Goal: Transaction & Acquisition: Book appointment/travel/reservation

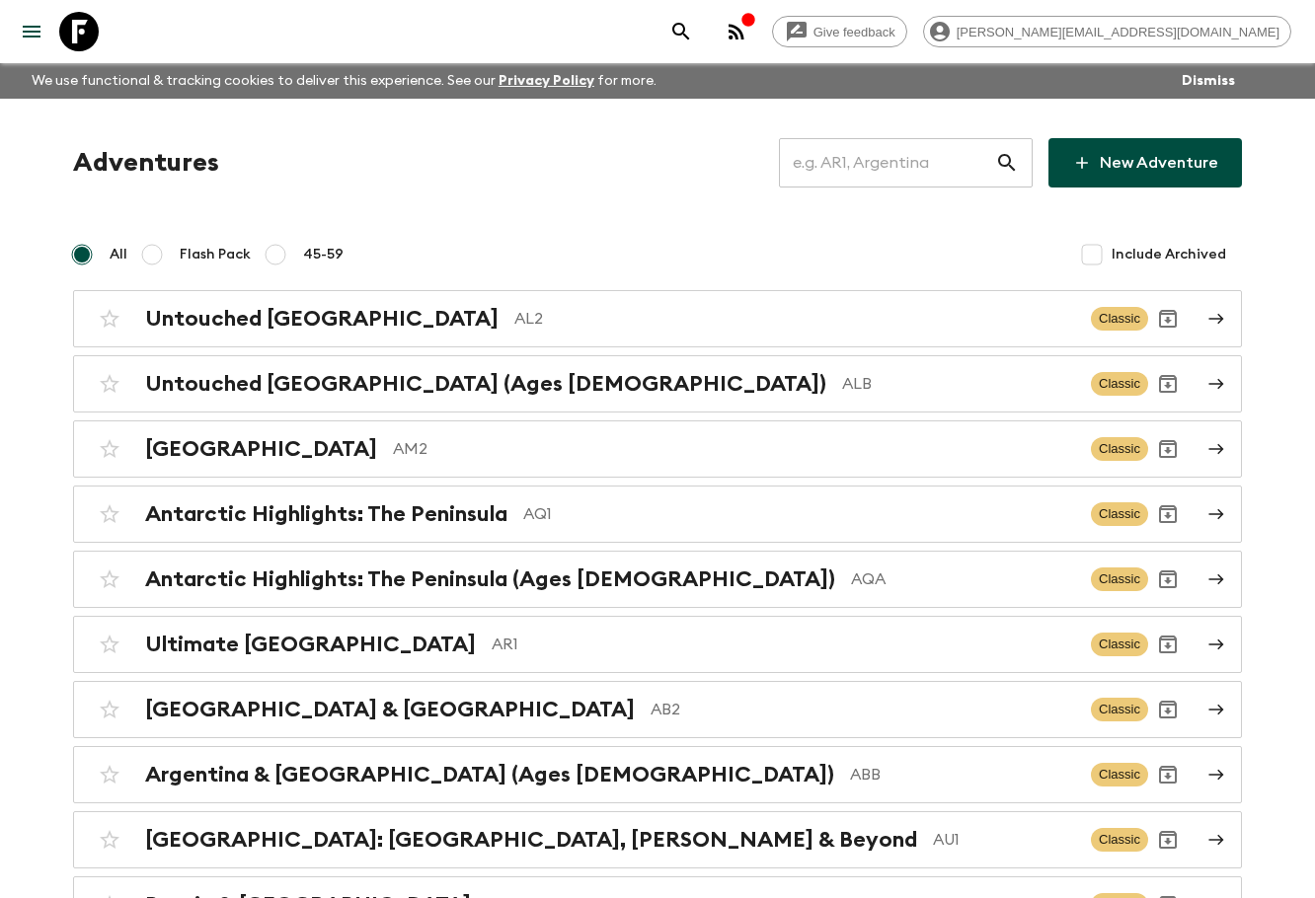
click at [862, 162] on input "text" at bounding box center [887, 162] width 216 height 55
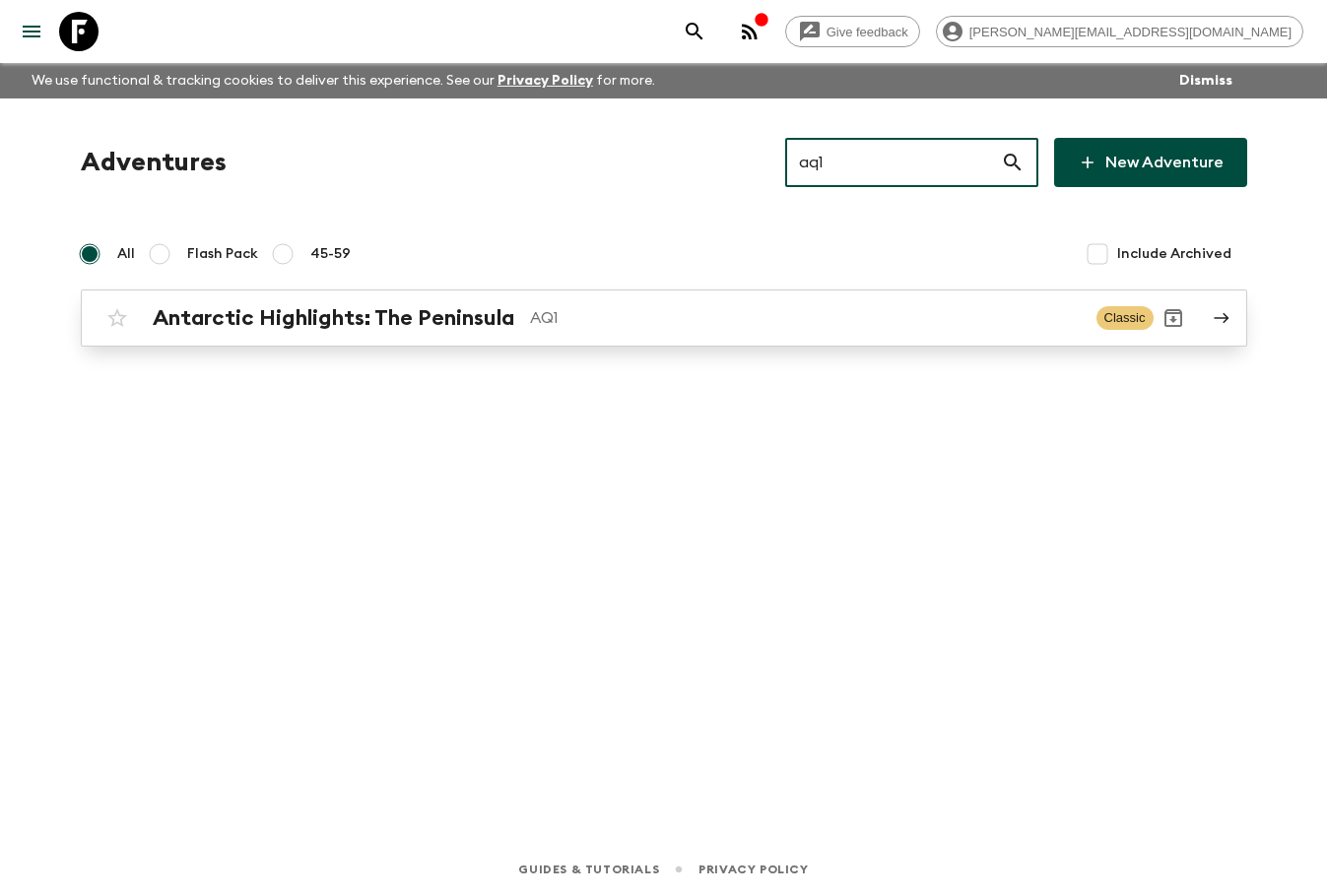
type input "aq1"
click at [555, 343] on link "Antarctic Highlights: The Peninsula AQ1 Classic" at bounding box center [664, 317] width 1166 height 57
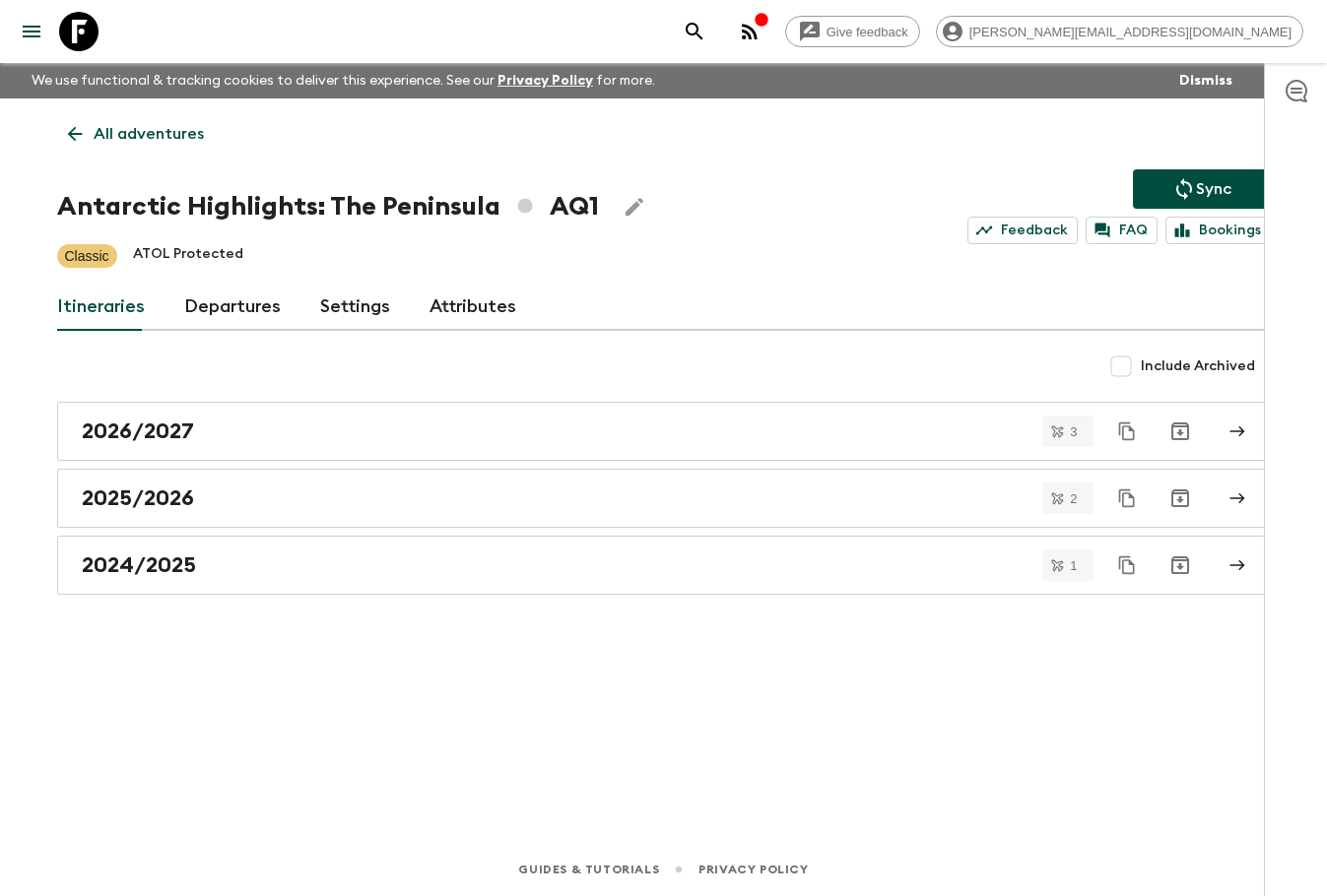
click at [248, 315] on link "Departures" at bounding box center [232, 306] width 97 height 47
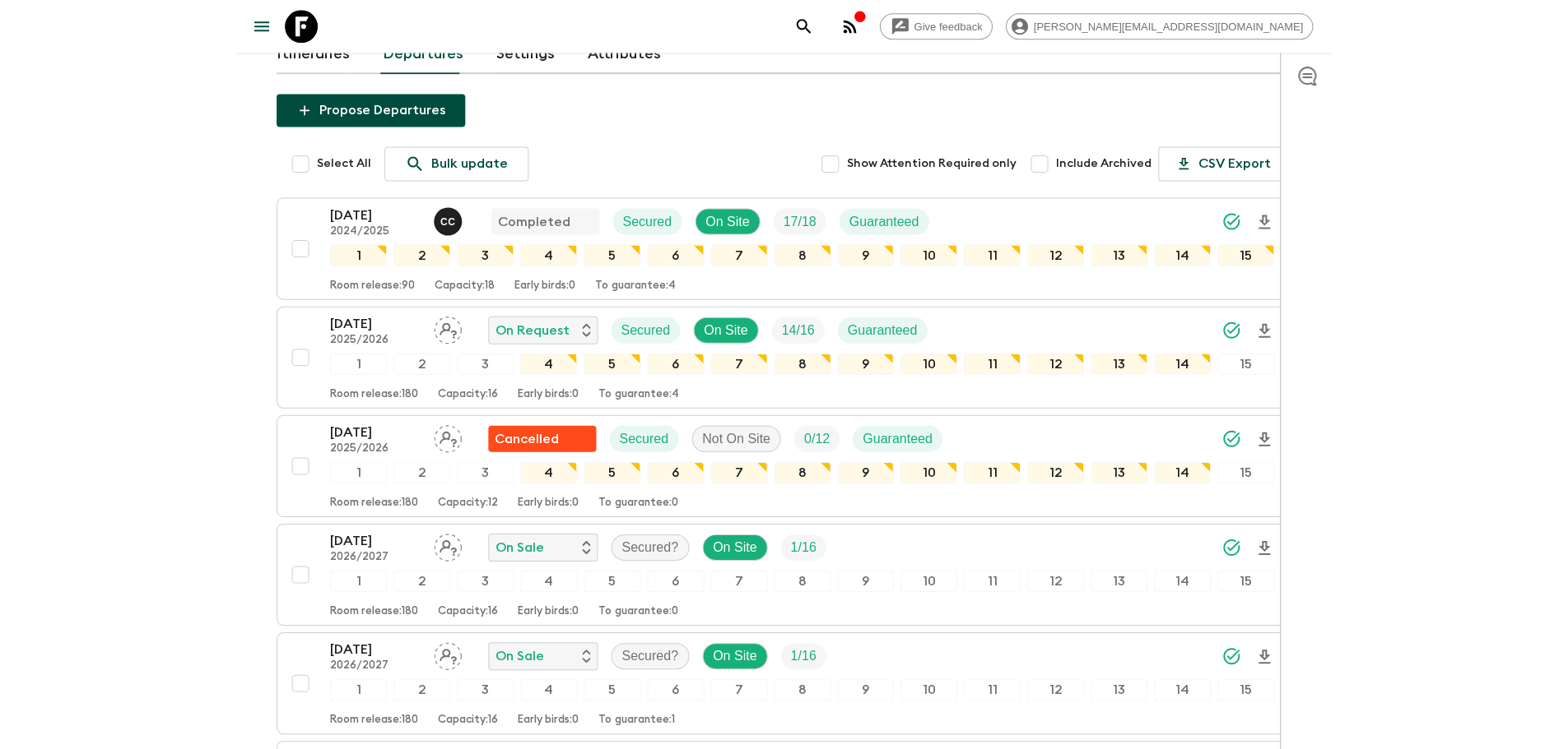
scroll to position [207, 0]
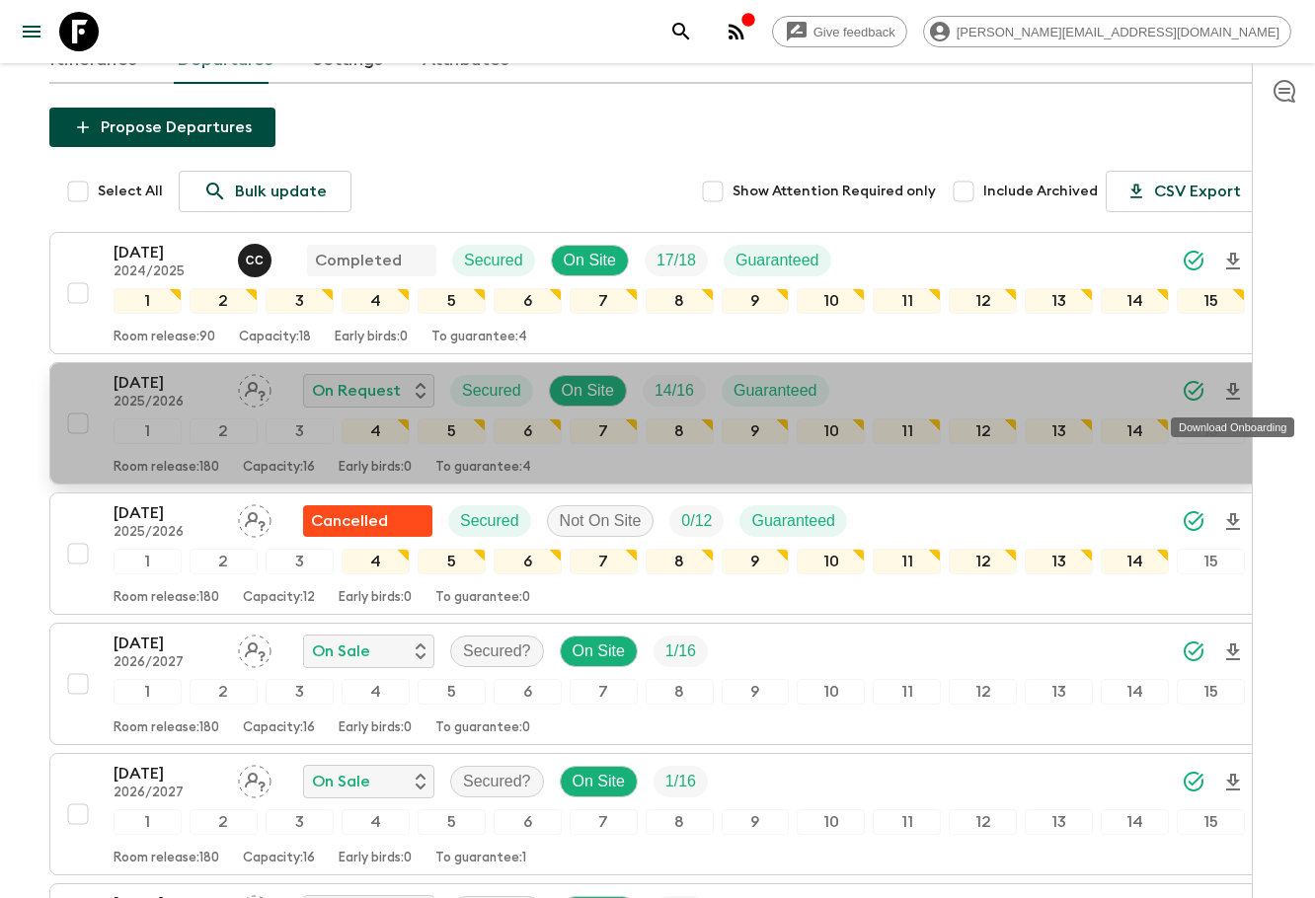
click at [1227, 384] on icon "Download Onboarding" at bounding box center [1233, 392] width 24 height 24
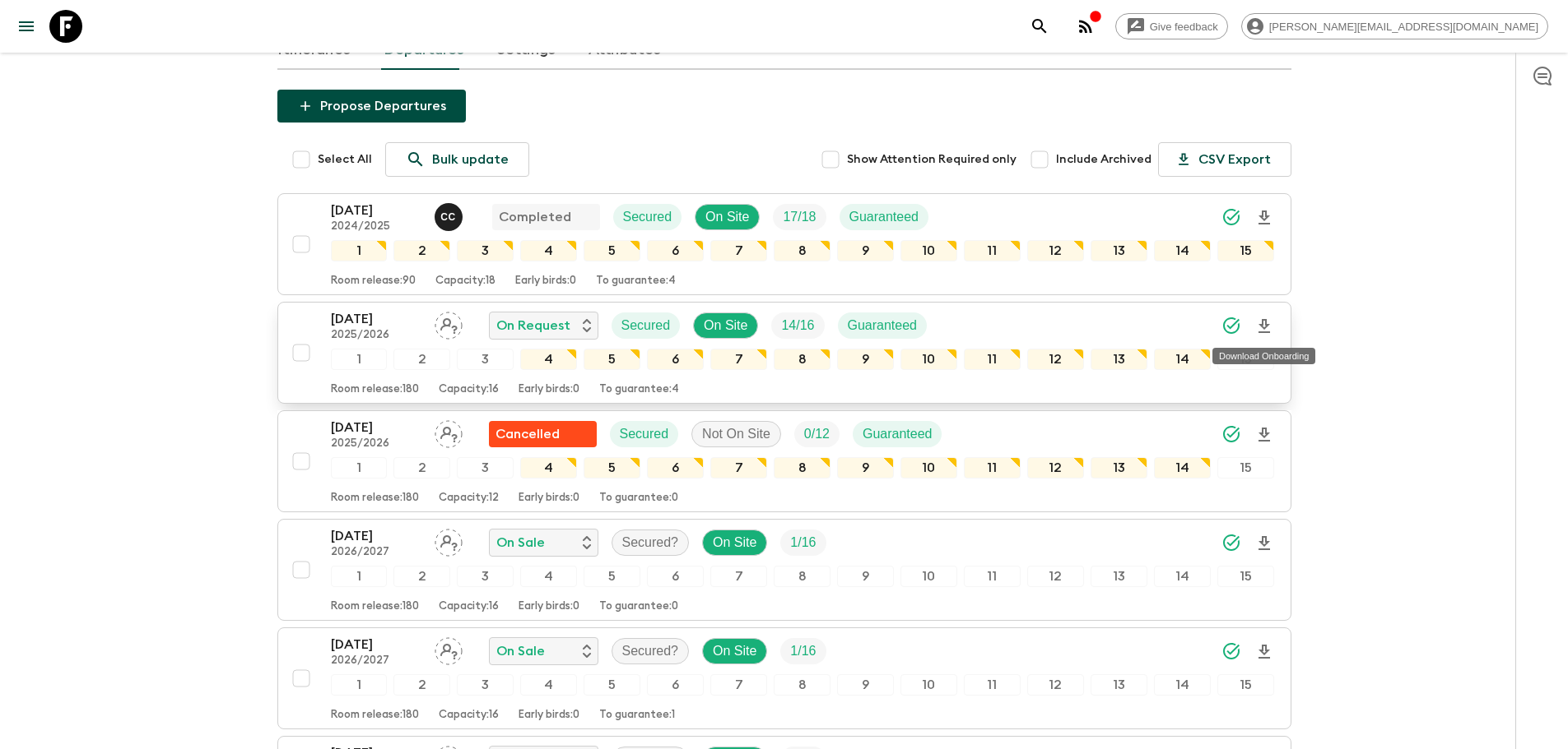
drag, startPoint x: 69, startPoint y: 32, endPoint x: 111, endPoint y: 30, distance: 42.0
click at [69, 32] on icon at bounding box center [65, 26] width 33 height 32
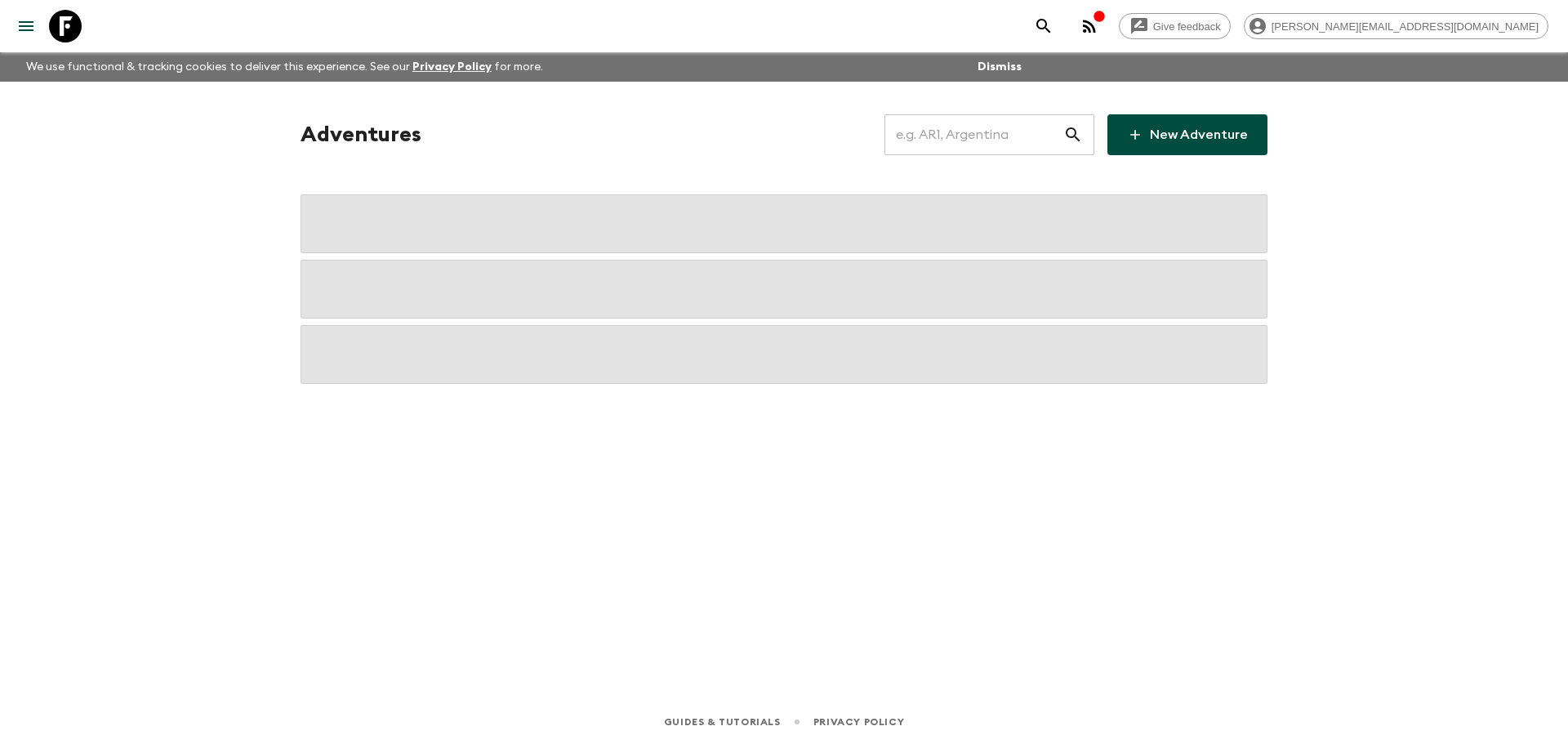
click at [1000, 132] on input "text" at bounding box center [974, 134] width 179 height 46
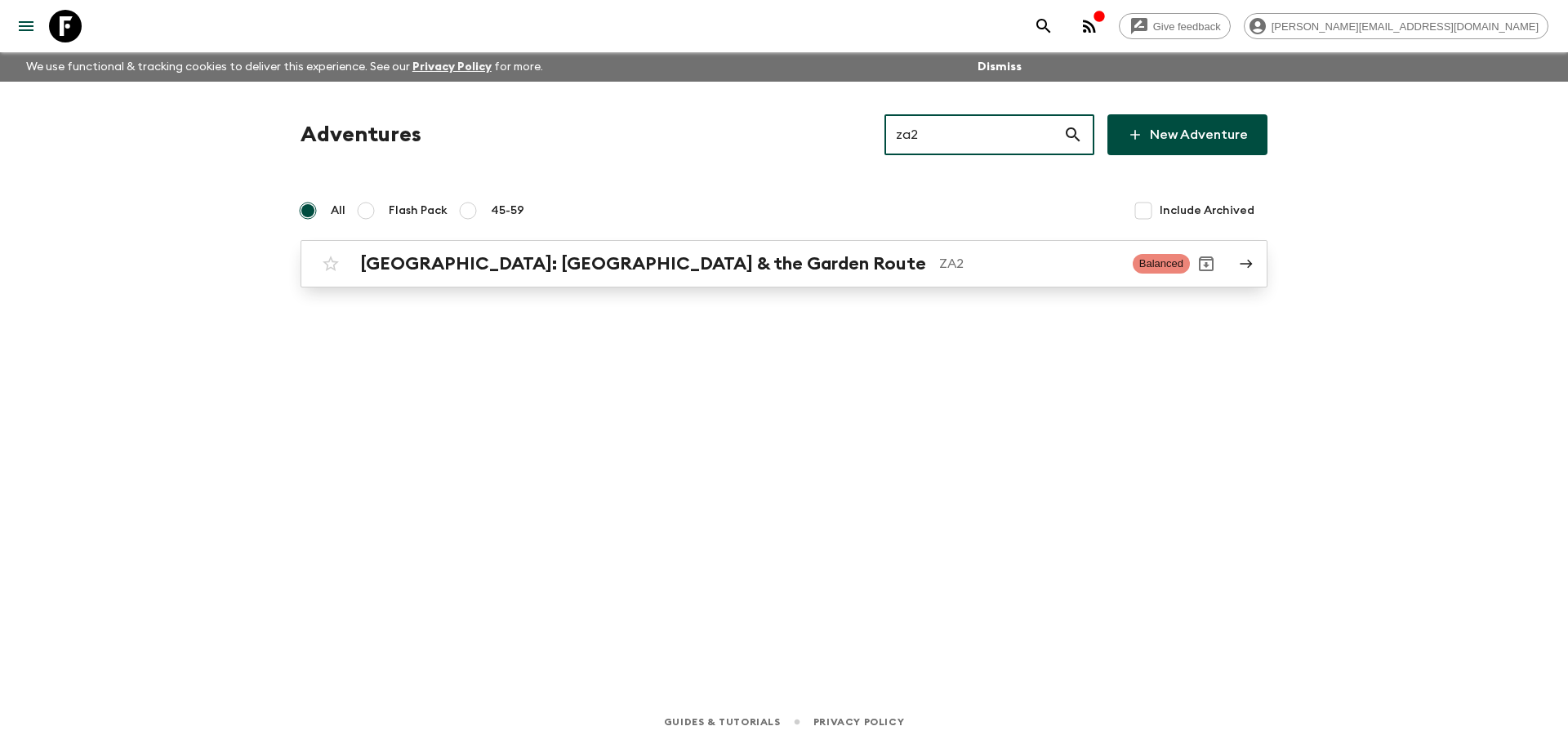
type input "za2"
click at [808, 286] on link "South Africa: Cape Town & the Garden Route ZA2 Balanced" at bounding box center [784, 263] width 967 height 47
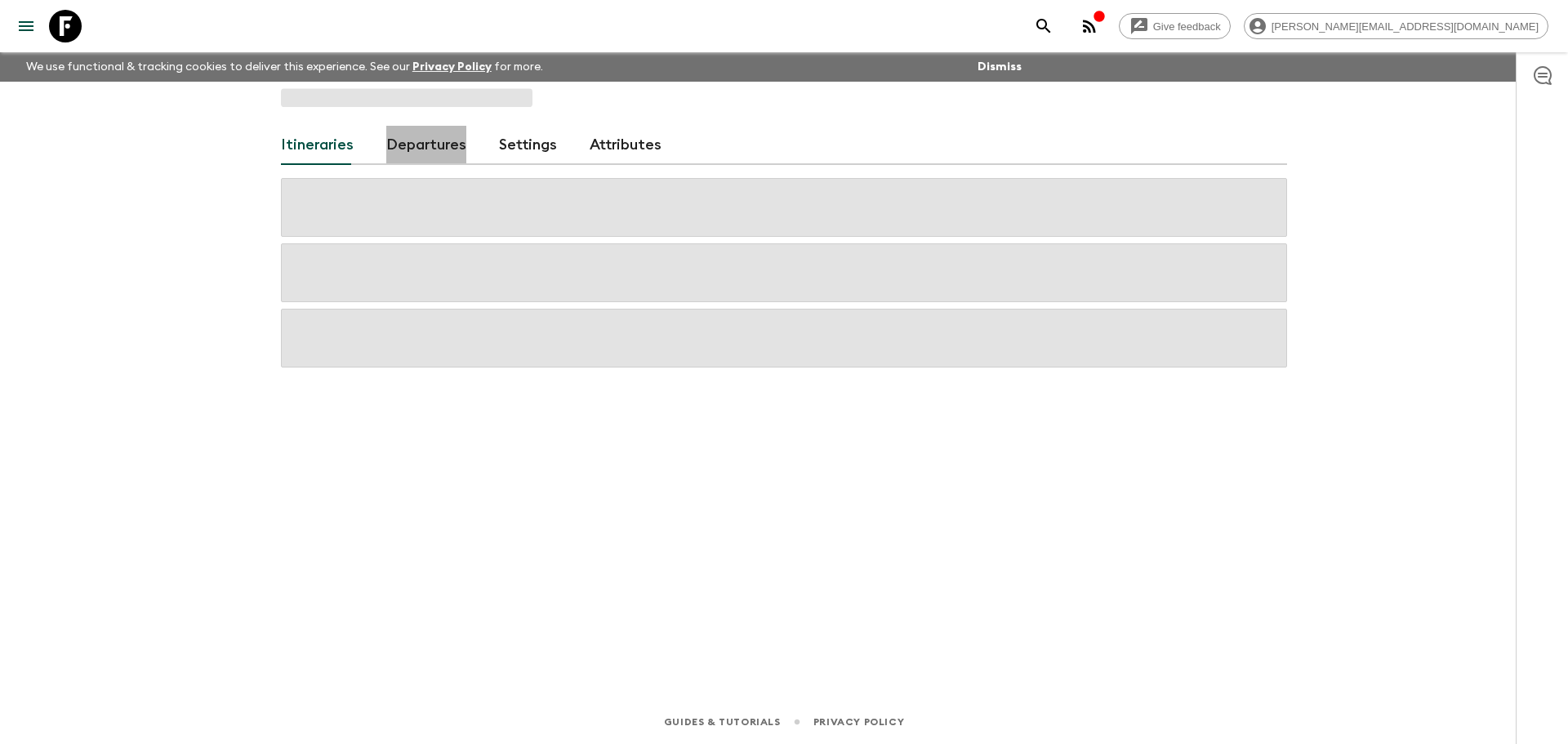
click at [429, 157] on link "Departures" at bounding box center [426, 145] width 80 height 39
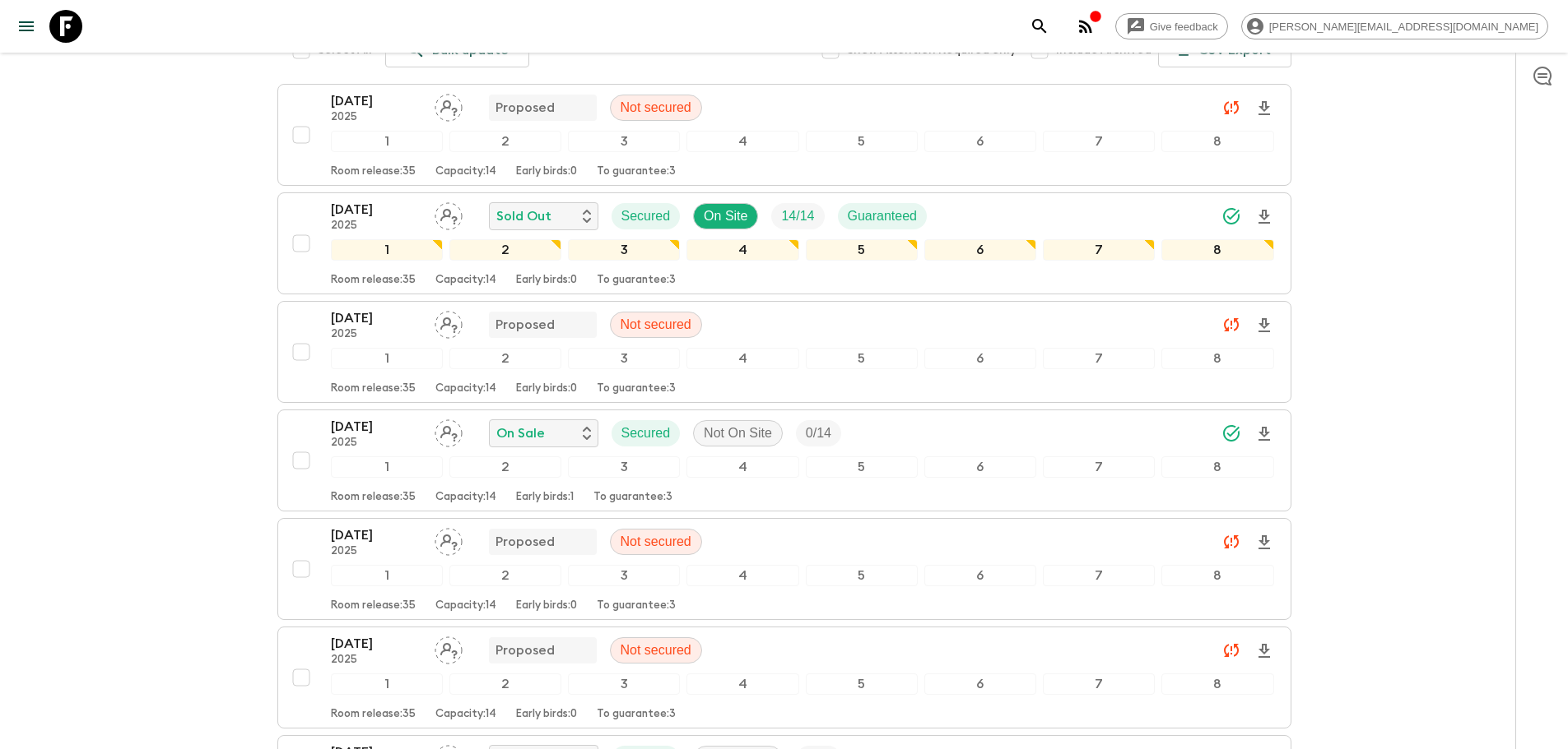
scroll to position [265, 0]
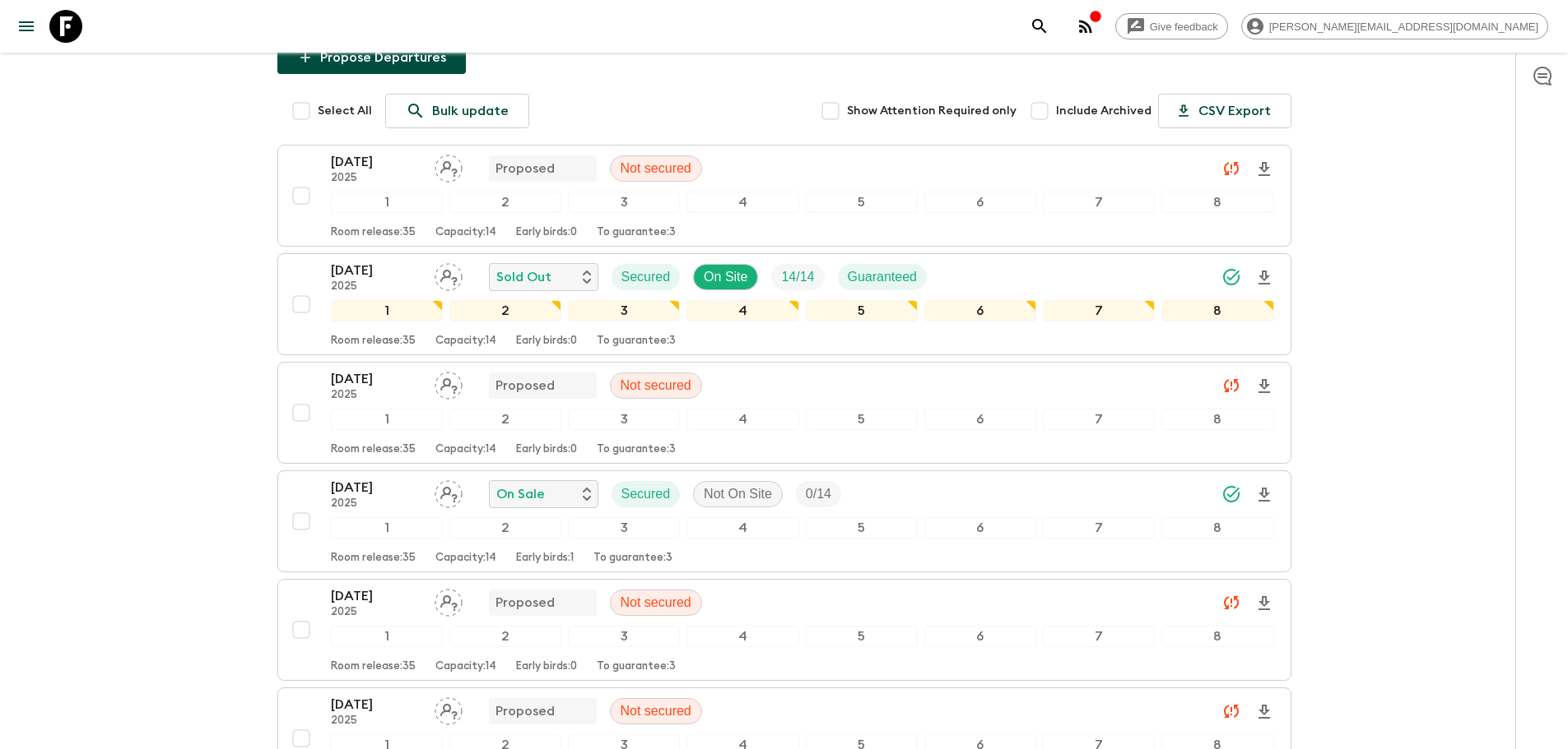
click at [73, 26] on icon at bounding box center [65, 26] width 33 height 32
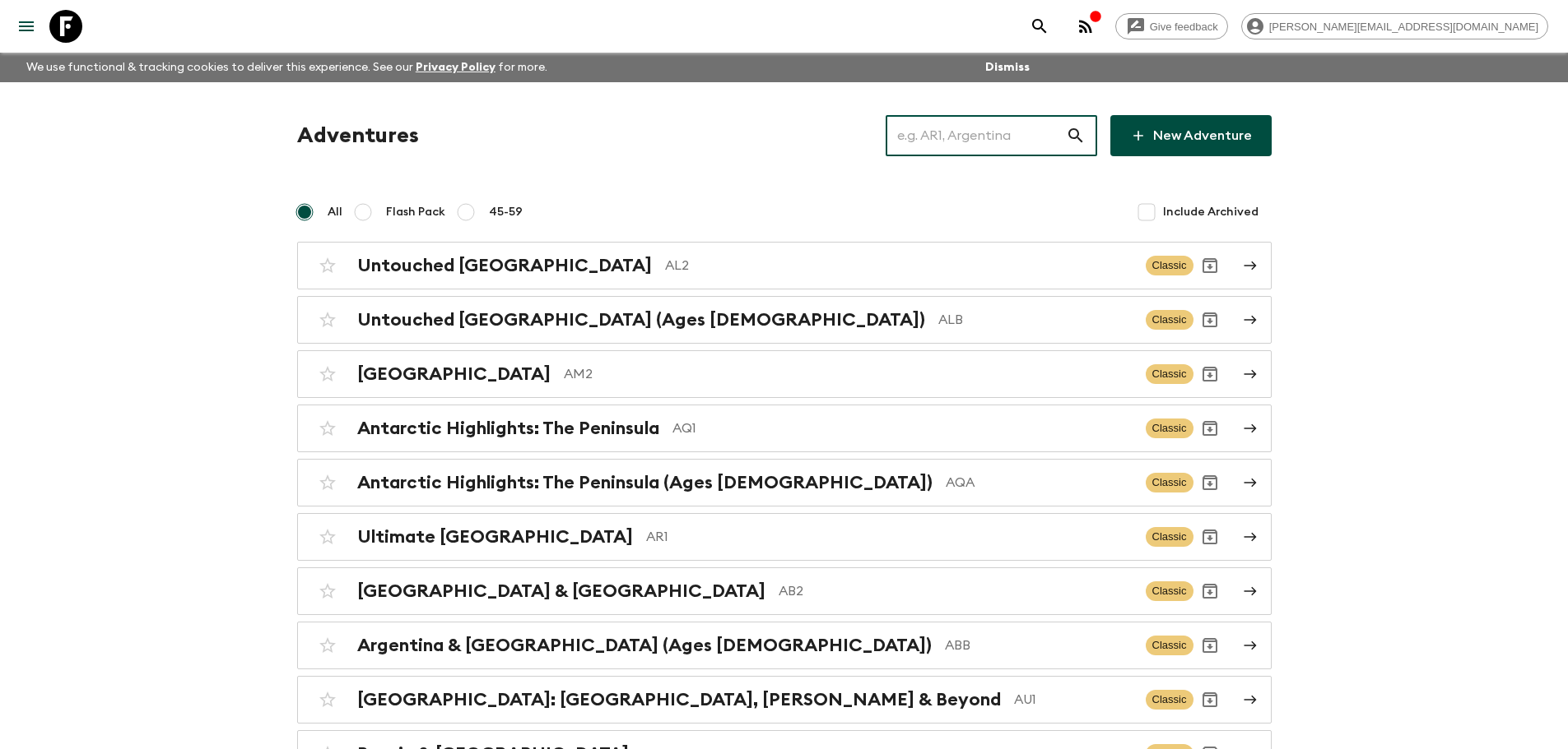
click at [949, 136] on input "text" at bounding box center [975, 135] width 180 height 46
click at [992, 137] on input "text" at bounding box center [975, 135] width 180 height 46
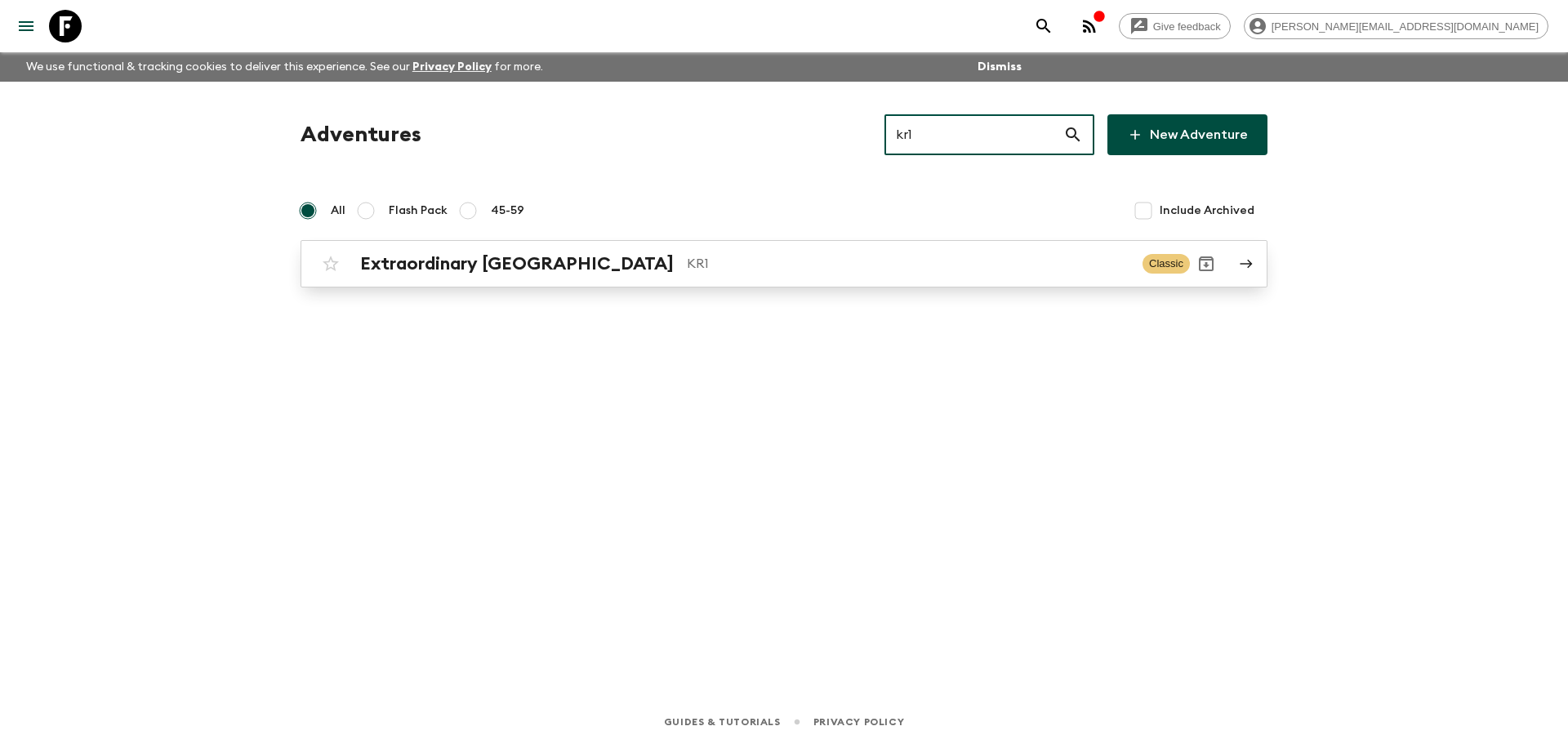
type input "kr1"
click at [721, 263] on p "KR1" at bounding box center [908, 264] width 443 height 20
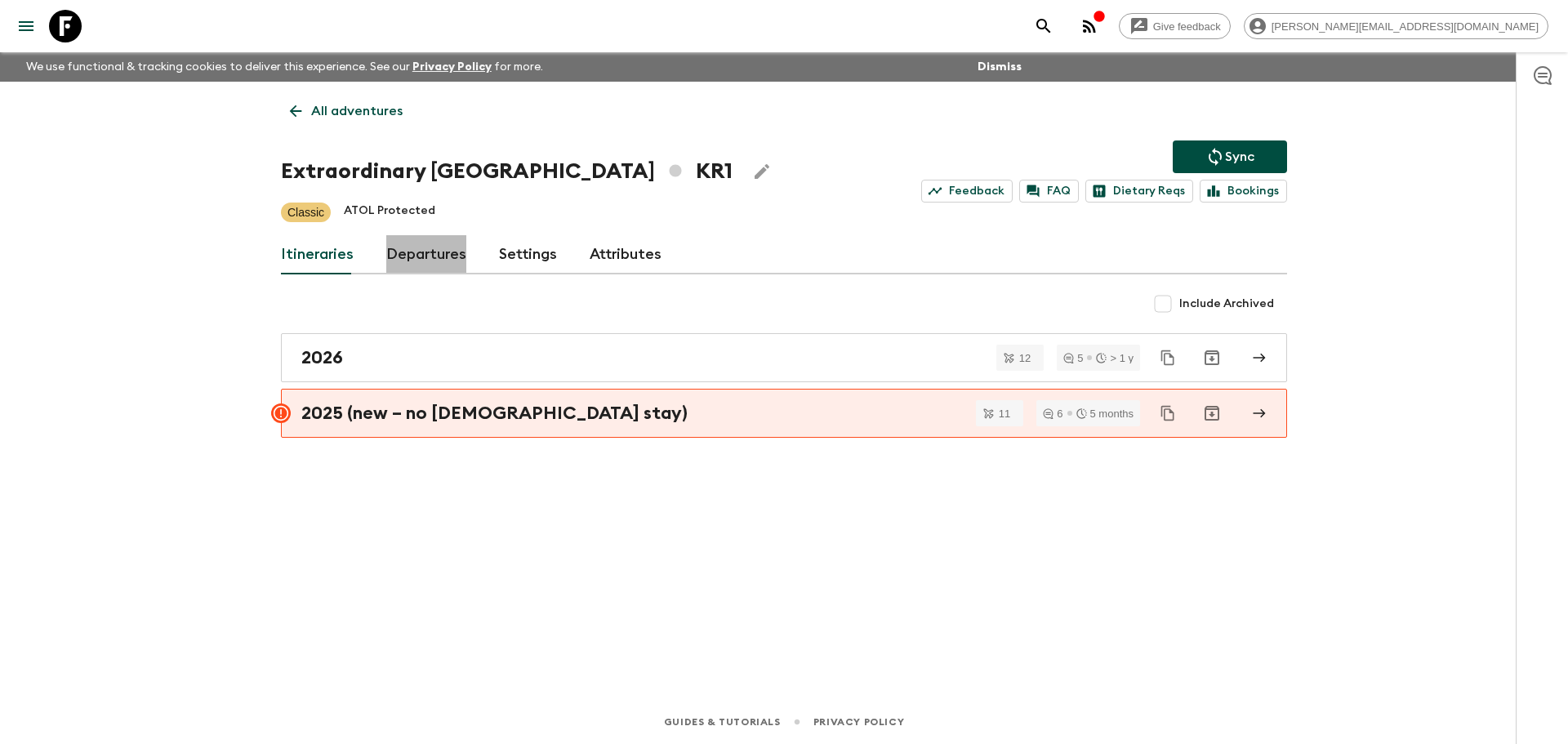
click at [430, 260] on link "Departures" at bounding box center [426, 254] width 80 height 39
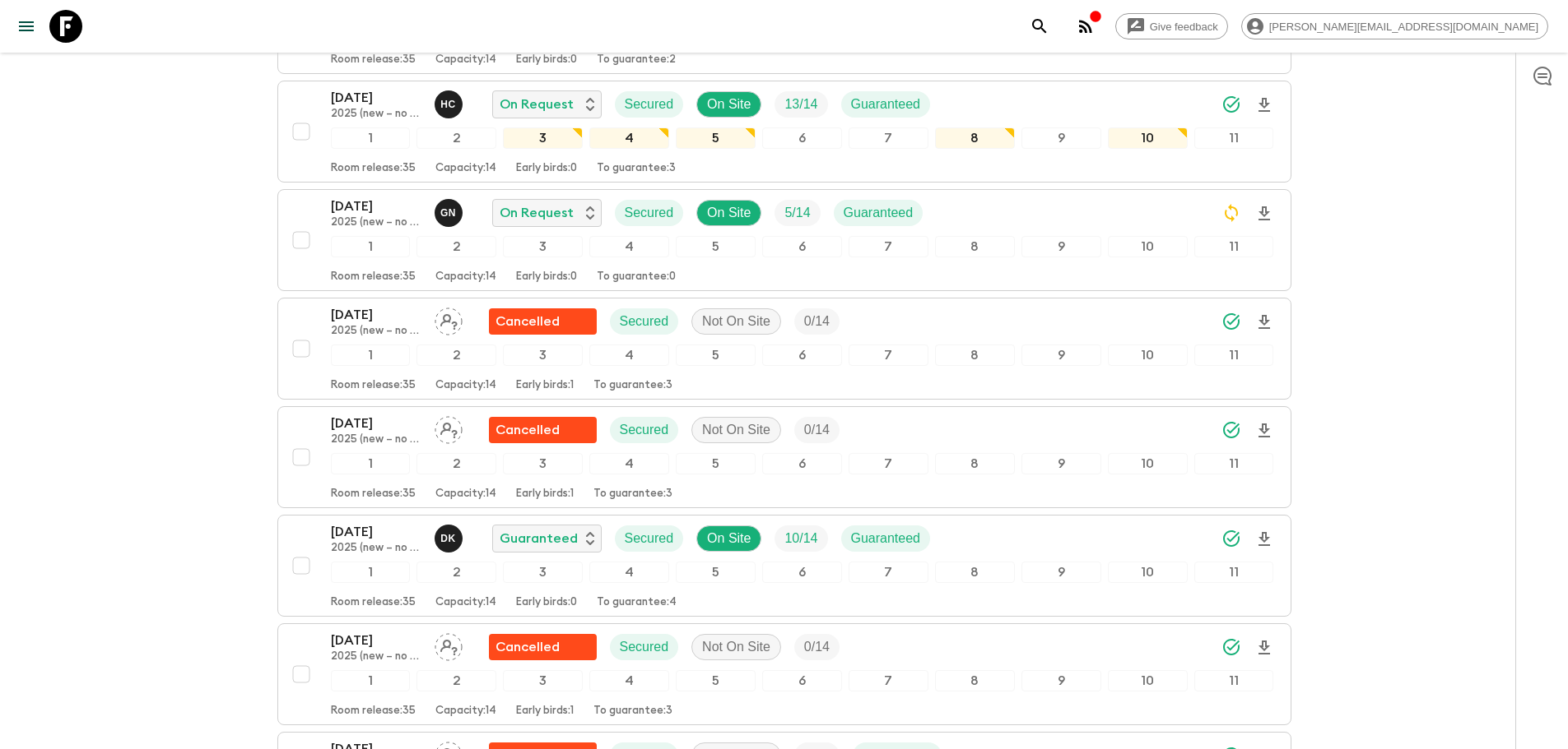
scroll to position [612, 0]
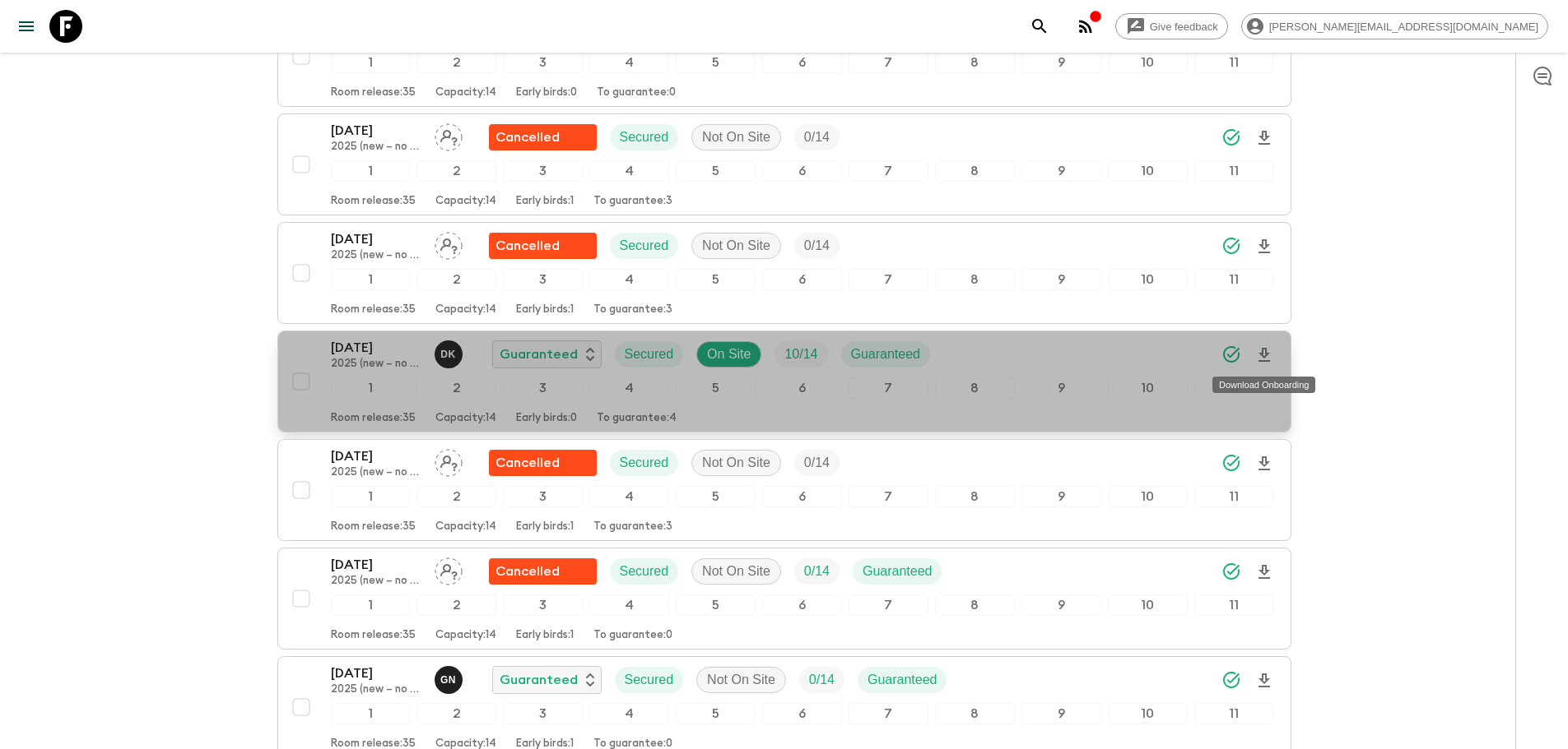
click at [1108, 361] on icon "Download Onboarding" at bounding box center [1265, 356] width 20 height 20
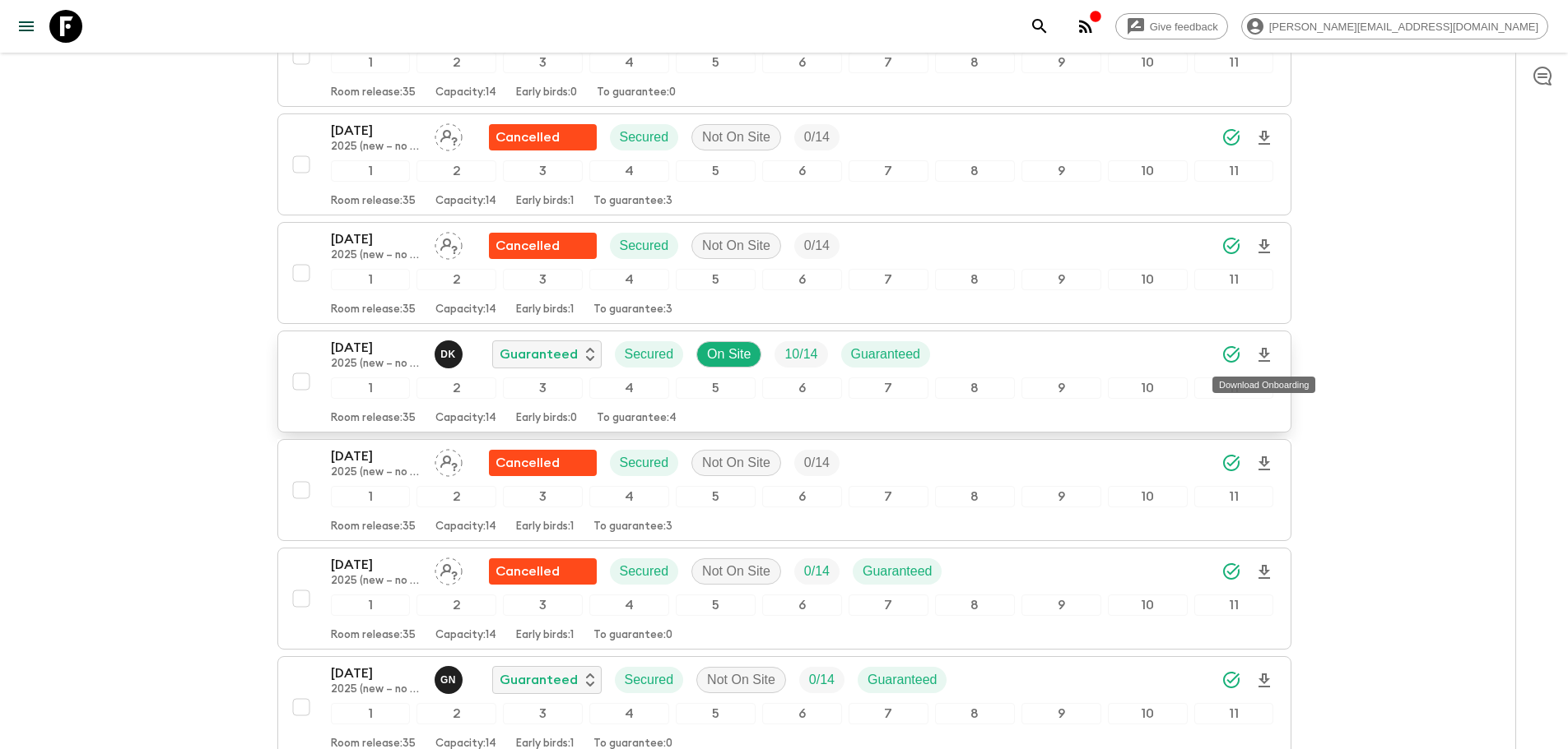
drag, startPoint x: 72, startPoint y: 29, endPoint x: 102, endPoint y: 29, distance: 30.0
click at [72, 29] on icon at bounding box center [65, 26] width 33 height 32
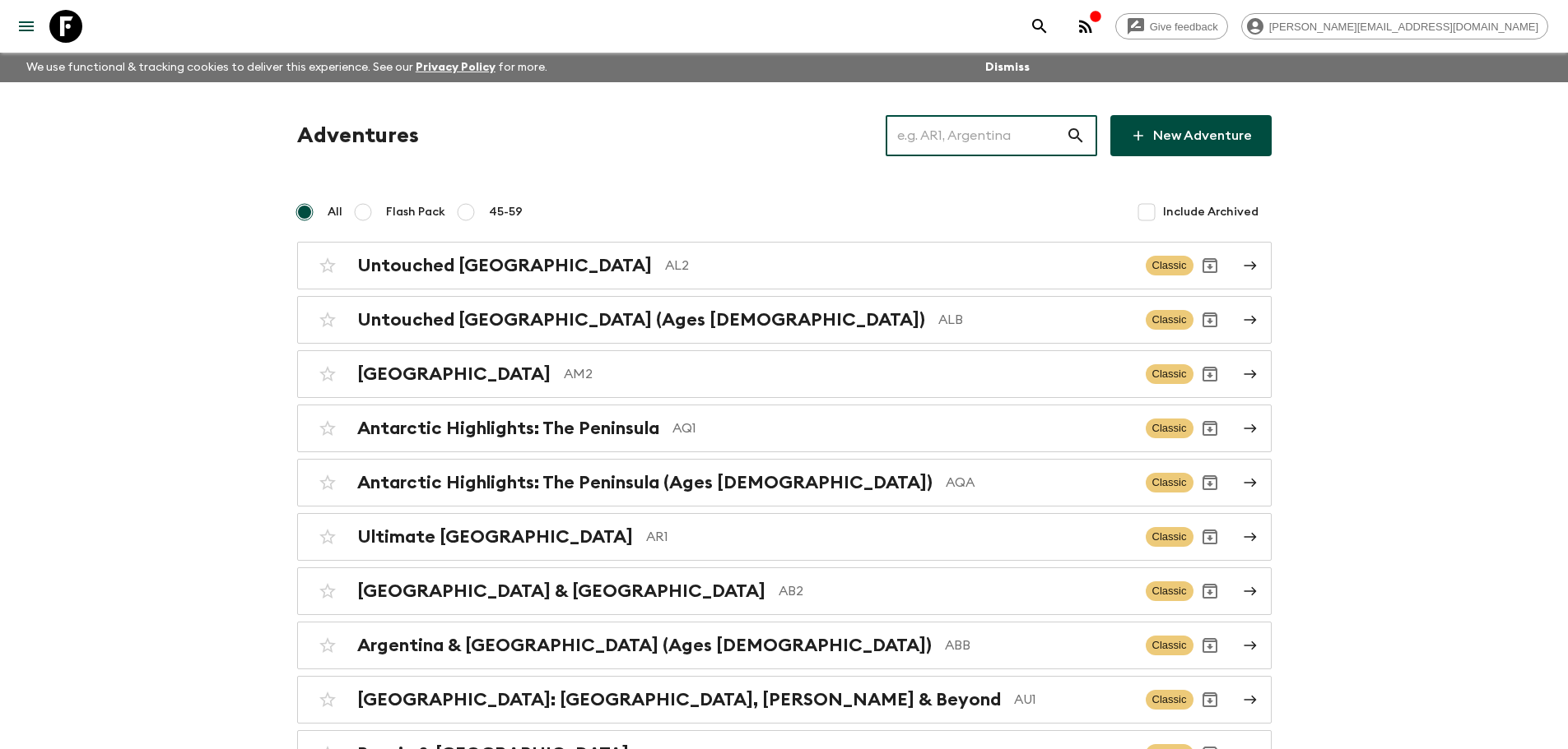
click at [1007, 138] on input "text" at bounding box center [975, 135] width 180 height 46
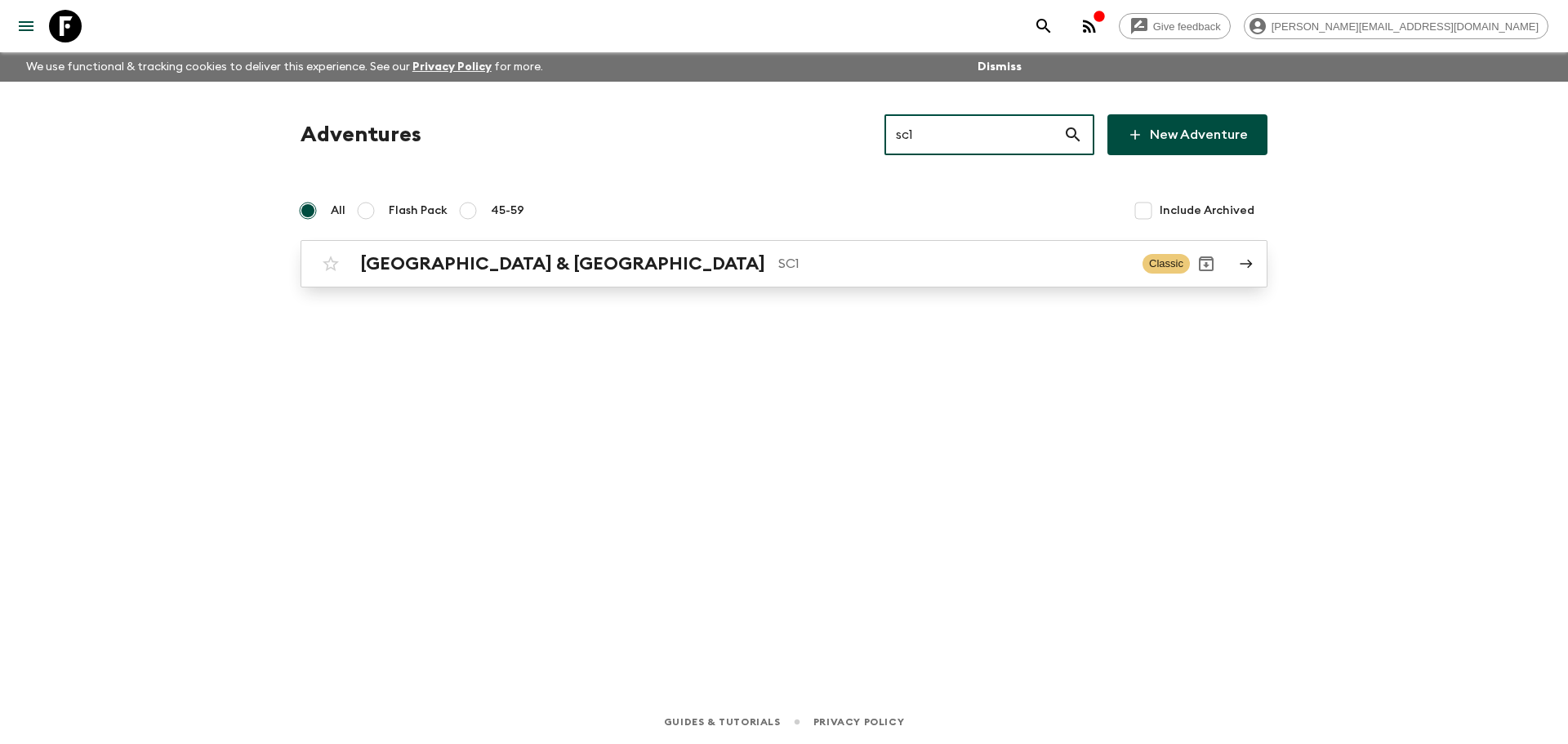
type input "sc1"
click at [828, 269] on p "SC1" at bounding box center [954, 264] width 351 height 20
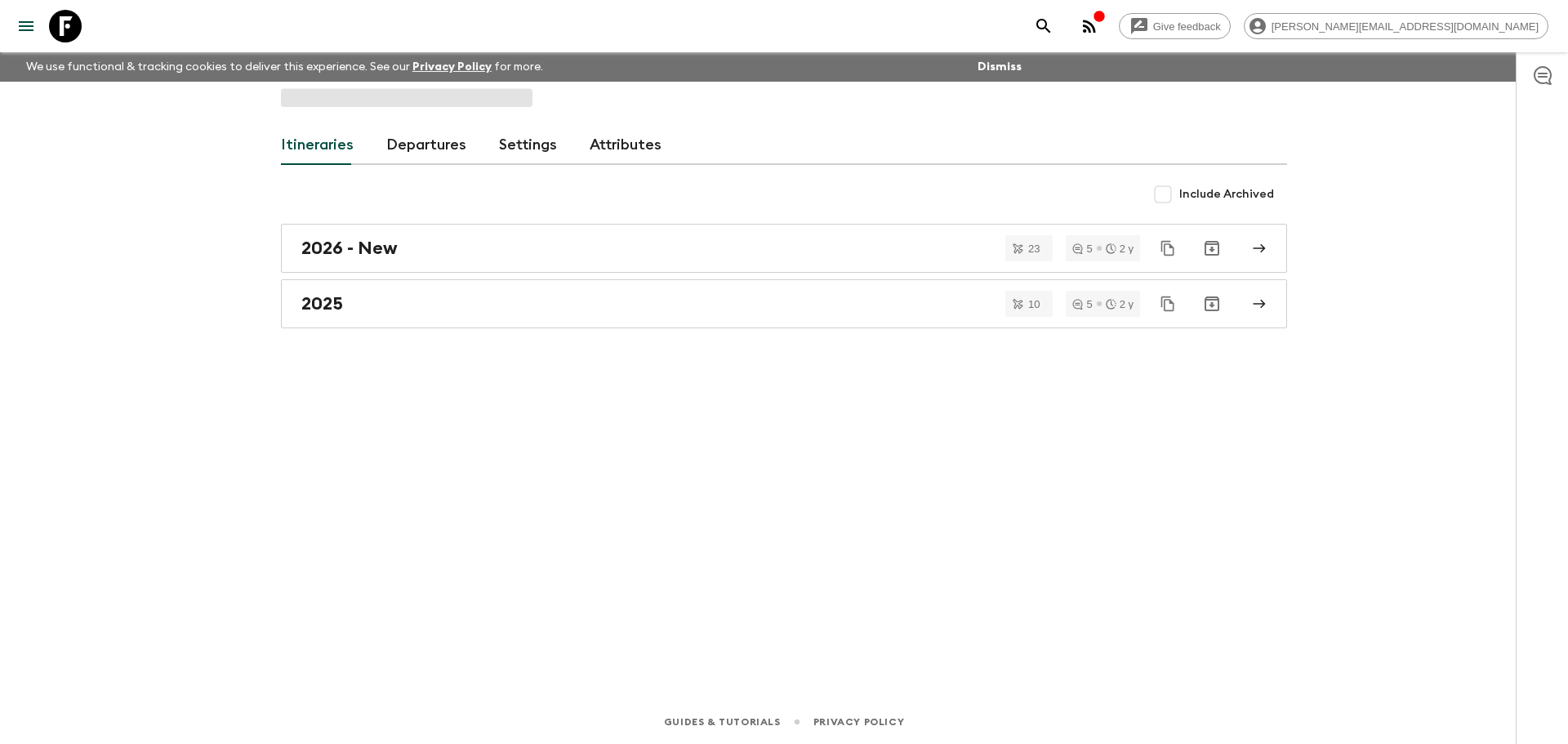
drag, startPoint x: 481, startPoint y: 142, endPoint x: 441, endPoint y: 142, distance: 40.0
click at [441, 142] on div "Itineraries Departures Settings Attributes" at bounding box center [784, 145] width 1006 height 39
click at [439, 142] on link "Departures" at bounding box center [426, 145] width 80 height 39
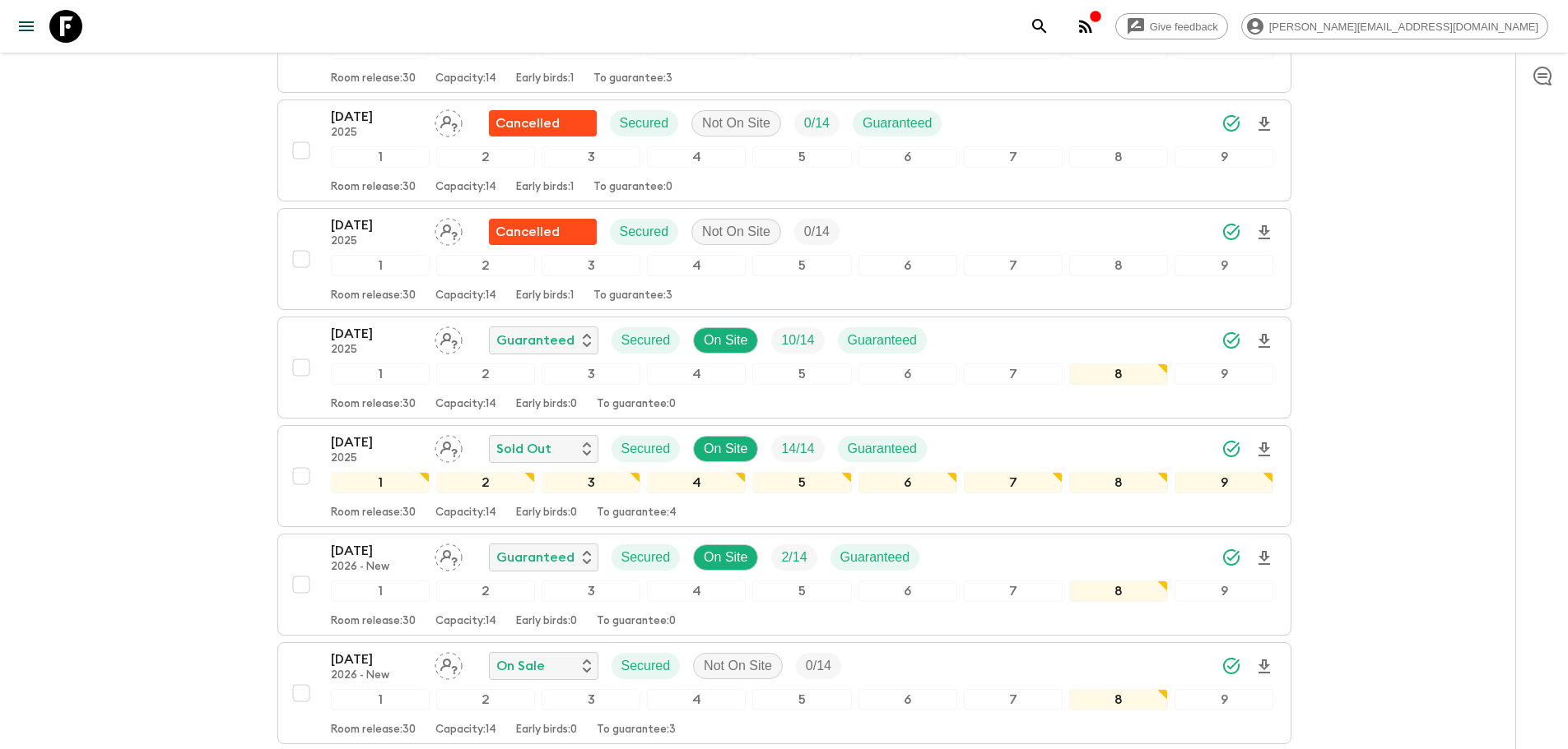
scroll to position [1853, 0]
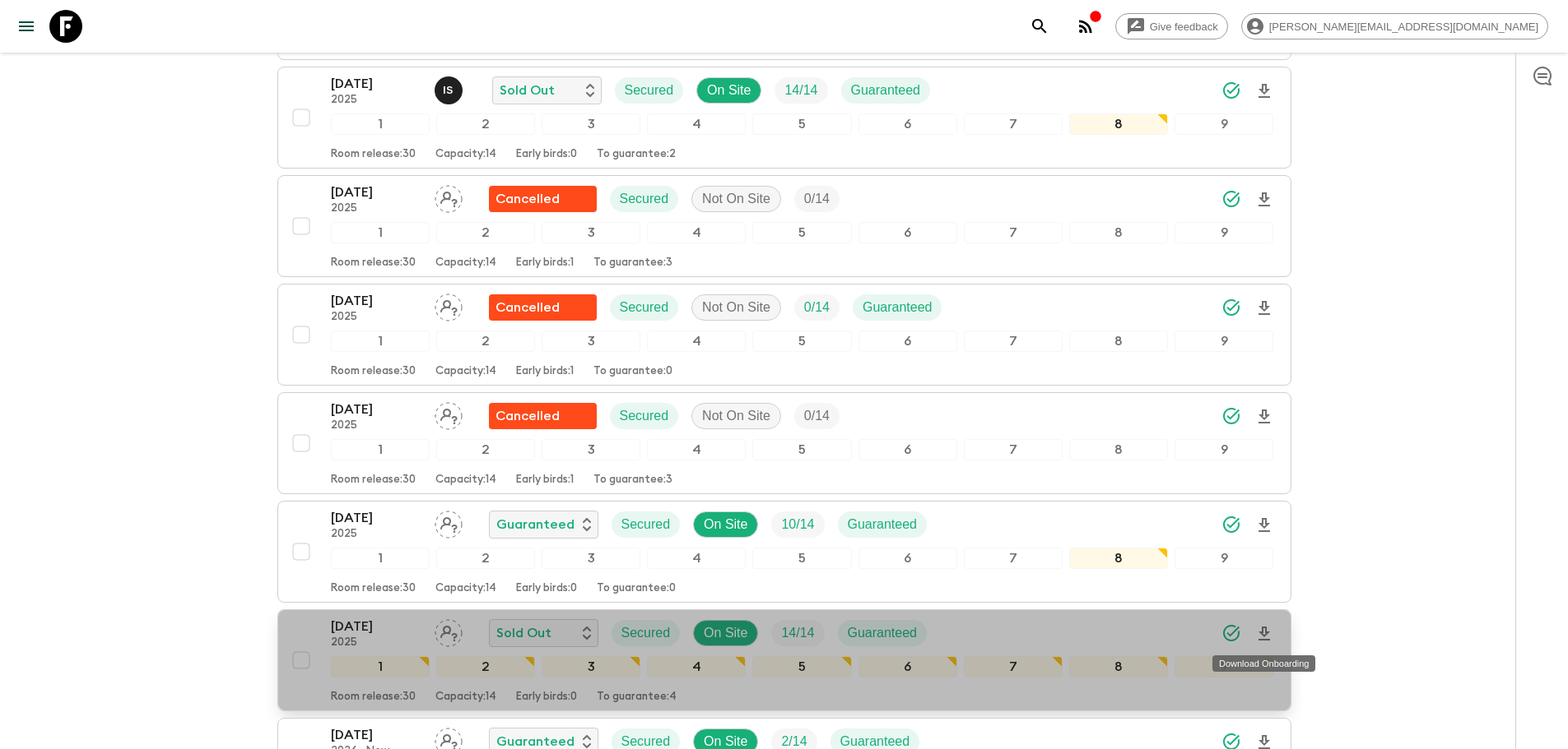
click at [1108, 627] on icon "Download Onboarding" at bounding box center [1265, 634] width 20 height 20
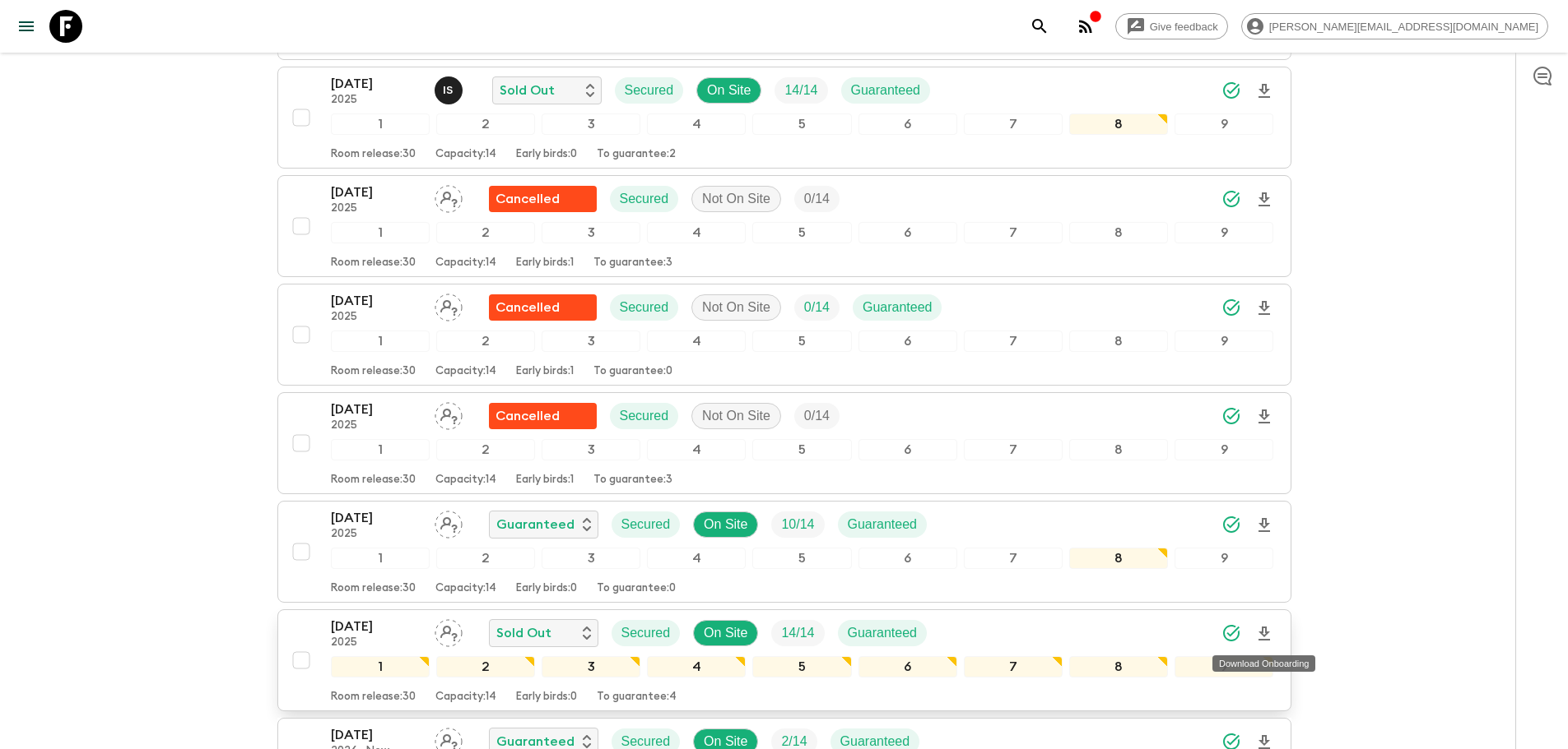
drag, startPoint x: 58, startPoint y: 33, endPoint x: 187, endPoint y: 30, distance: 129.0
click at [58, 33] on icon at bounding box center [65, 26] width 33 height 32
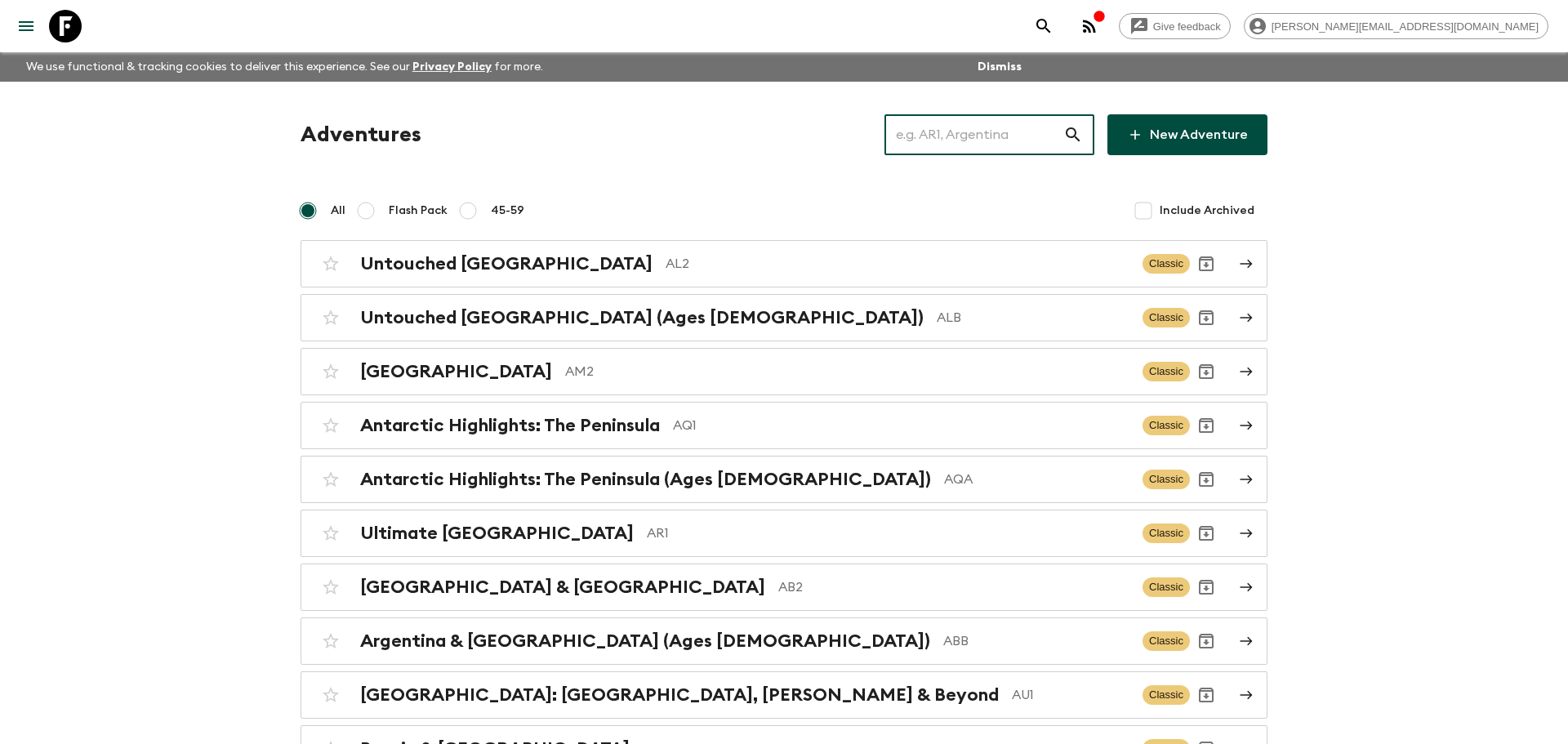
click at [1042, 138] on input "text" at bounding box center [974, 134] width 179 height 46
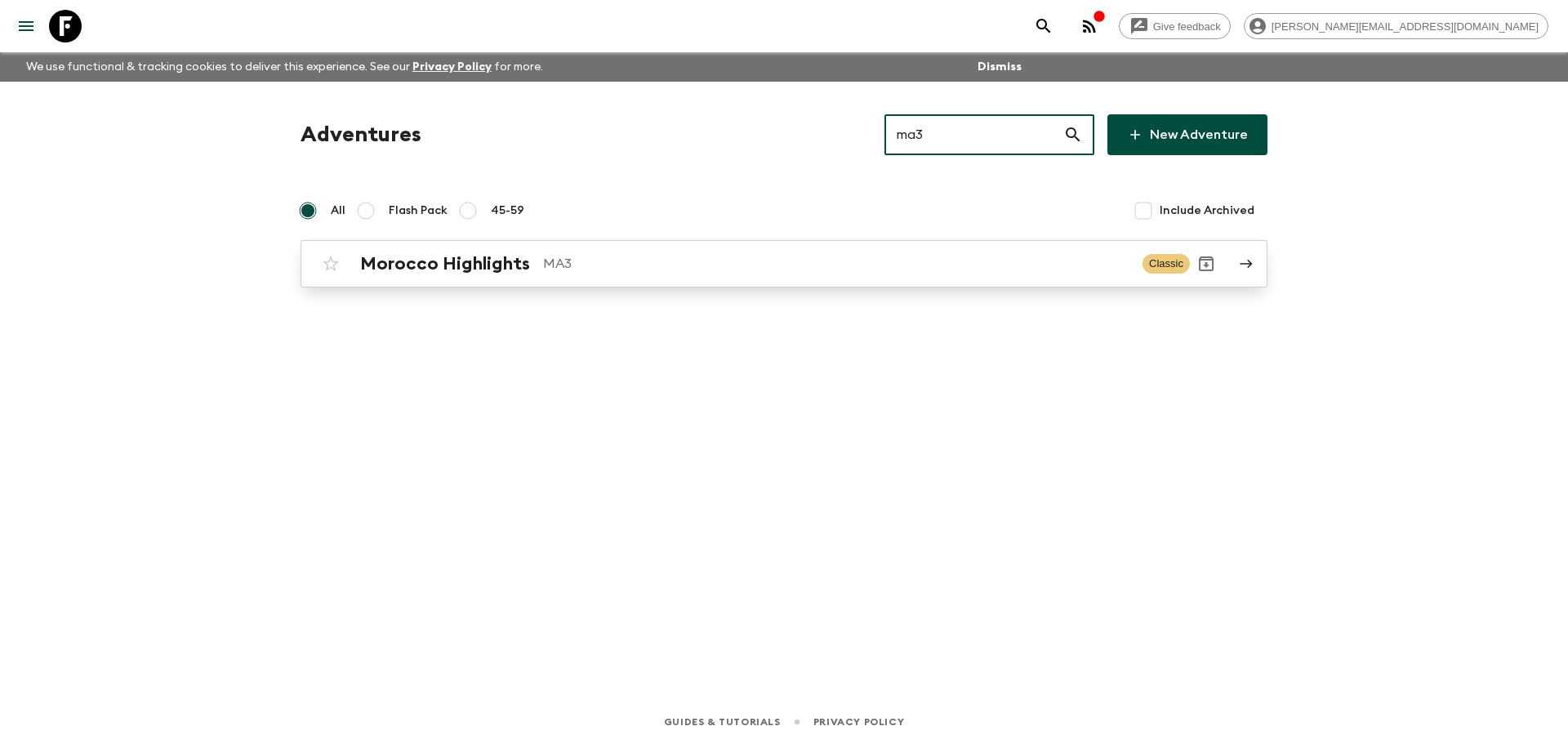
type input "ma3"
click at [950, 263] on p "MA3" at bounding box center [836, 264] width 587 height 20
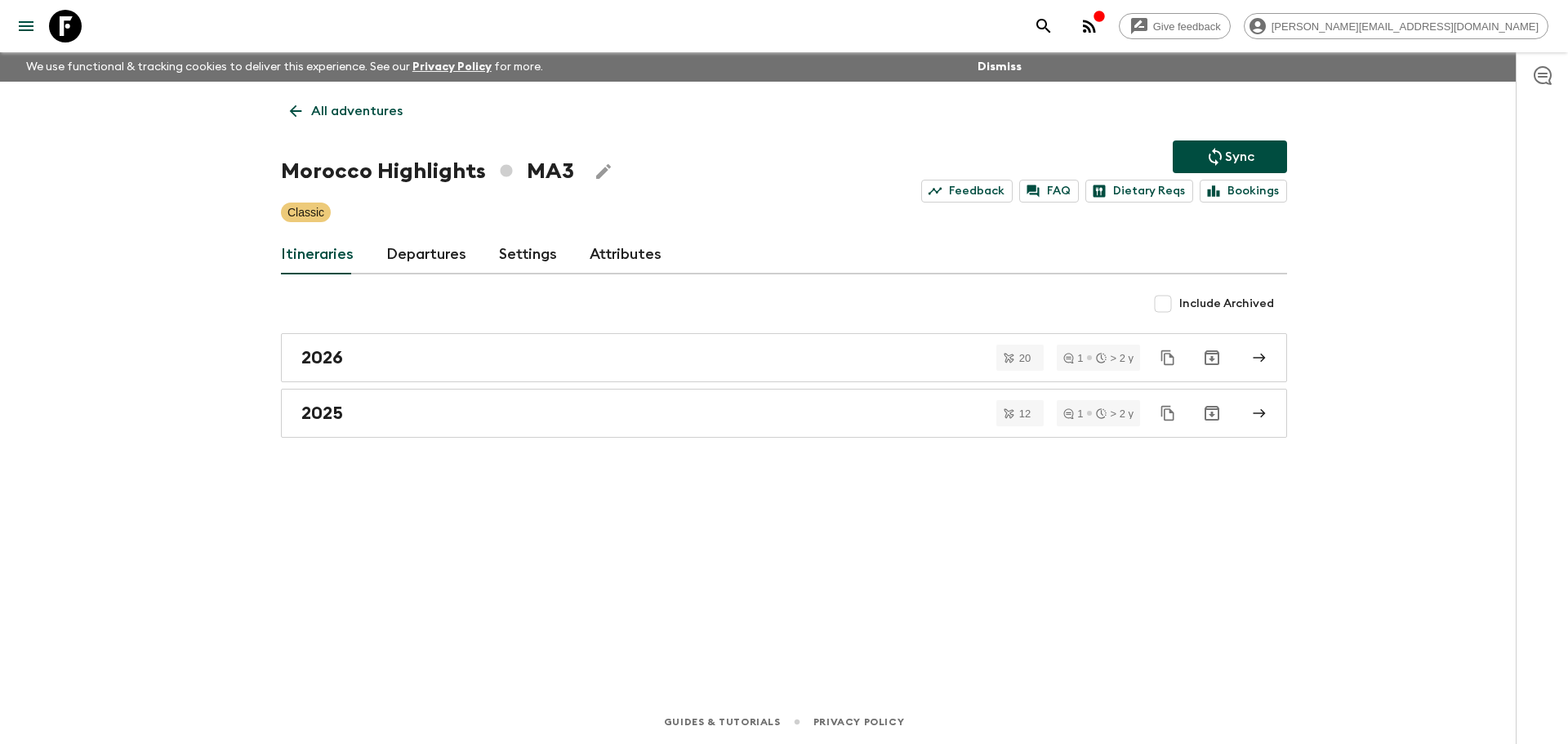
click at [415, 249] on link "Departures" at bounding box center [426, 254] width 80 height 39
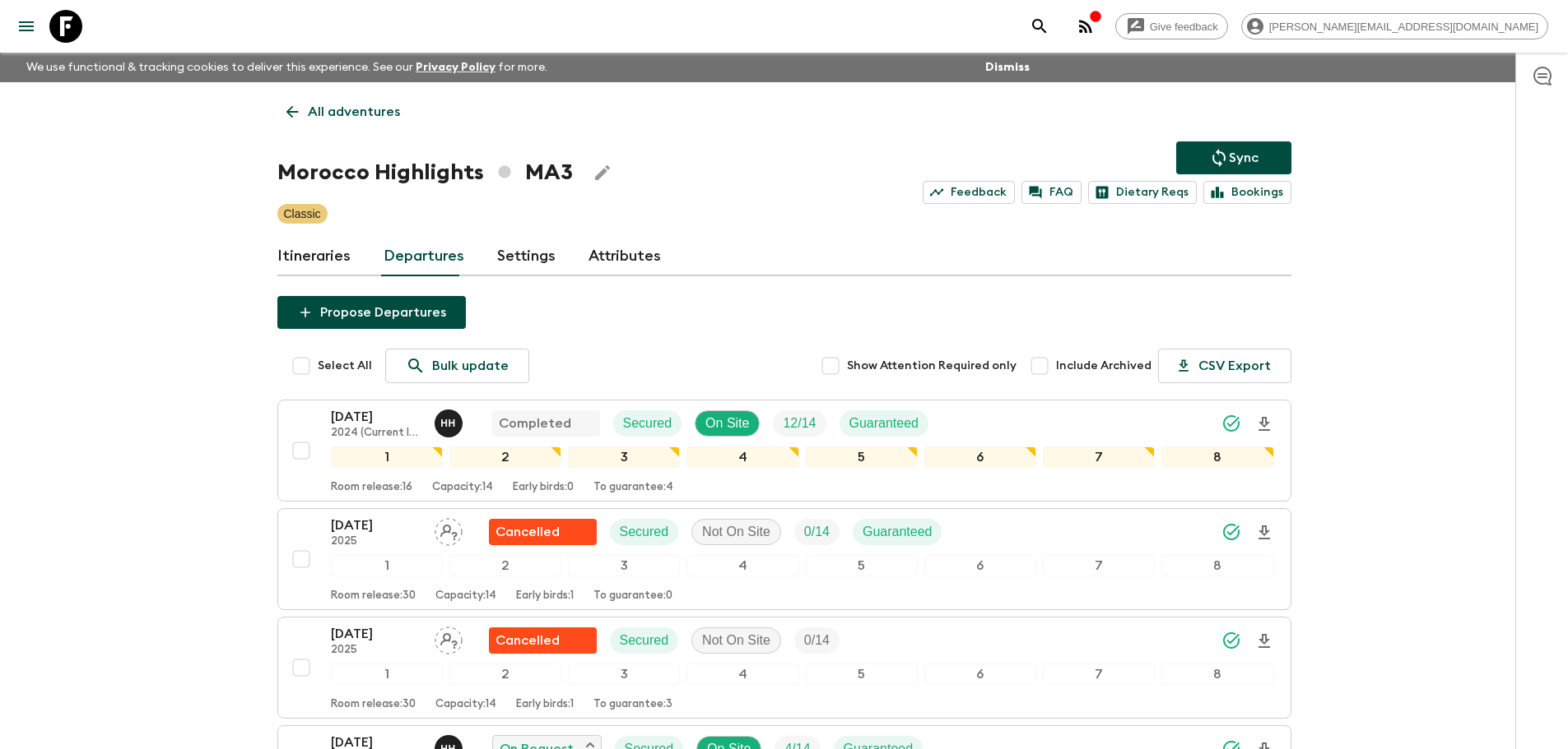
scroll to position [632, 0]
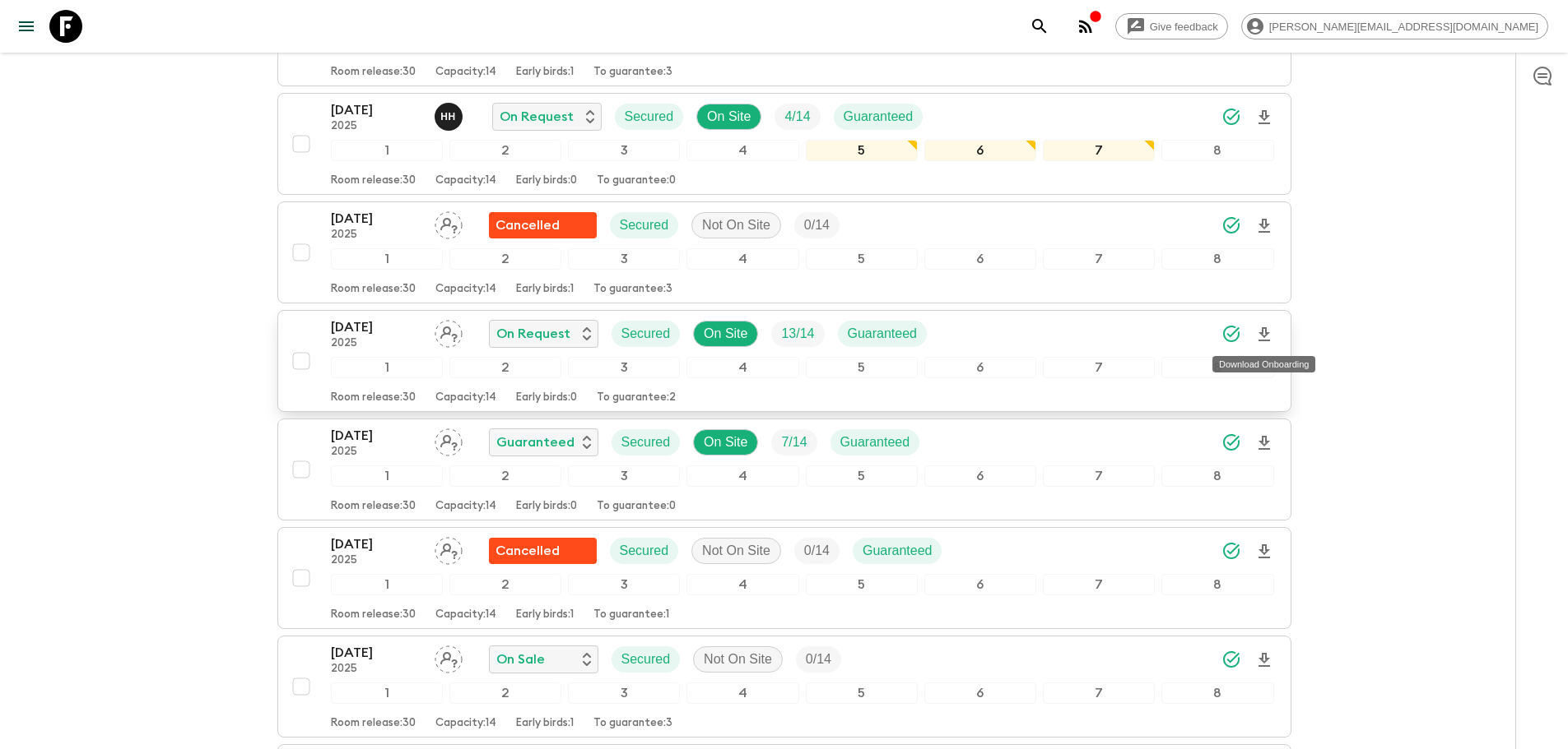
click at [1108, 337] on icon "Download Onboarding" at bounding box center [1265, 335] width 20 height 20
click at [39, 31] on button "menu" at bounding box center [26, 26] width 33 height 32
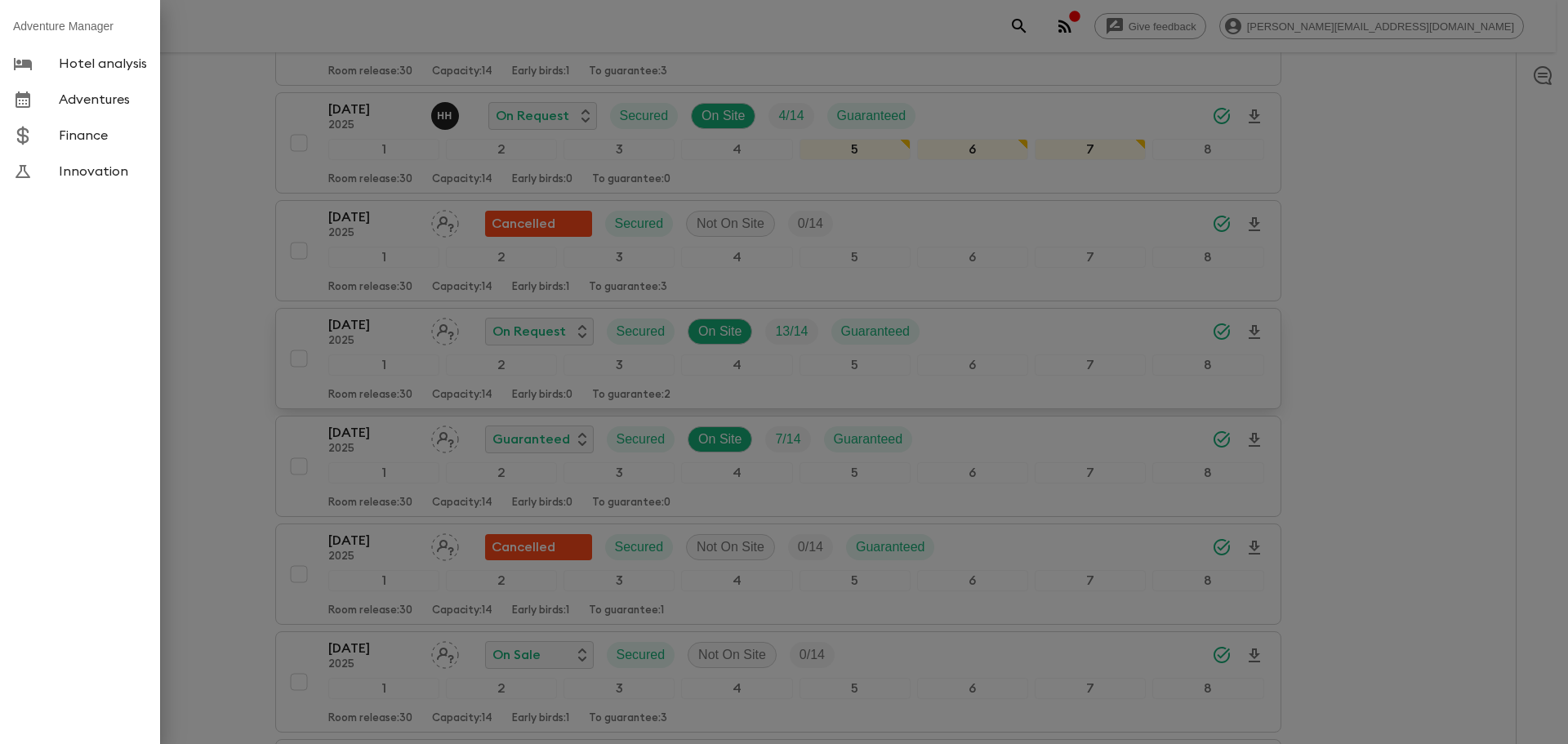
drag, startPoint x: 39, startPoint y: 31, endPoint x: 56, endPoint y: 19, distance: 20.8
click at [48, 21] on li "Adventure Manager" at bounding box center [79, 26] width 160 height 39
click at [340, 69] on div at bounding box center [784, 372] width 1568 height 744
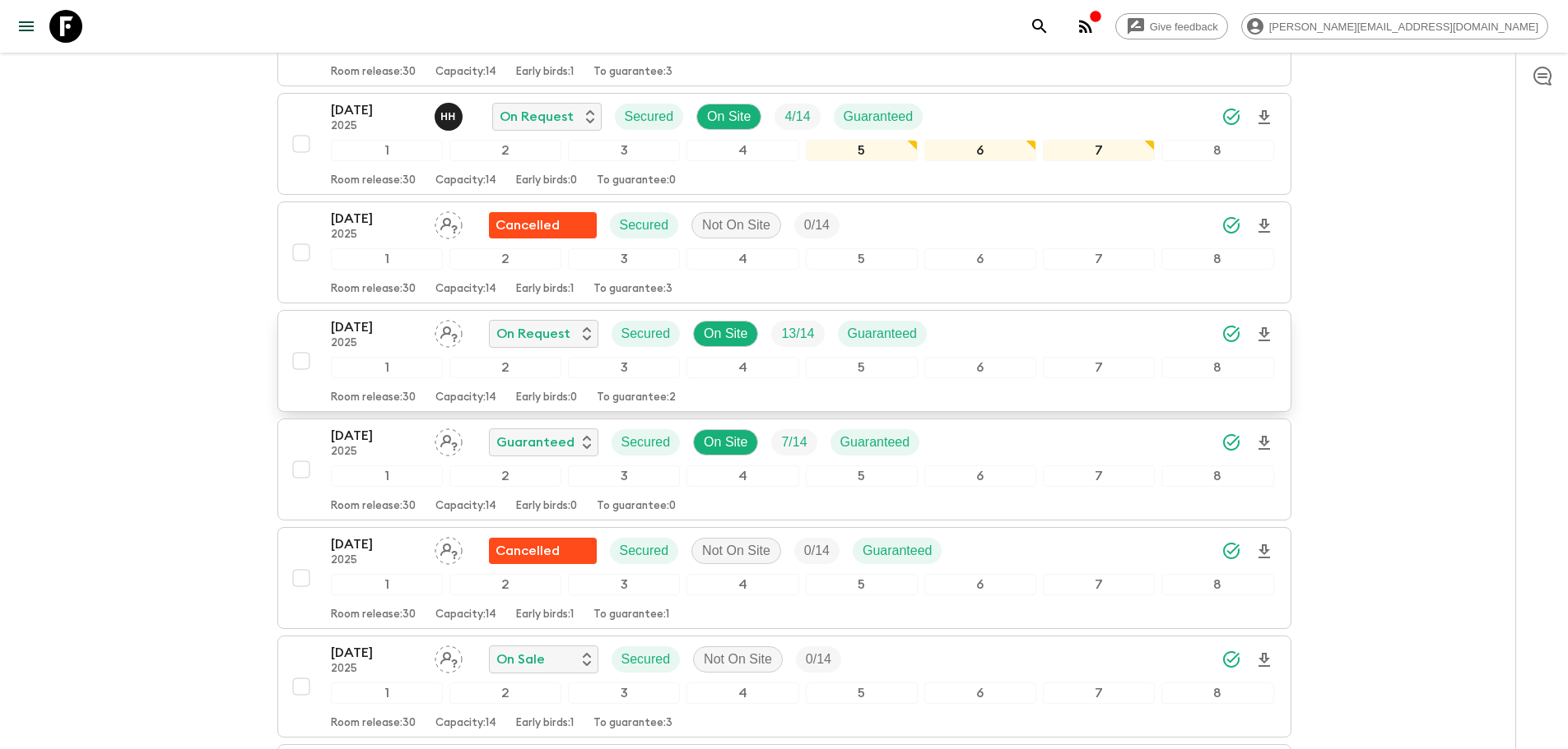
click at [73, 31] on icon at bounding box center [65, 26] width 33 height 32
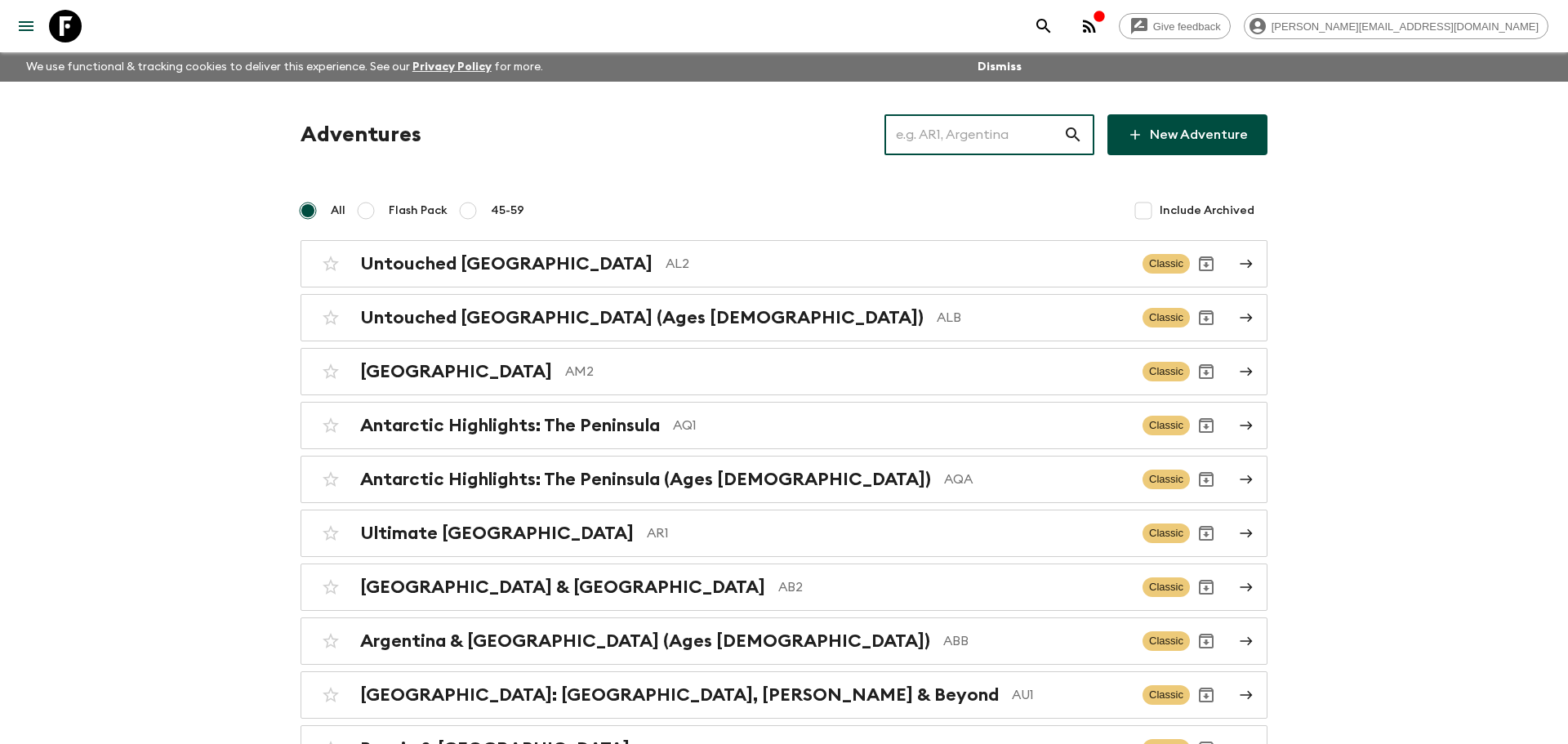
click at [958, 137] on input "text" at bounding box center [974, 134] width 179 height 46
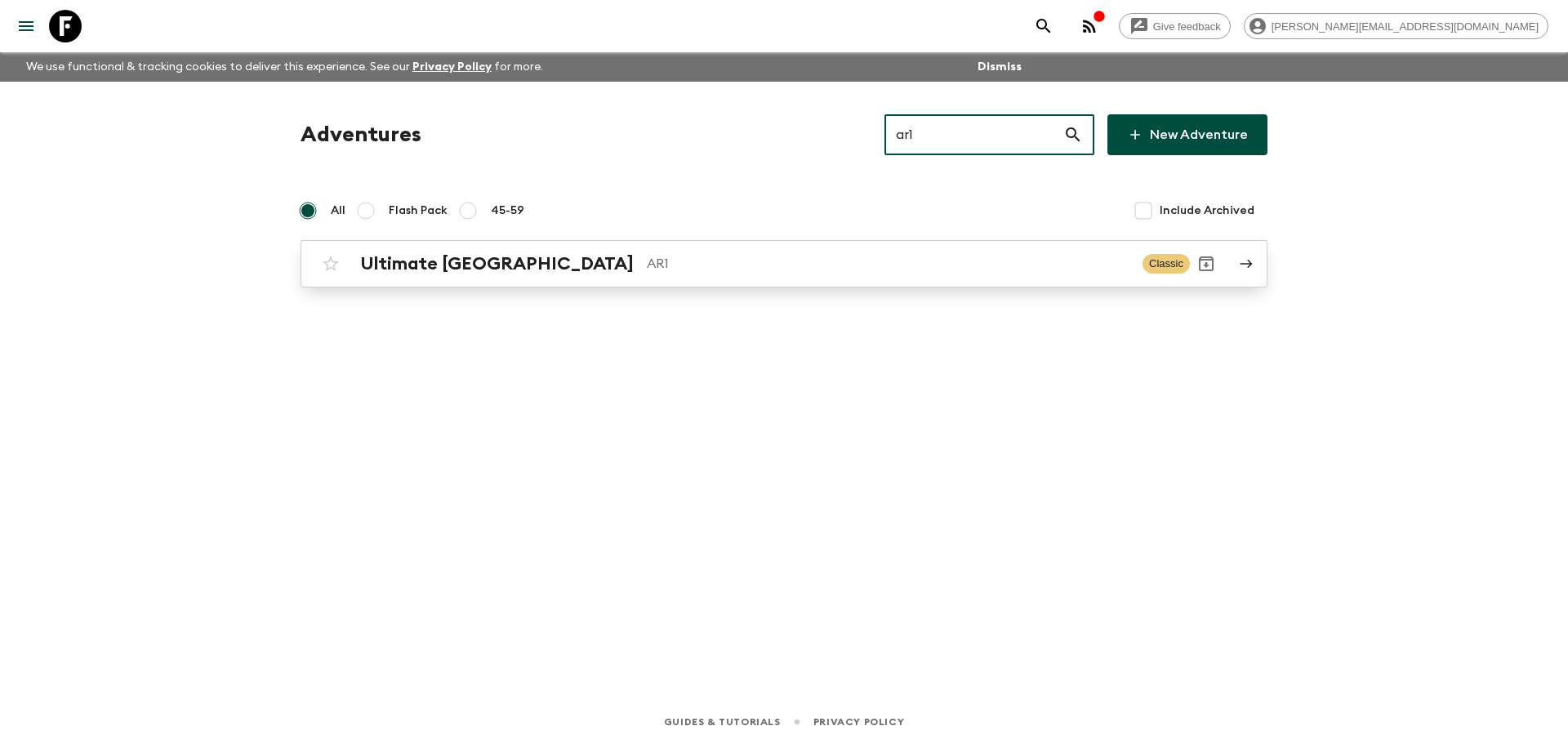
type input "ar1"
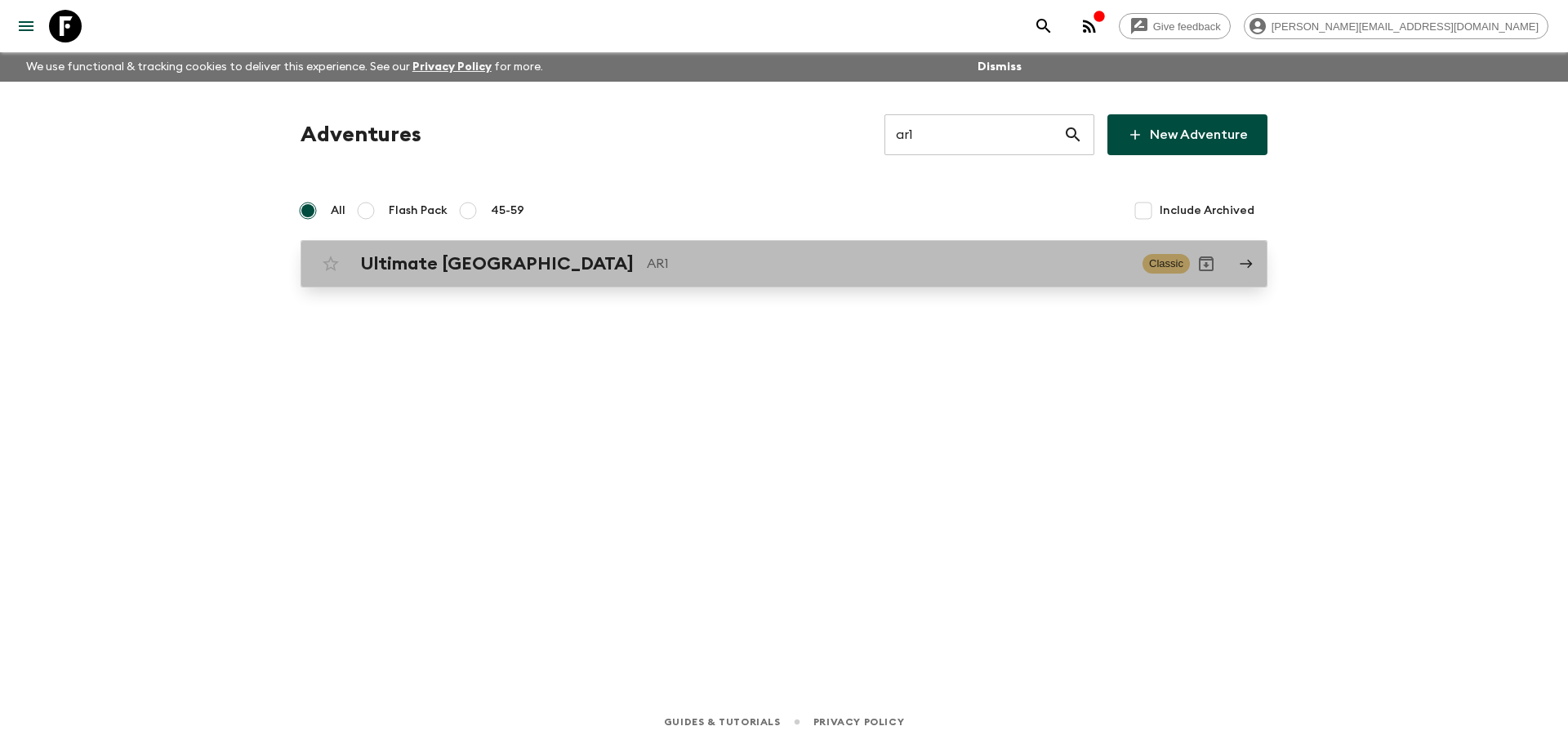
click at [732, 268] on p "AR1" at bounding box center [888, 264] width 482 height 20
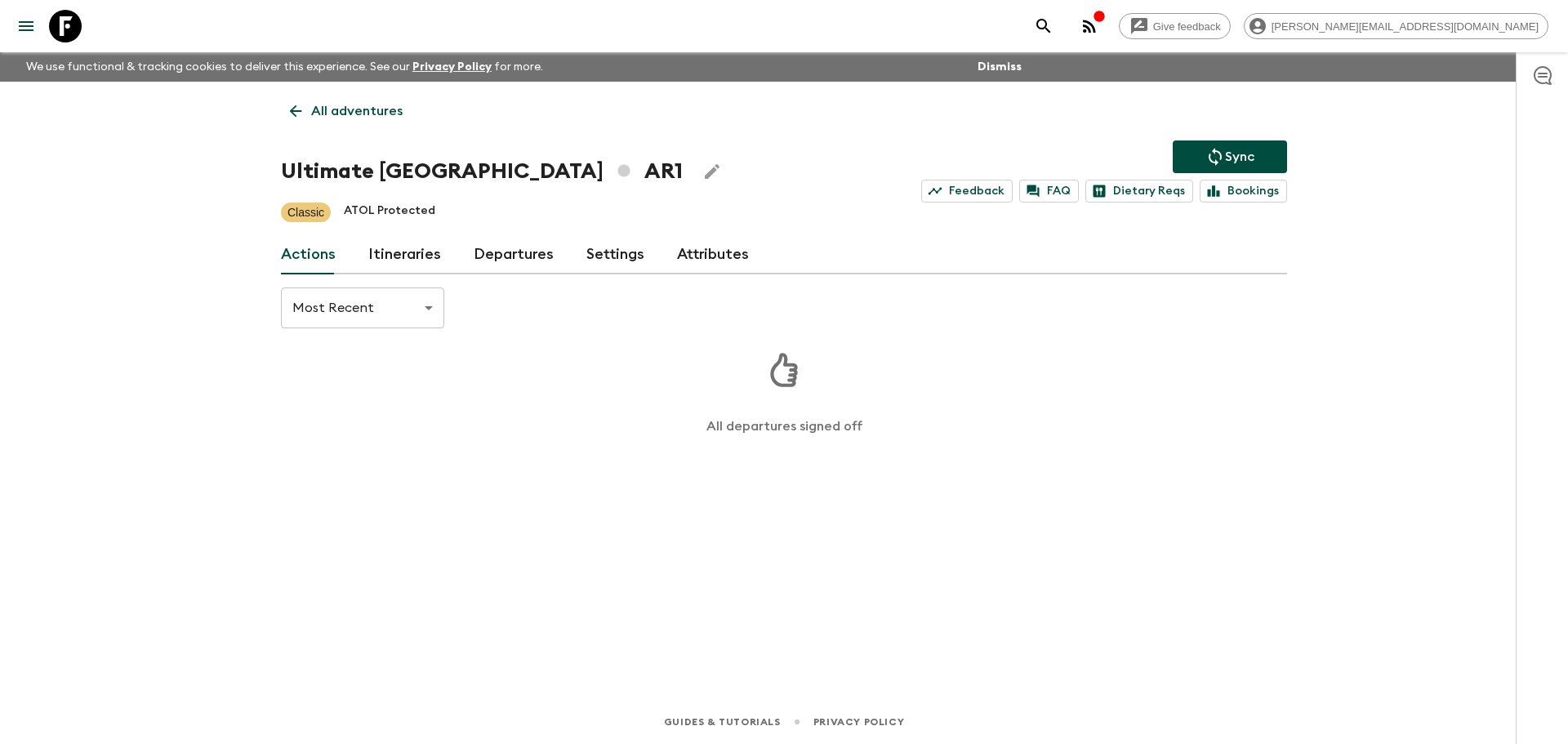
click at [381, 257] on link "Itineraries" at bounding box center [405, 254] width 73 height 39
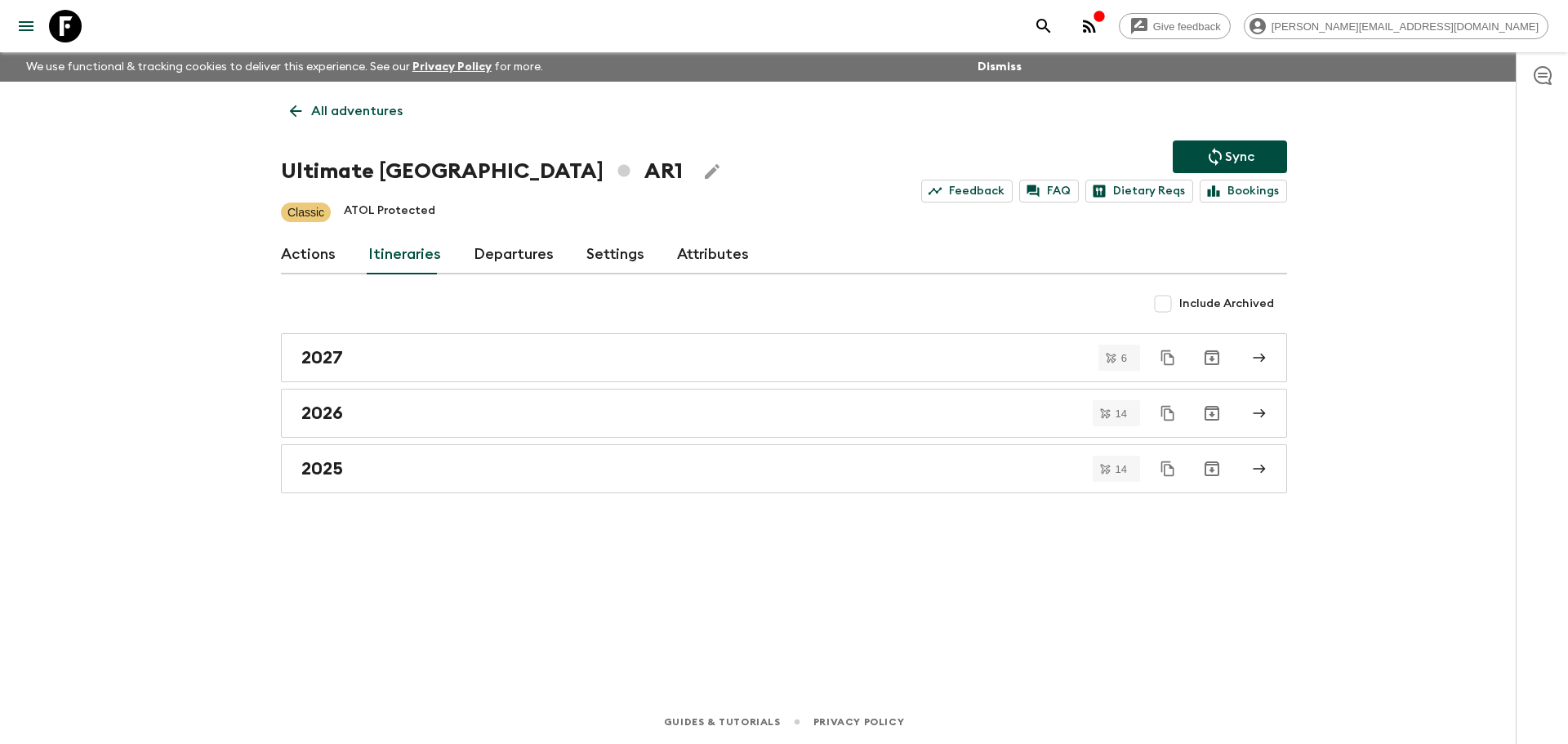
click at [463, 272] on div "Actions Itineraries Departures Settings Attributes" at bounding box center [784, 254] width 1006 height 39
click at [479, 257] on link "Departures" at bounding box center [514, 254] width 80 height 39
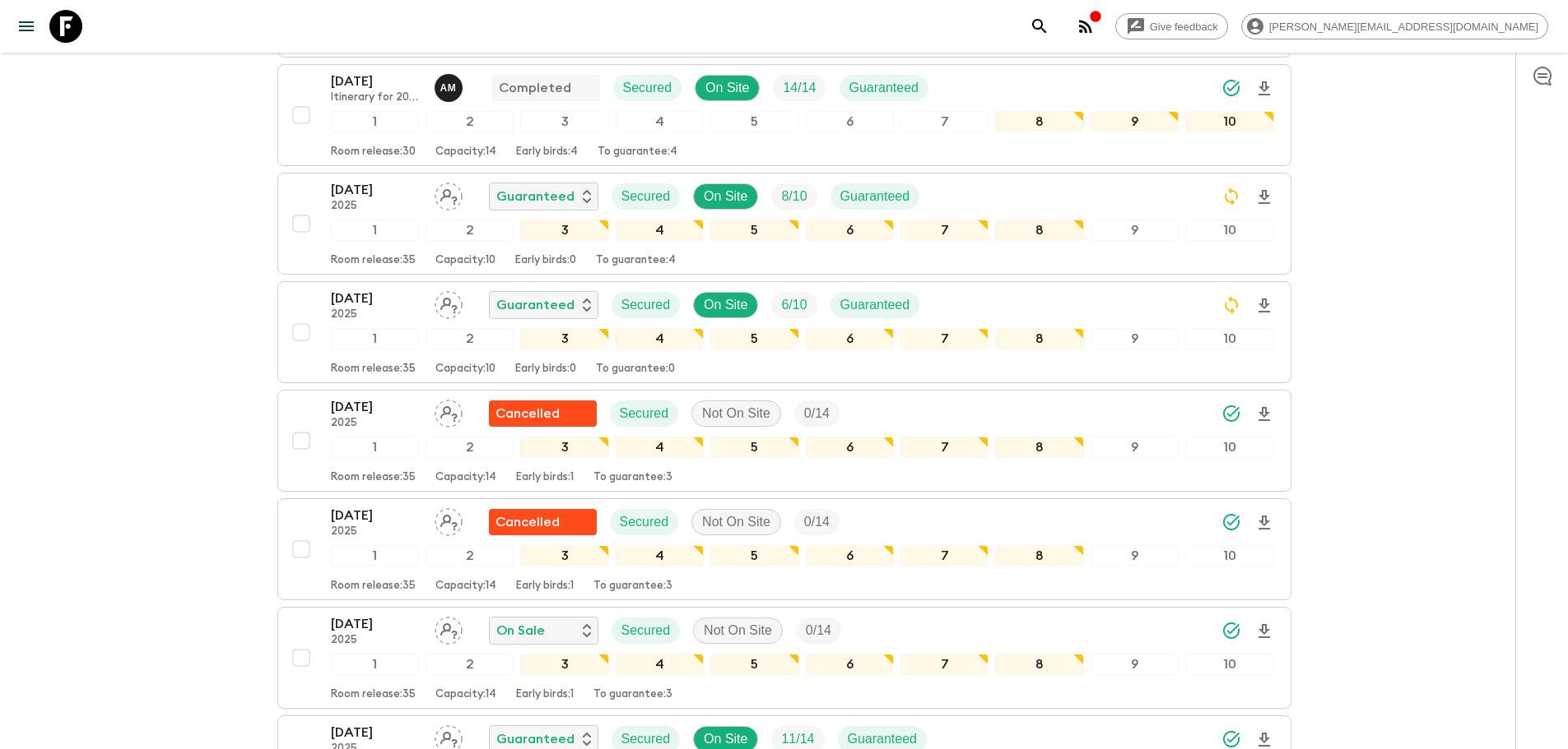
scroll to position [547, 0]
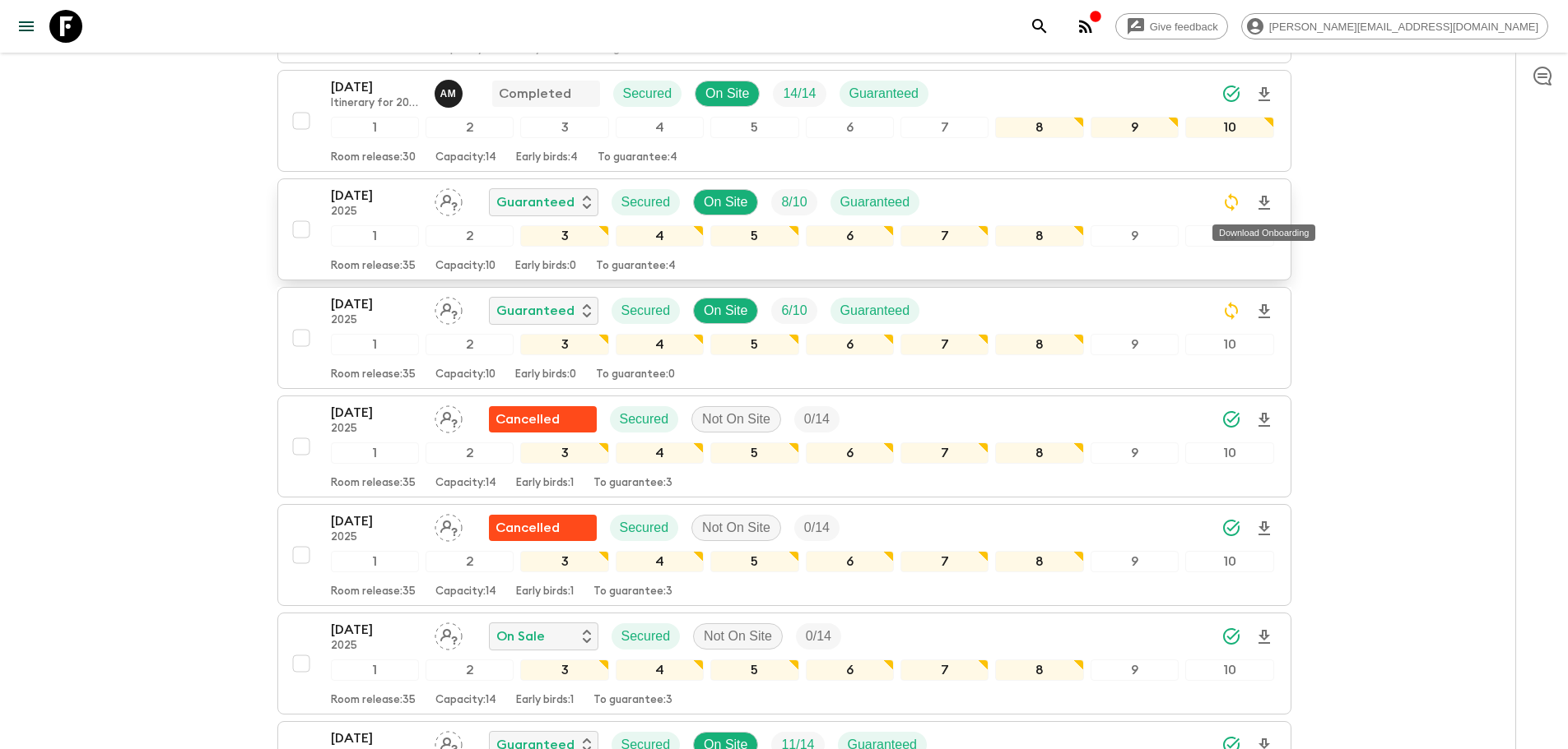
click at [1108, 203] on icon "Download Onboarding" at bounding box center [1265, 203] width 20 height 20
click at [79, 27] on icon at bounding box center [65, 26] width 33 height 32
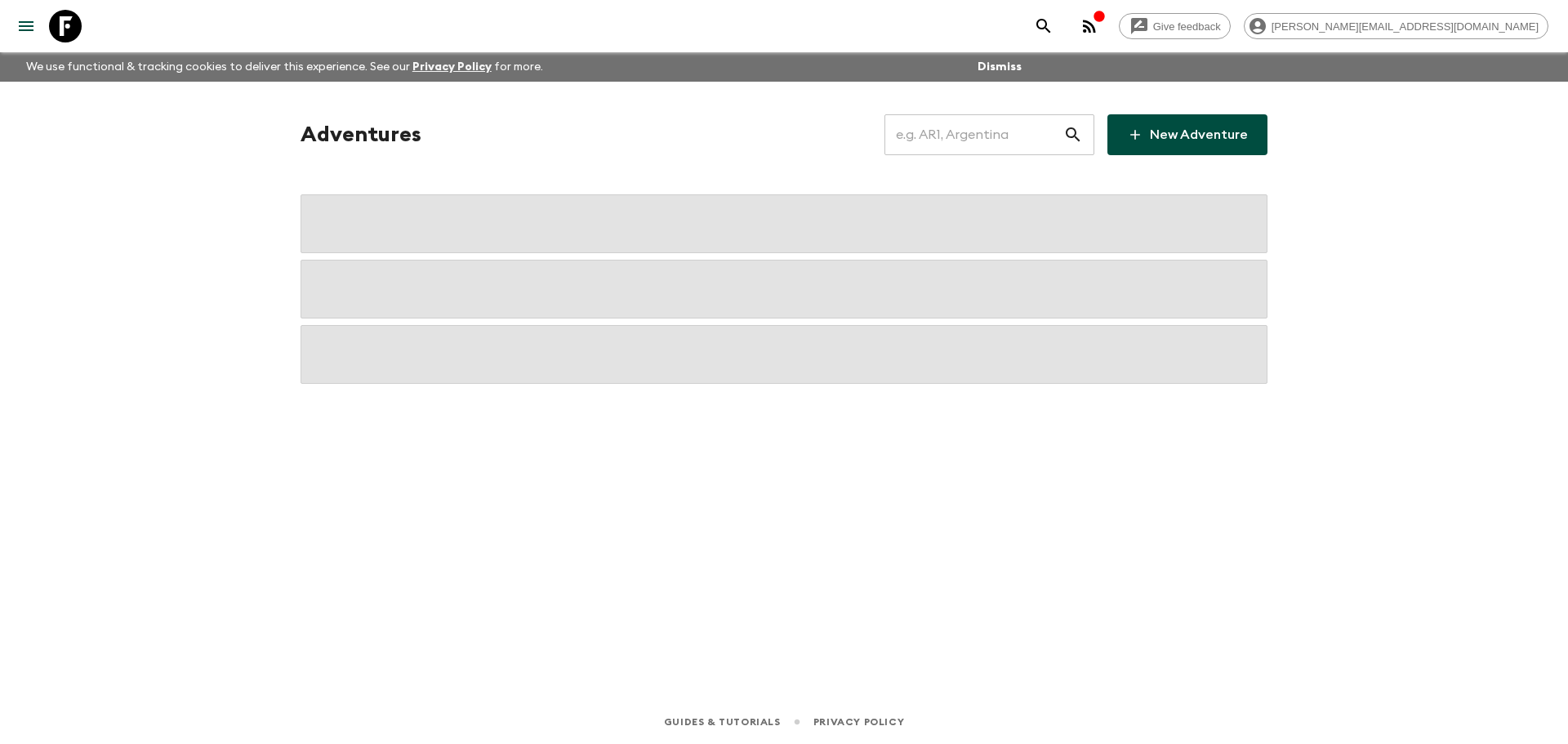
click at [986, 128] on input "text" at bounding box center [974, 134] width 179 height 46
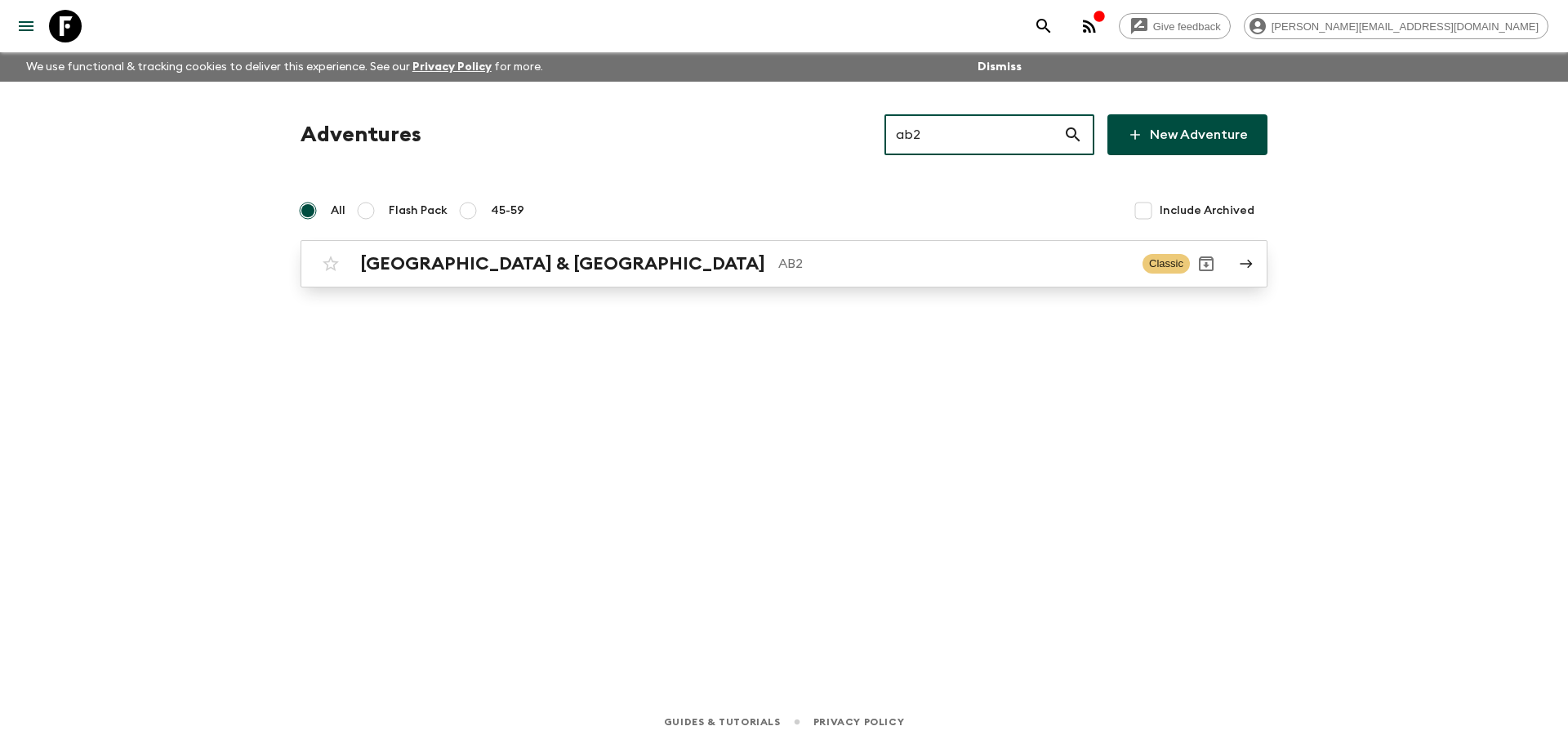
type input "ab2"
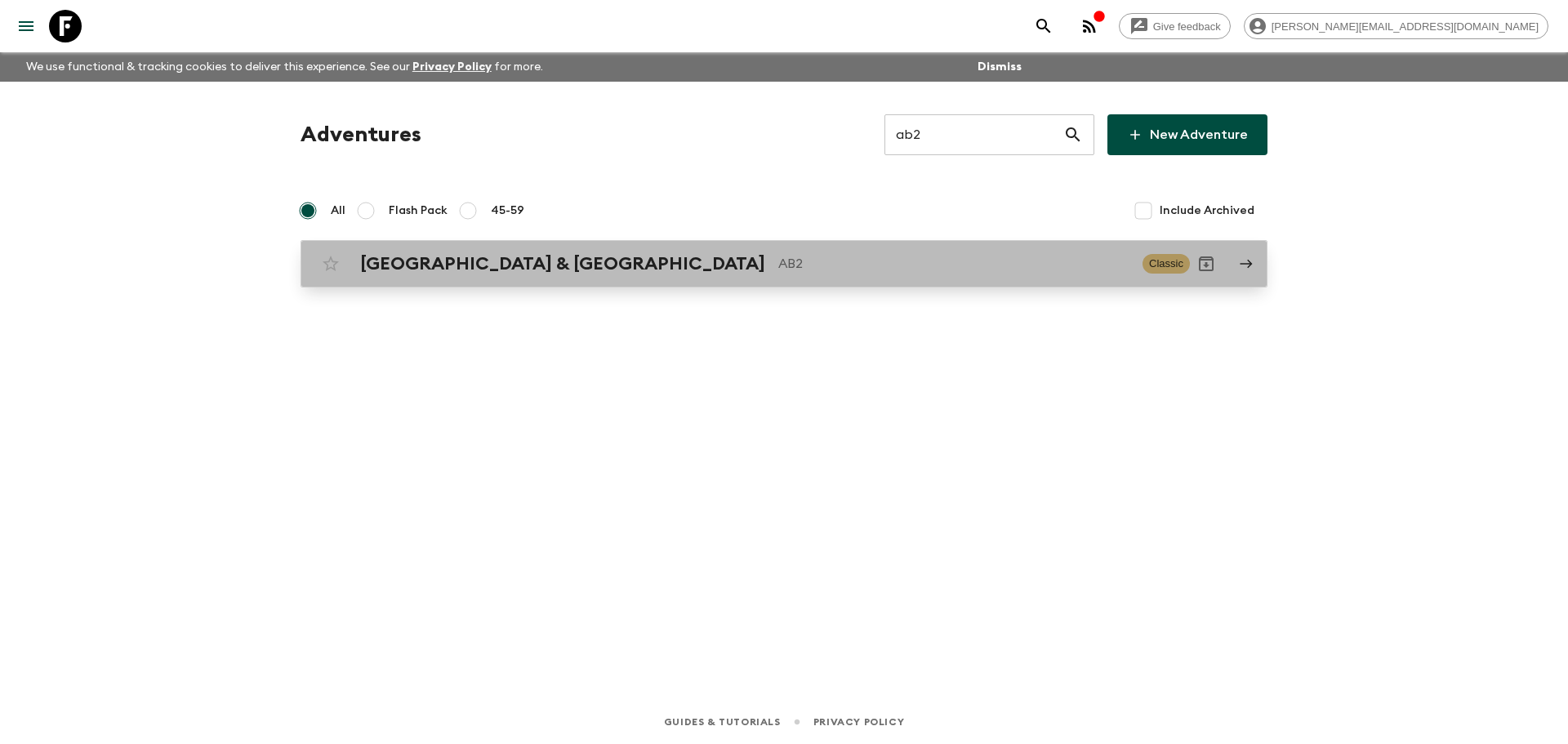
click at [842, 276] on div "Argentina & Brazil AB2 Classic" at bounding box center [752, 263] width 875 height 32
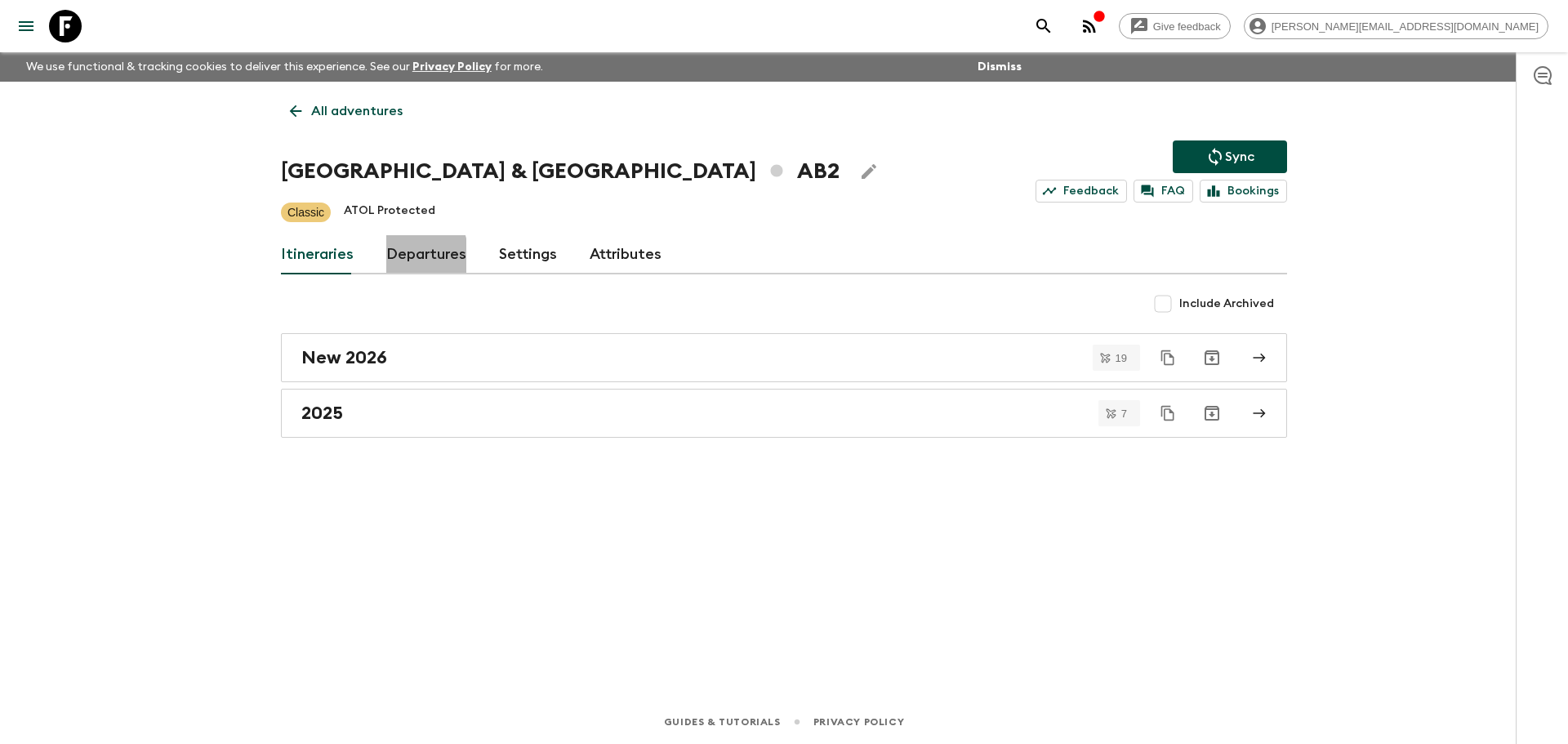
click at [392, 257] on link "Departures" at bounding box center [426, 254] width 80 height 39
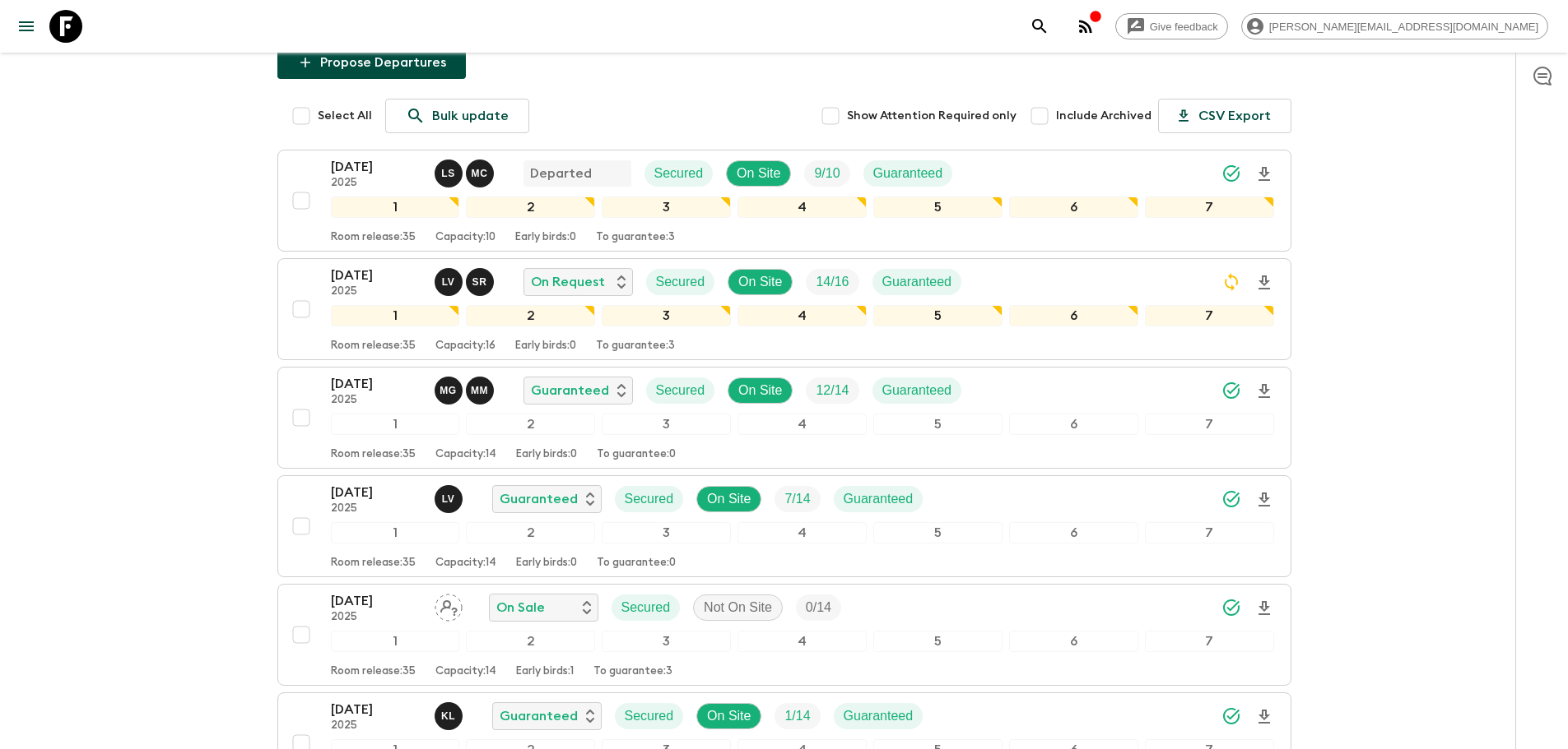
scroll to position [289, 0]
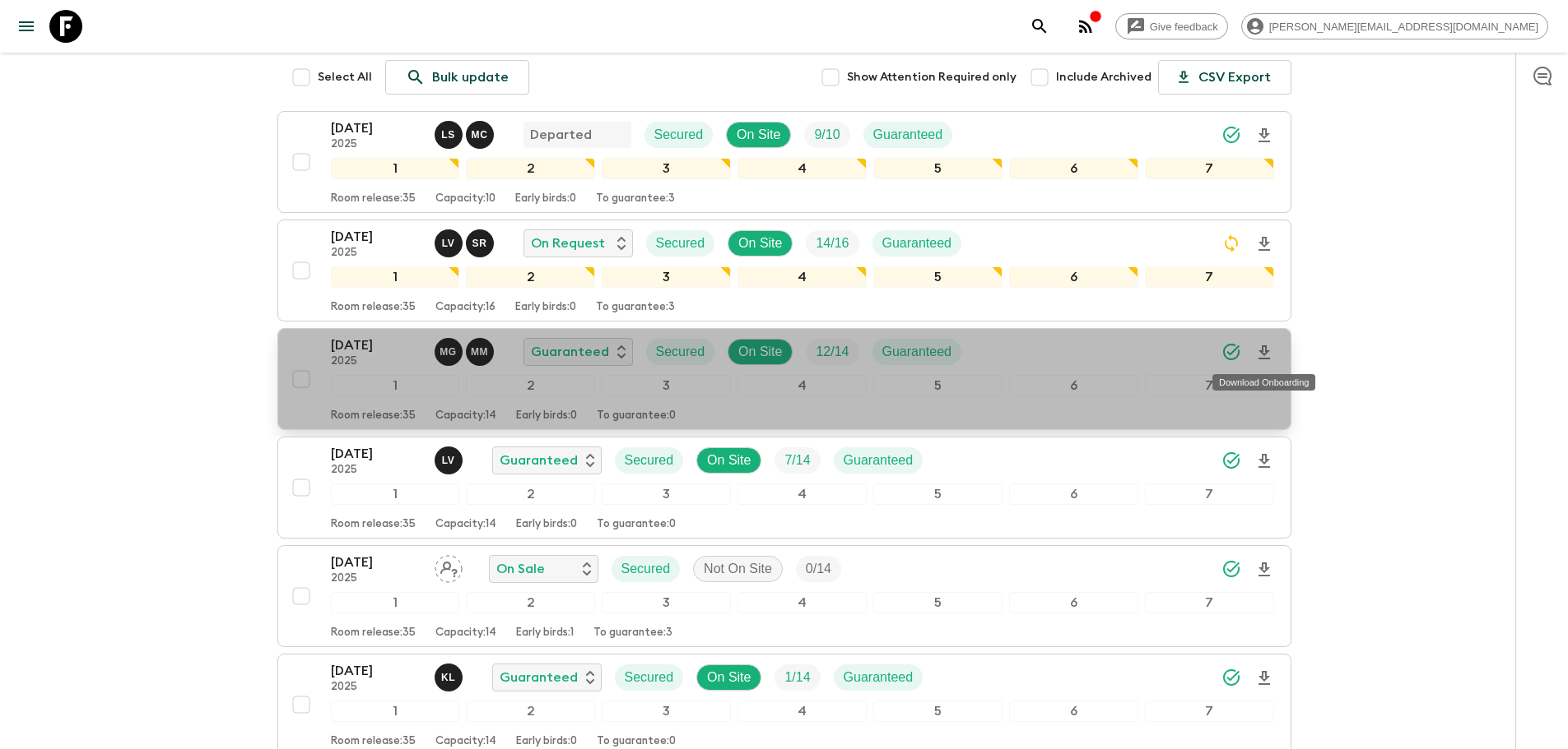
click at [1108, 352] on icon "Download Onboarding" at bounding box center [1264, 352] width 12 height 14
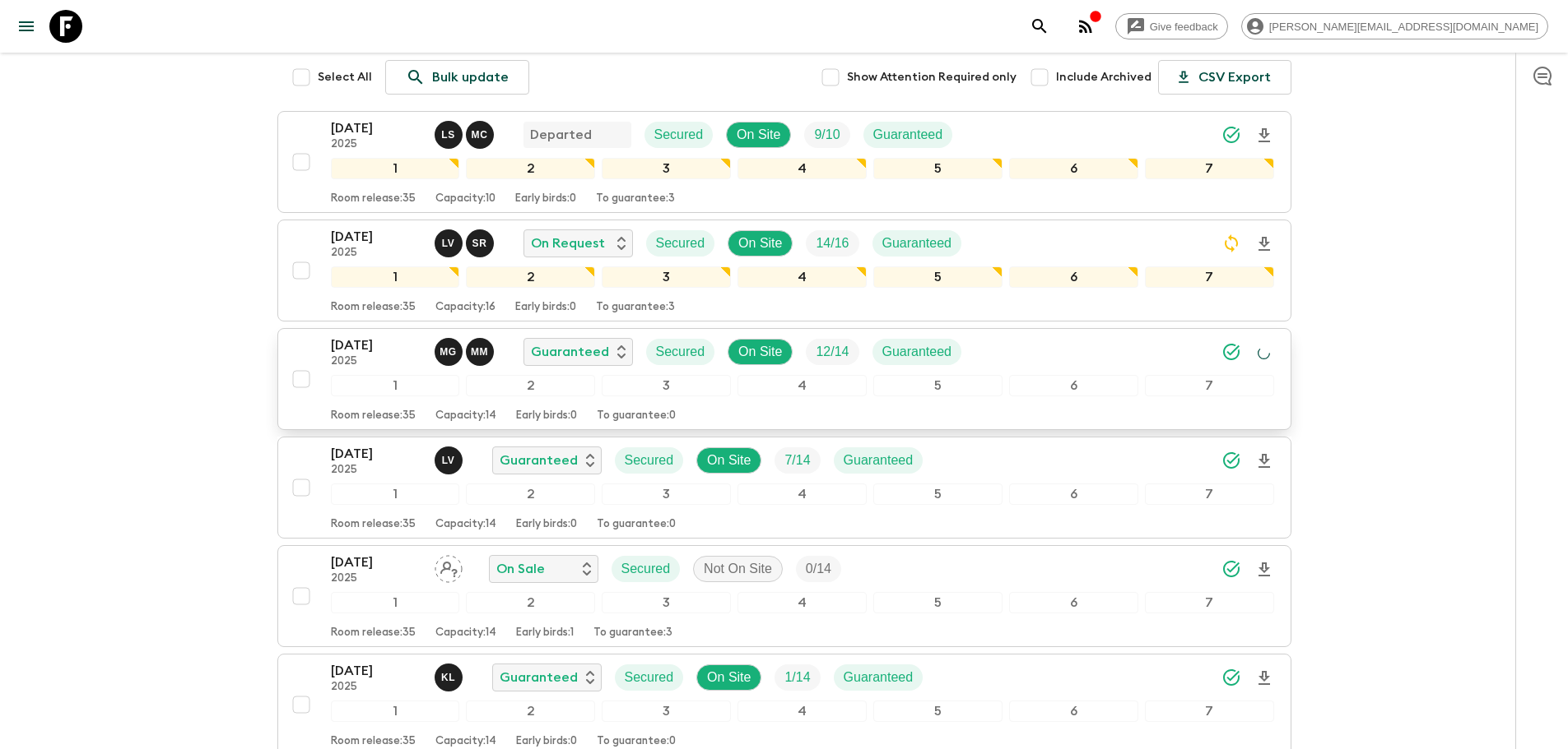
drag, startPoint x: 58, startPoint y: 28, endPoint x: 284, endPoint y: 49, distance: 227.0
click at [58, 28] on icon at bounding box center [65, 26] width 33 height 32
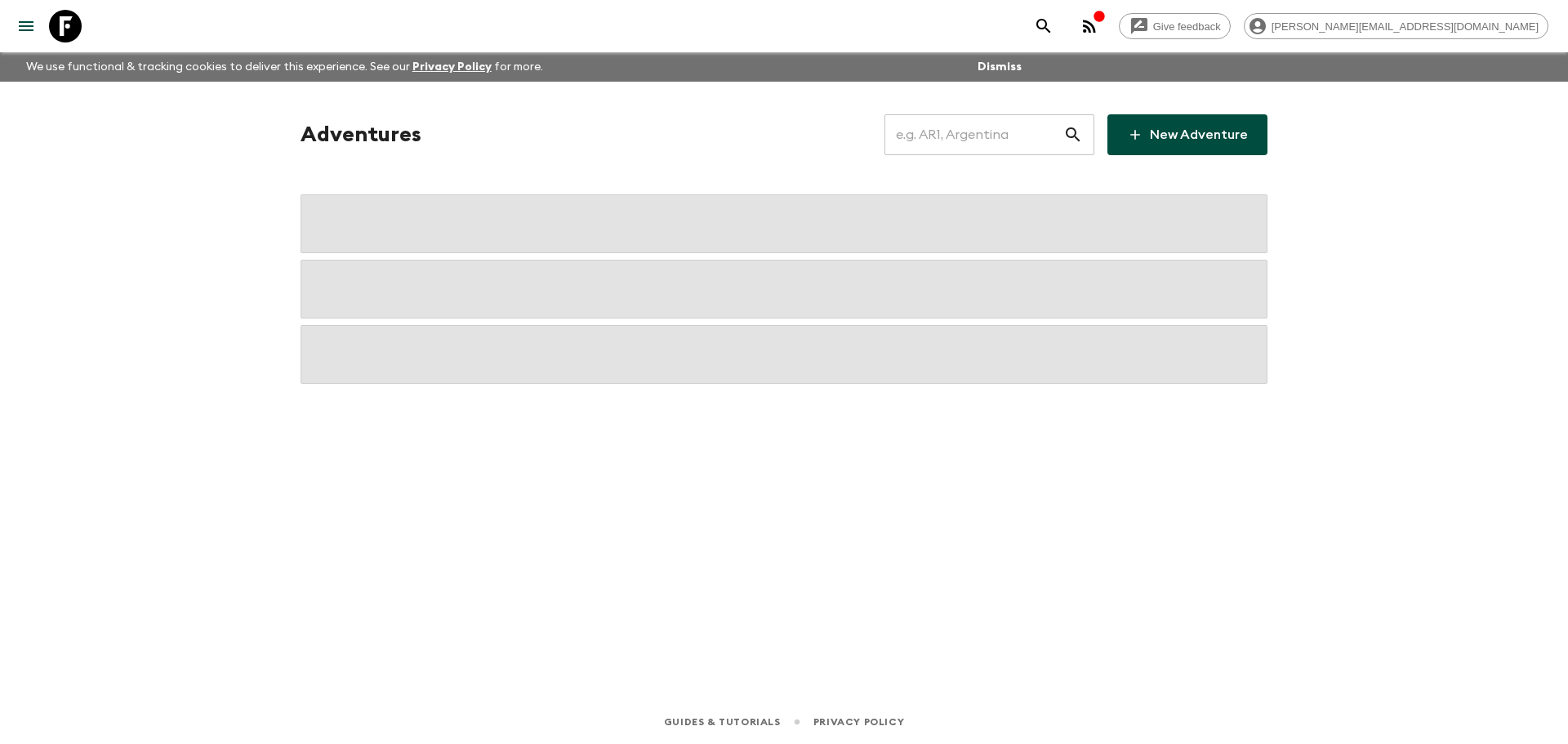
click at [943, 145] on input "text" at bounding box center [974, 134] width 179 height 46
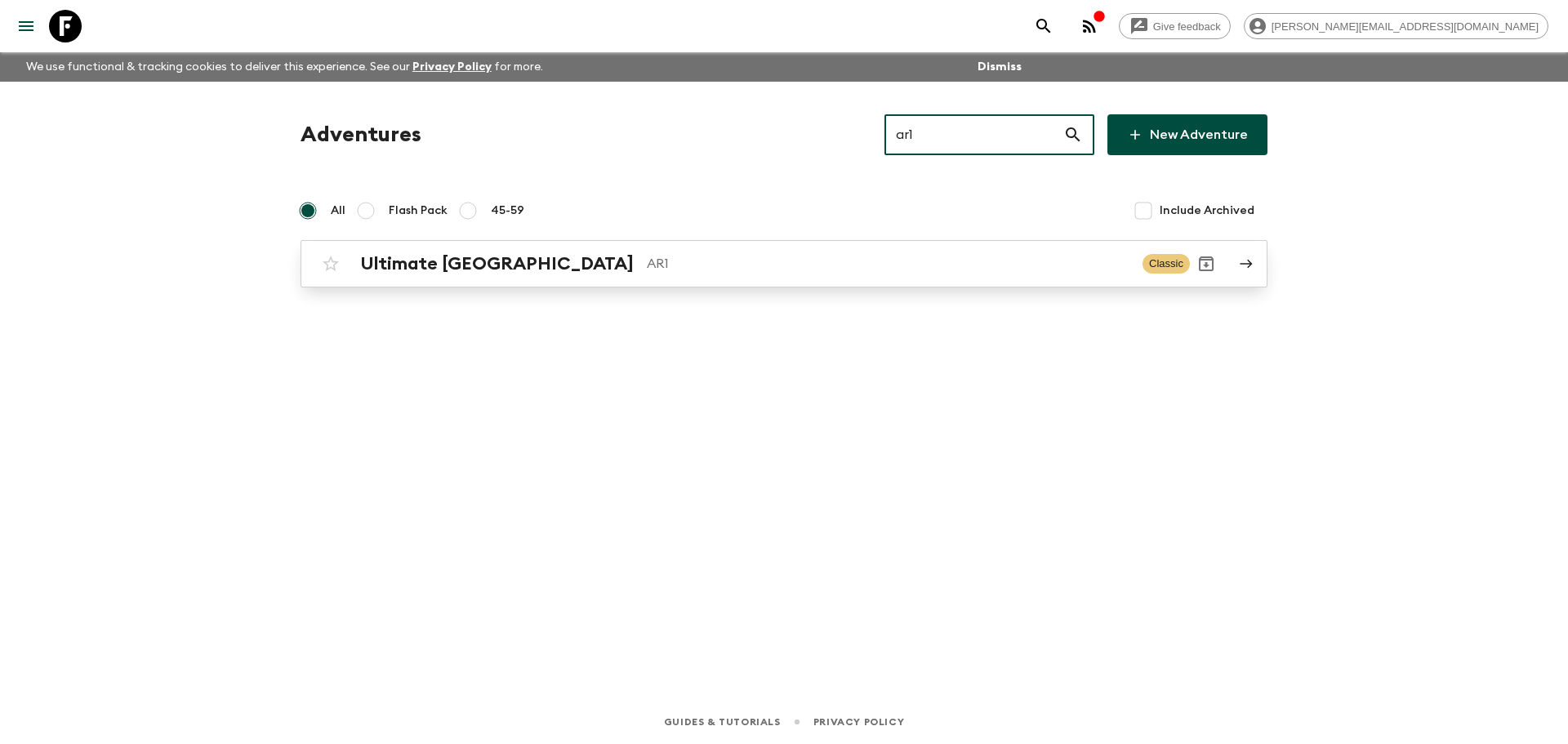
type input "ar1"
click at [411, 265] on h2 "Ultimate [GEOGRAPHIC_DATA]" at bounding box center [496, 264] width 274 height 22
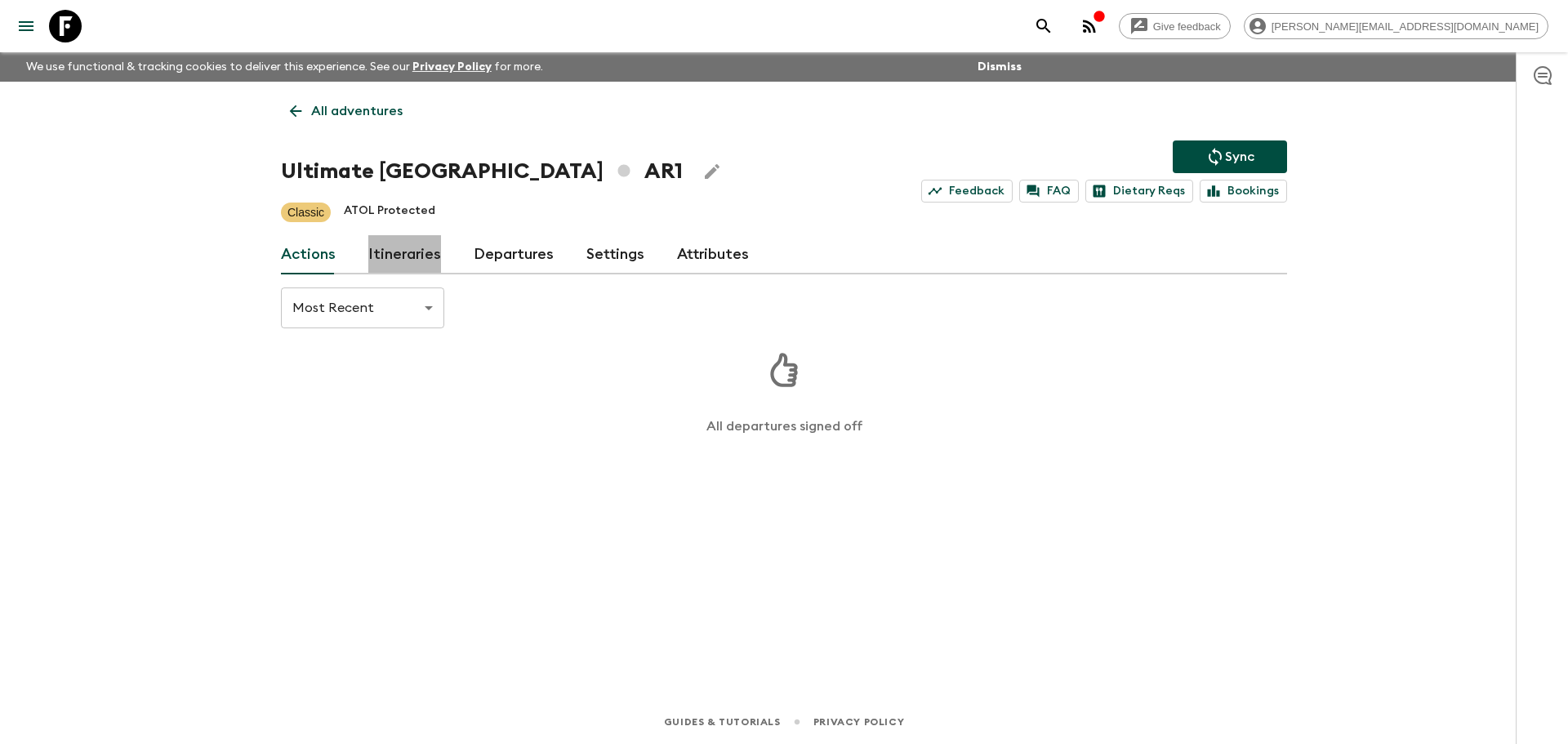
click at [408, 252] on link "Itineraries" at bounding box center [405, 254] width 73 height 39
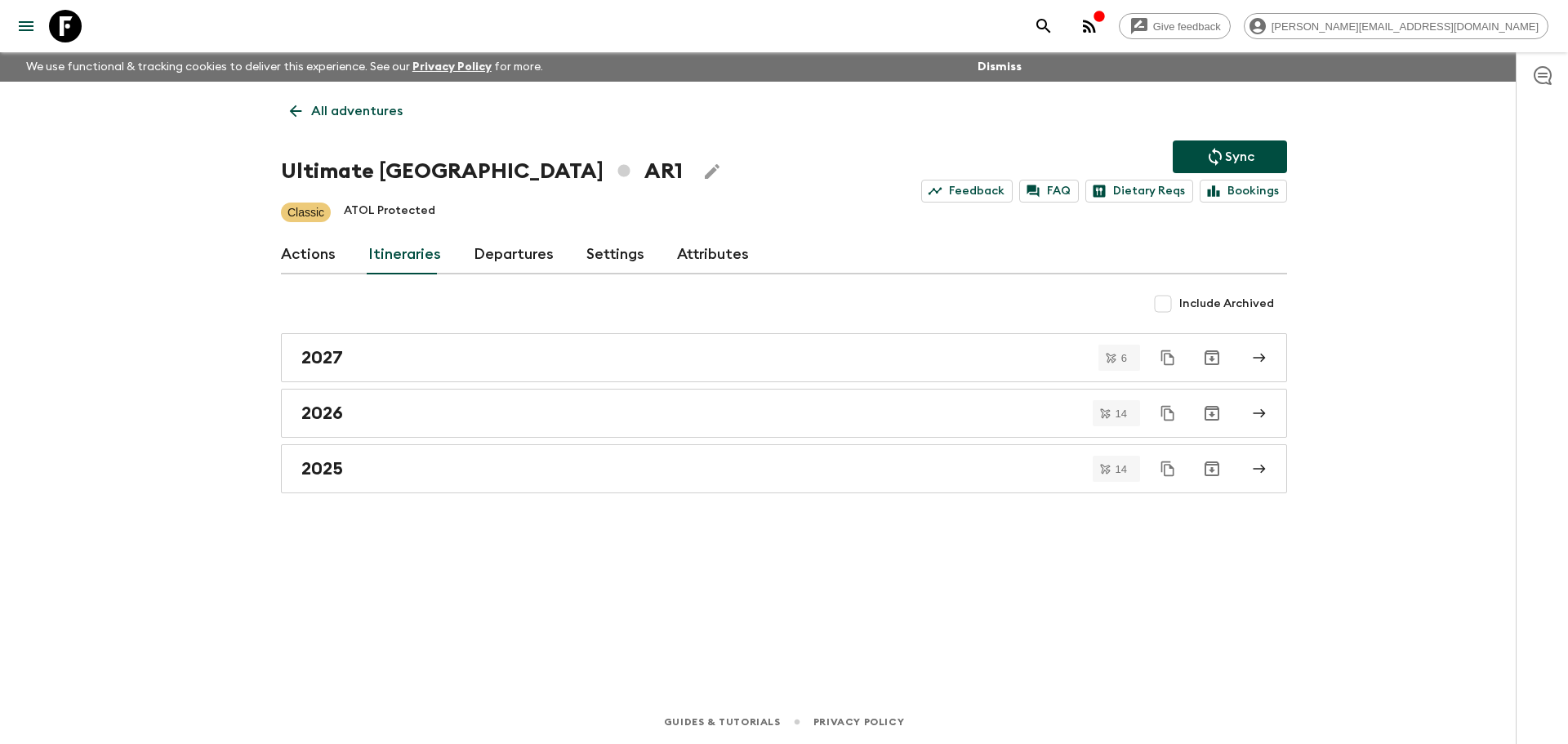
click at [513, 244] on link "Departures" at bounding box center [514, 254] width 80 height 39
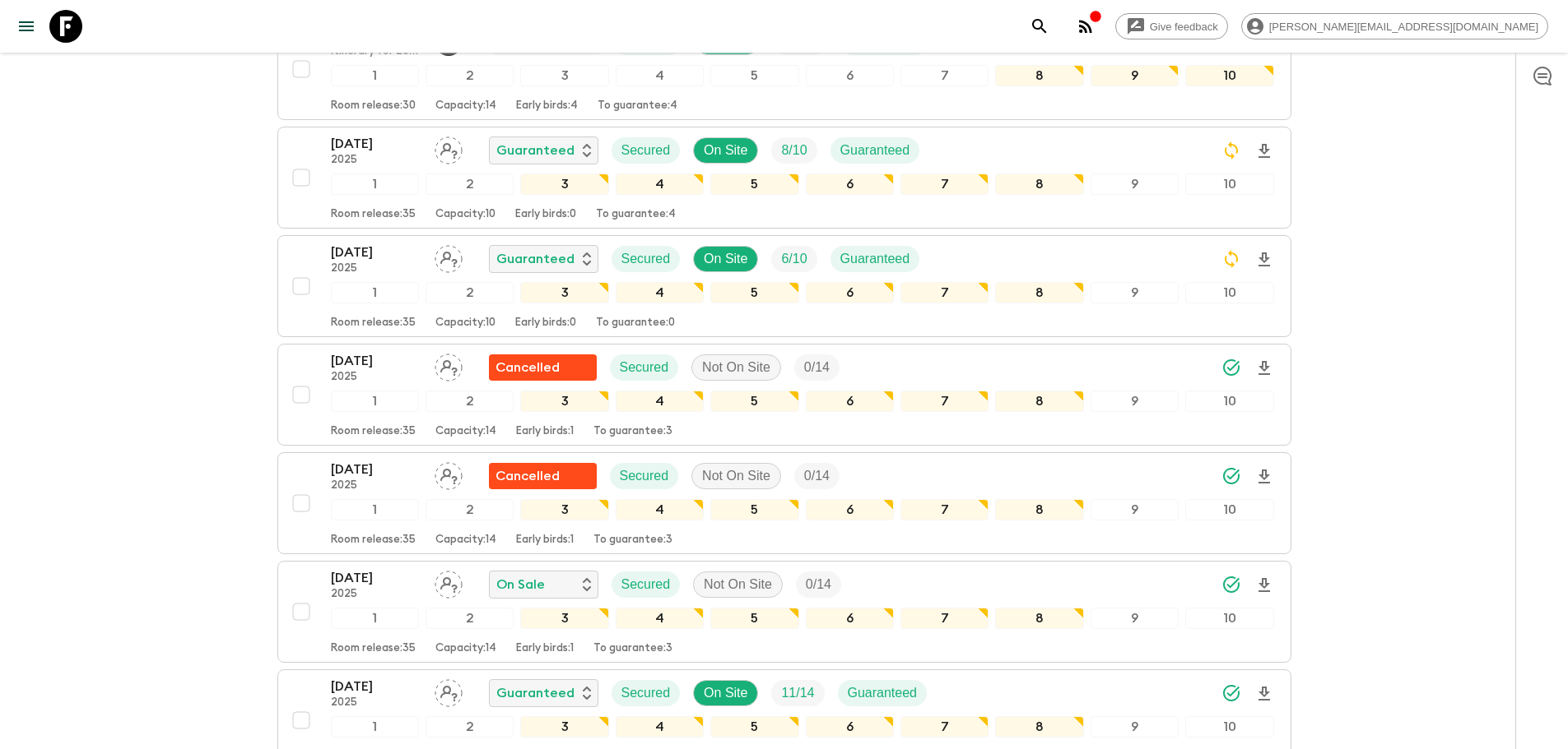
scroll to position [583, 0]
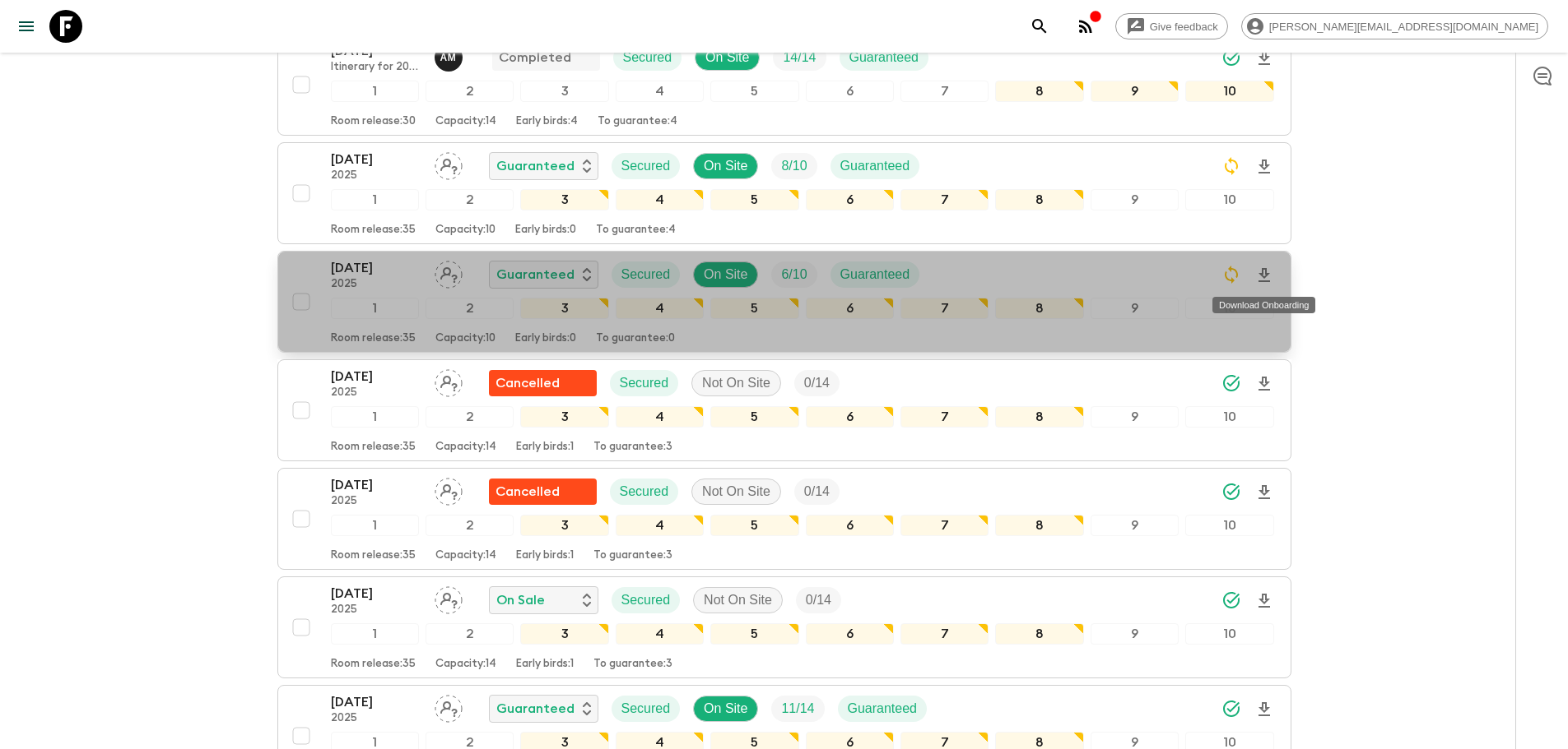
click at [1108, 268] on icon "Download Onboarding" at bounding box center [1265, 276] width 20 height 20
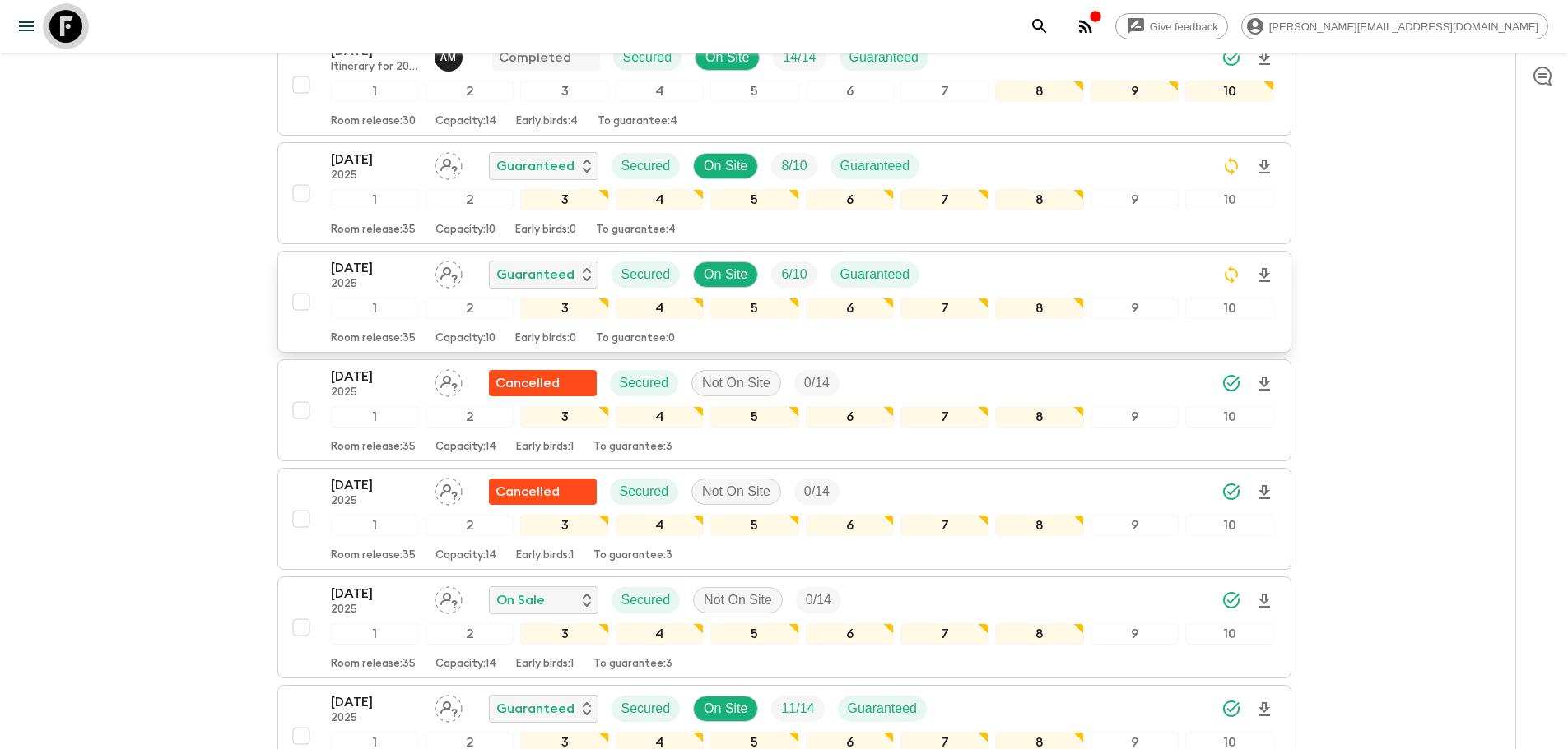
drag, startPoint x: 66, startPoint y: 22, endPoint x: 1189, endPoint y: 87, distance: 1124.9
click at [68, 22] on icon at bounding box center [65, 26] width 33 height 32
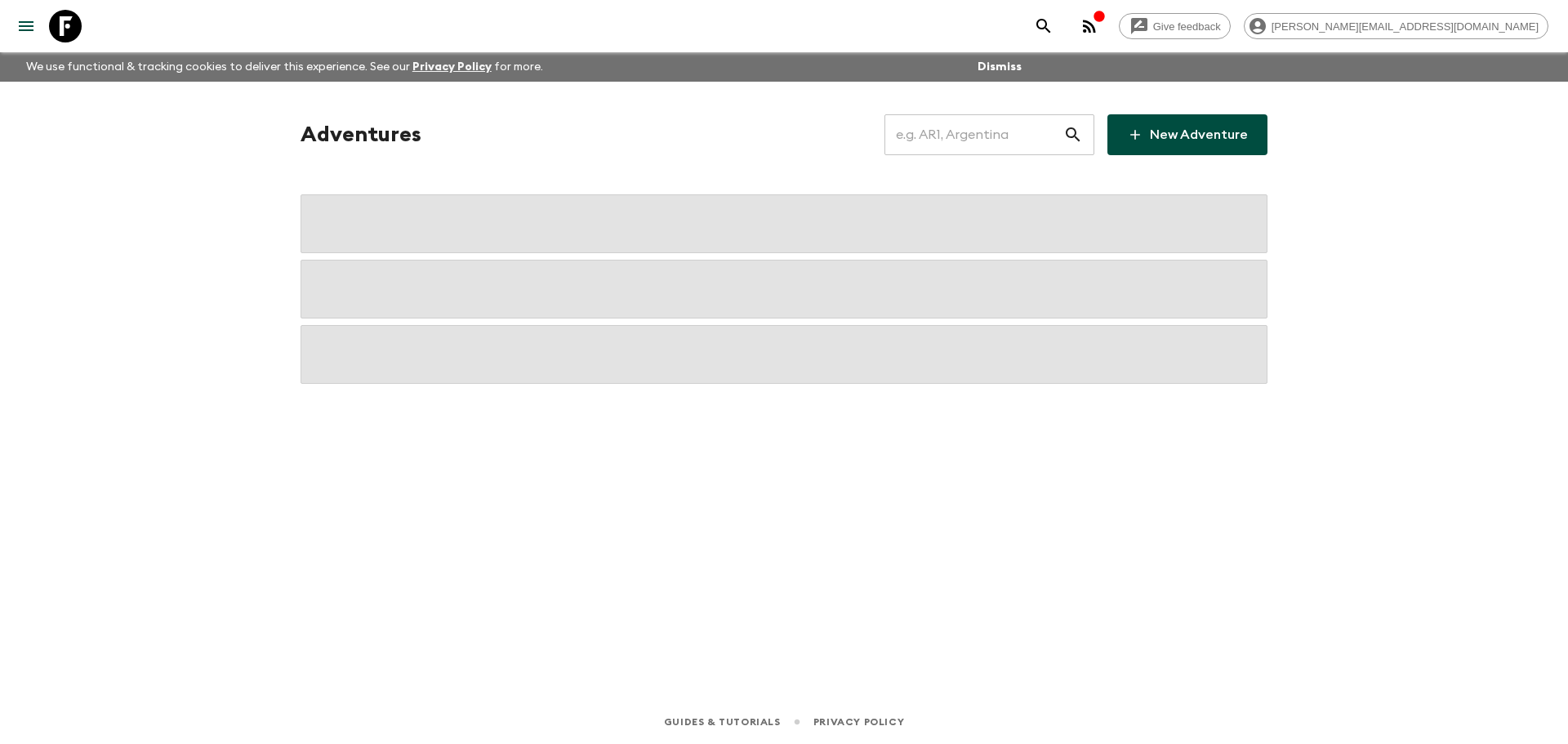
click at [1015, 139] on input "text" at bounding box center [974, 134] width 179 height 46
type input "tz2"
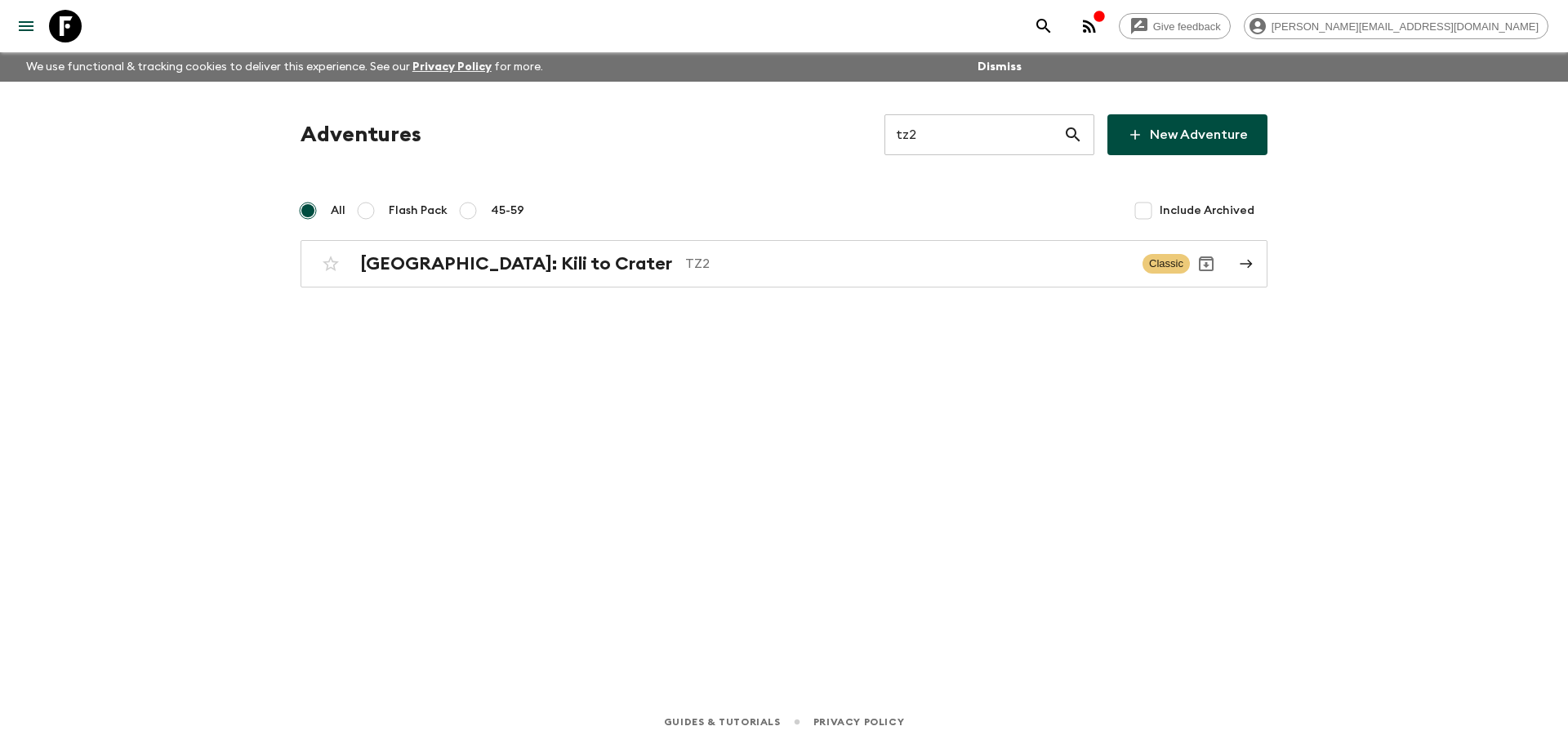
click at [859, 118] on div "Adventures tz2 ​ New Adventure" at bounding box center [784, 134] width 967 height 41
click at [685, 272] on p "TZ2" at bounding box center [907, 264] width 444 height 20
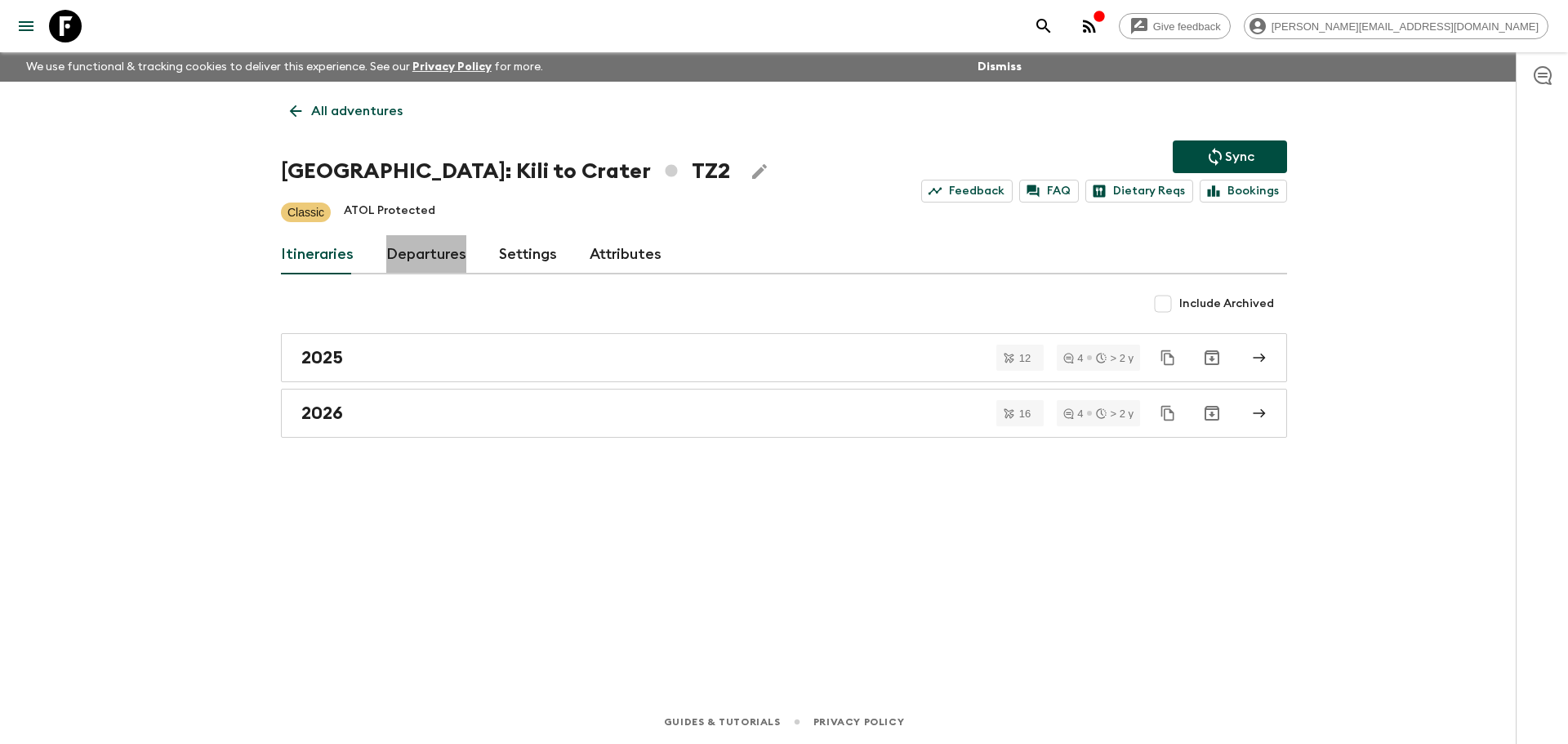
click at [429, 247] on link "Departures" at bounding box center [426, 254] width 80 height 39
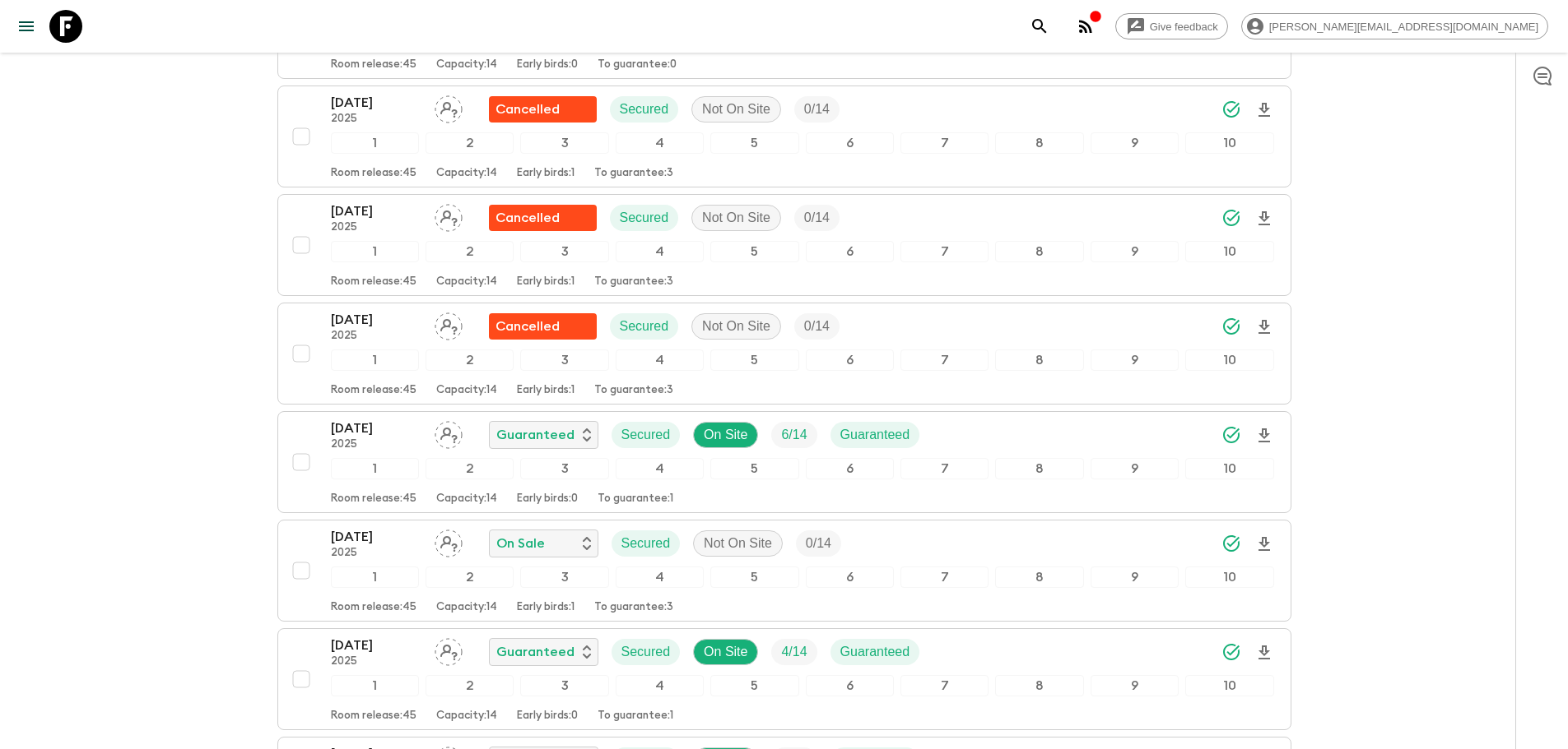
scroll to position [2371, 0]
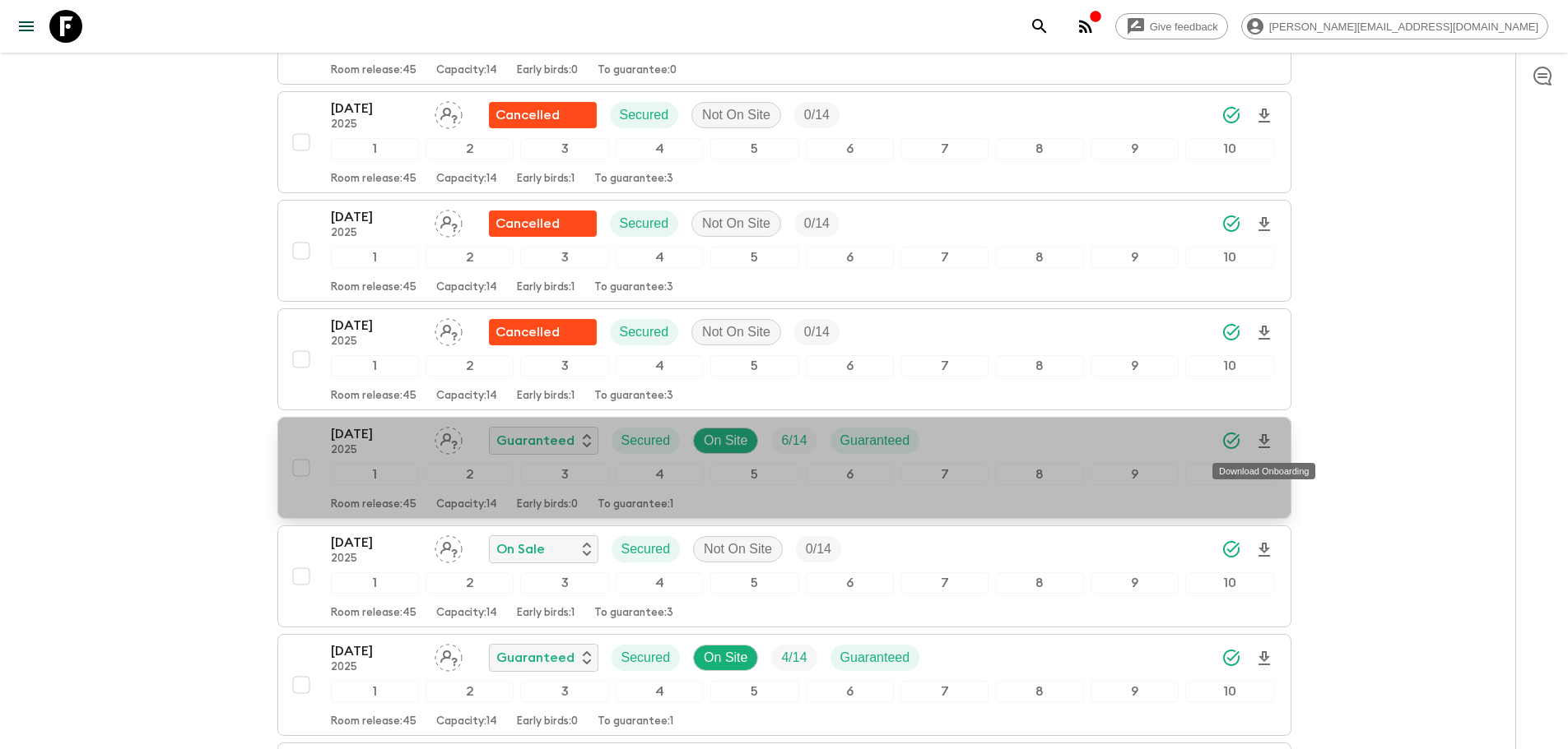
click at [1108, 442] on icon "Download Onboarding" at bounding box center [1265, 442] width 20 height 20
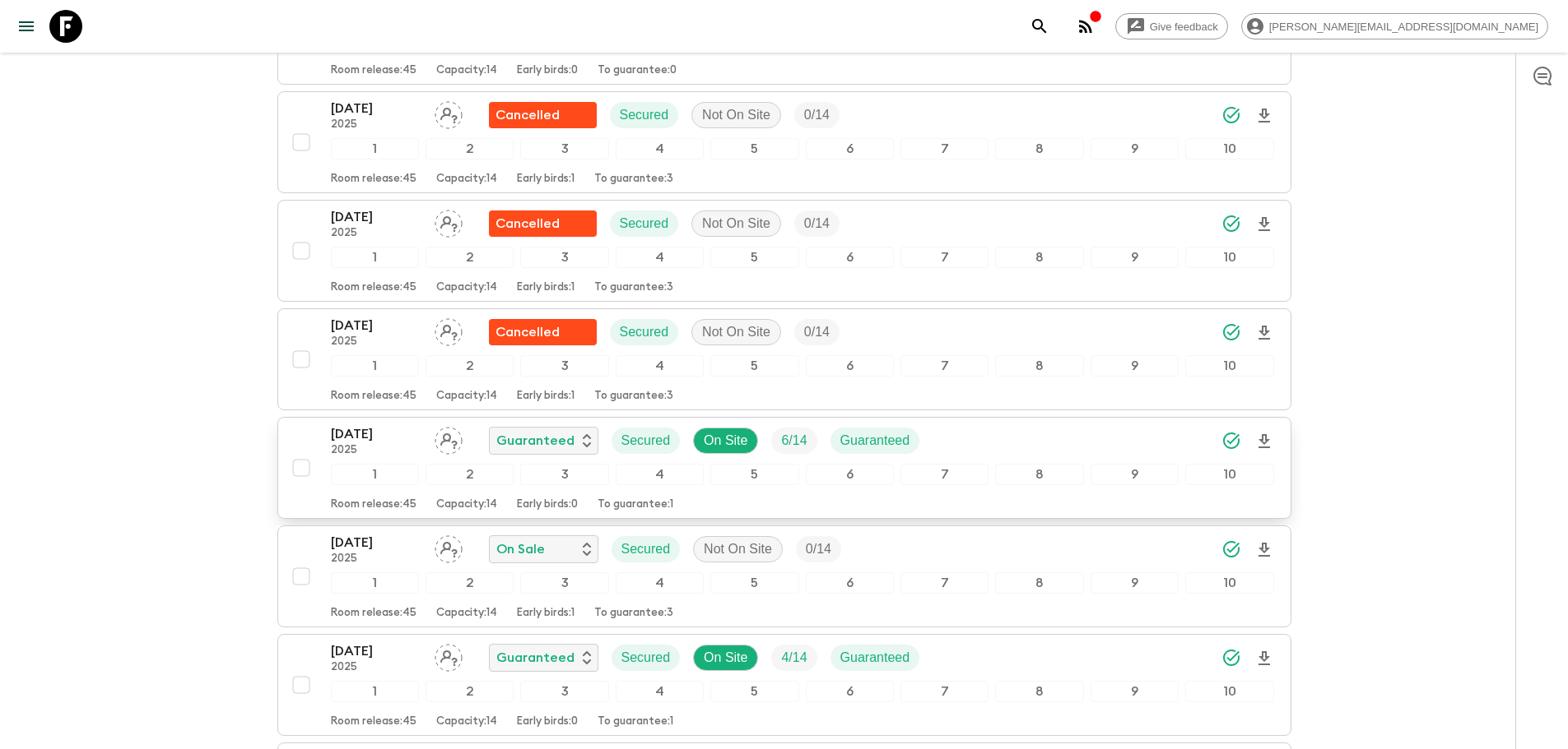
click at [972, 449] on div "25 Oct 2025 2025 Guaranteed Secured On Site 6 / 14 Guaranteed" at bounding box center [802, 440] width 943 height 32
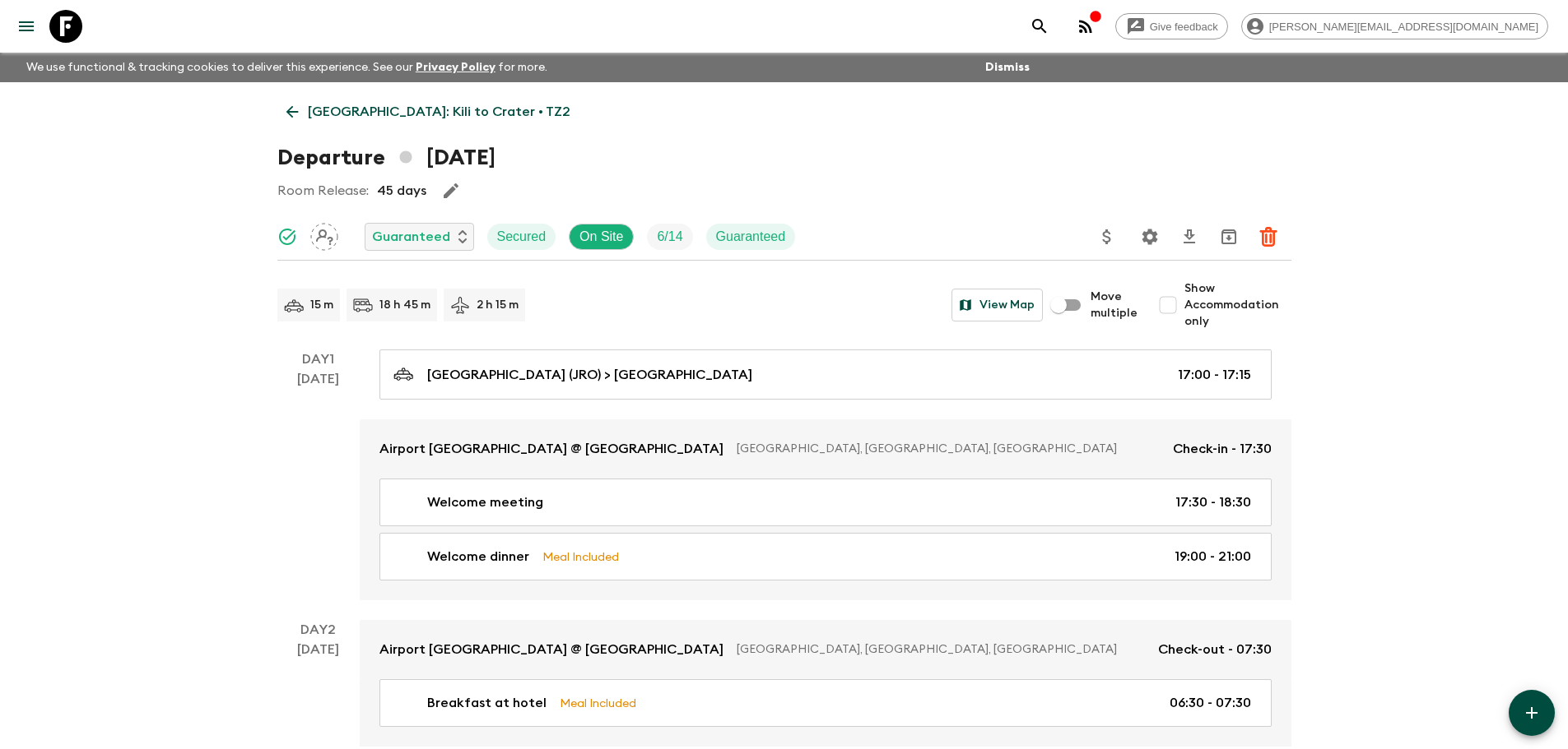
drag, startPoint x: 59, startPoint y: 31, endPoint x: 111, endPoint y: 33, distance: 52.0
click at [60, 30] on icon at bounding box center [65, 26] width 33 height 32
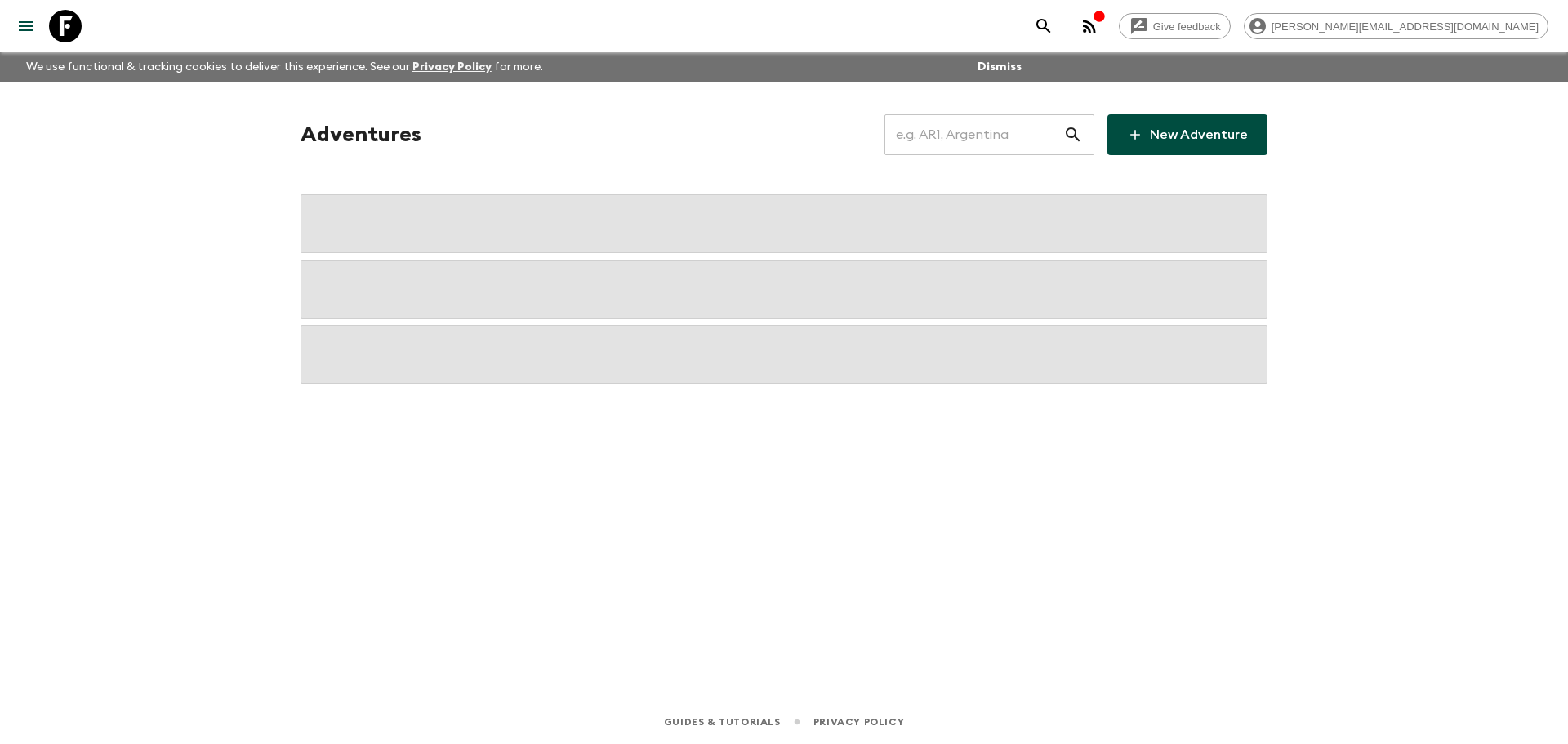
click at [1034, 142] on input "text" at bounding box center [974, 134] width 179 height 46
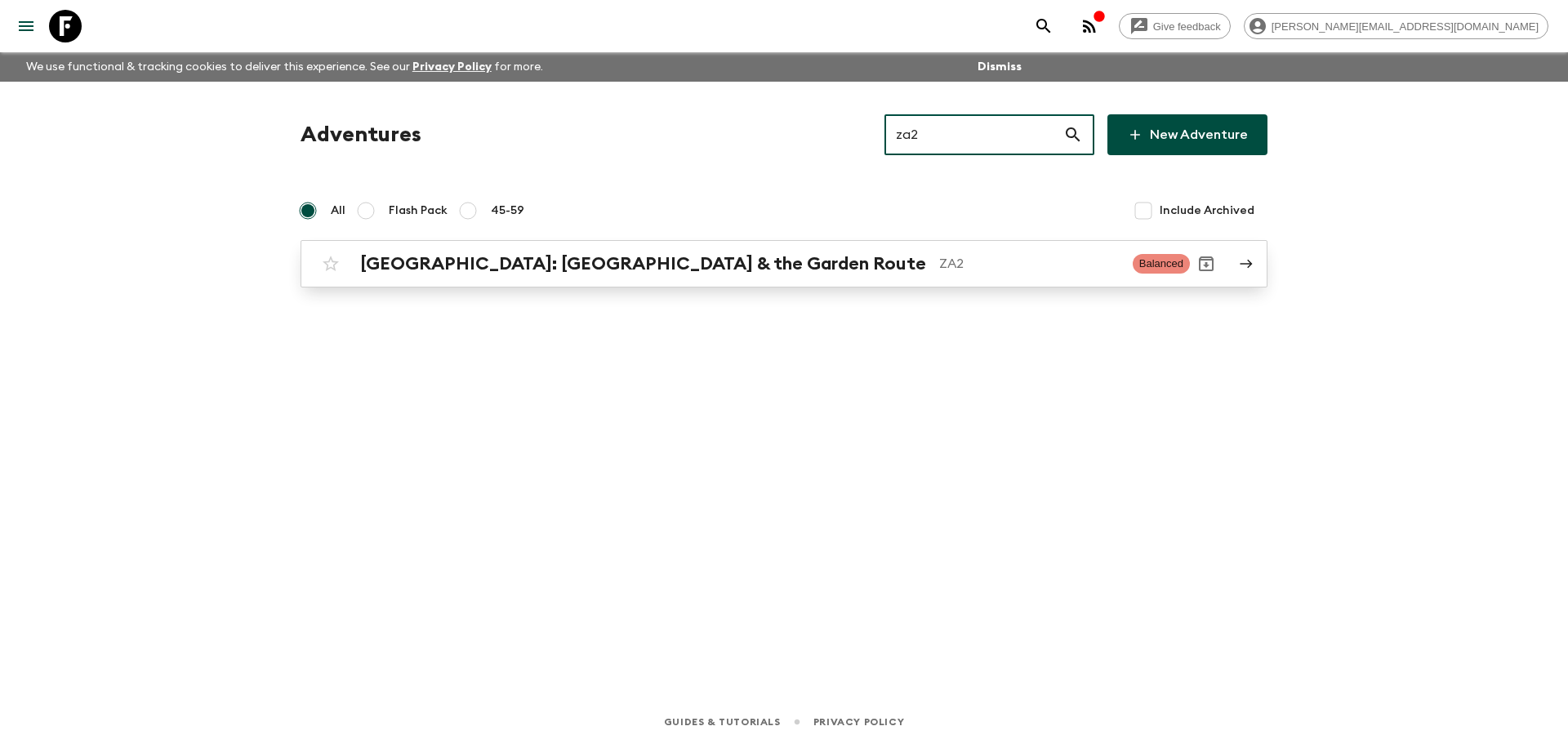
type input "za2"
click at [669, 263] on h2 "[GEOGRAPHIC_DATA]: [GEOGRAPHIC_DATA] & the Garden Route" at bounding box center [643, 264] width 566 height 22
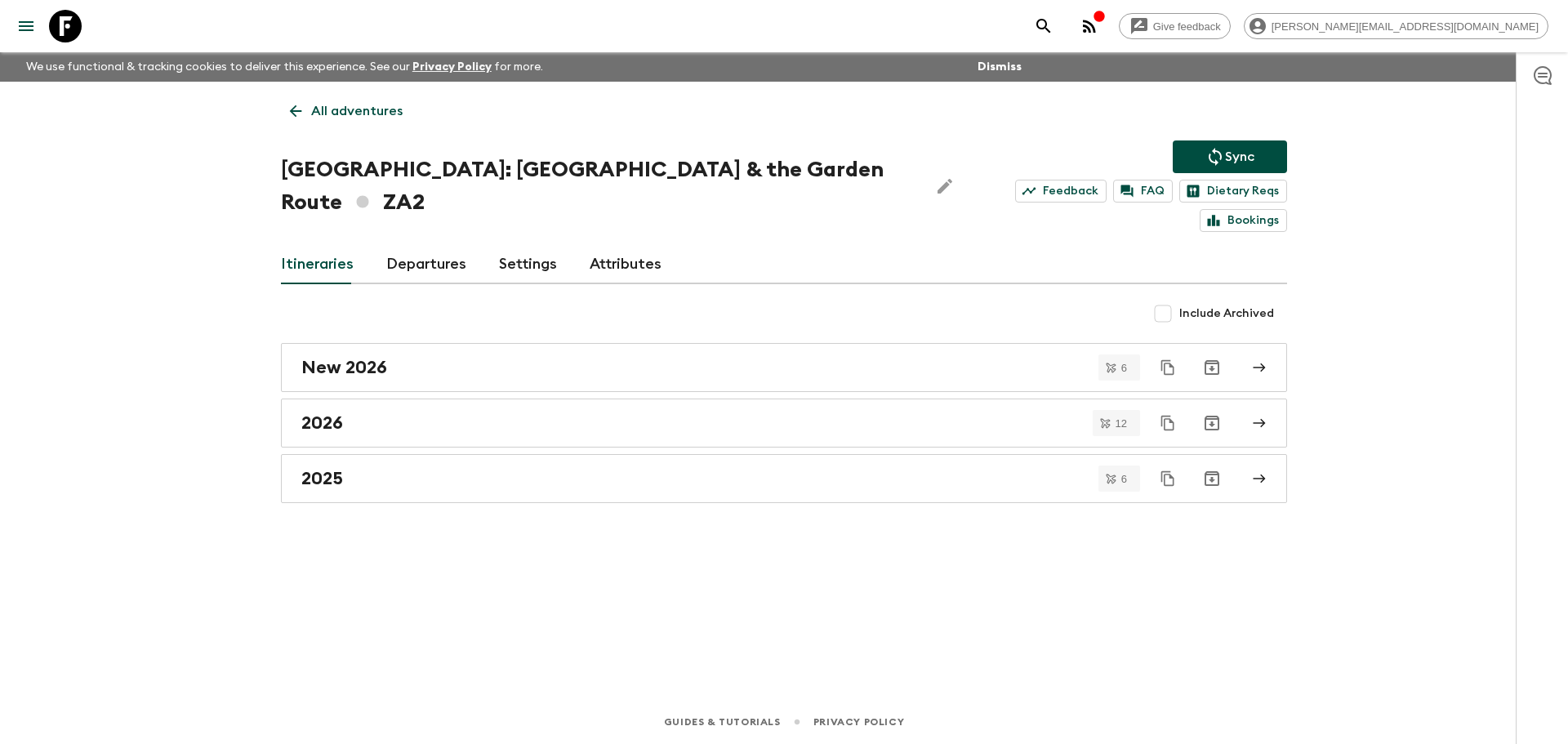
click at [416, 245] on link "Departures" at bounding box center [426, 264] width 80 height 39
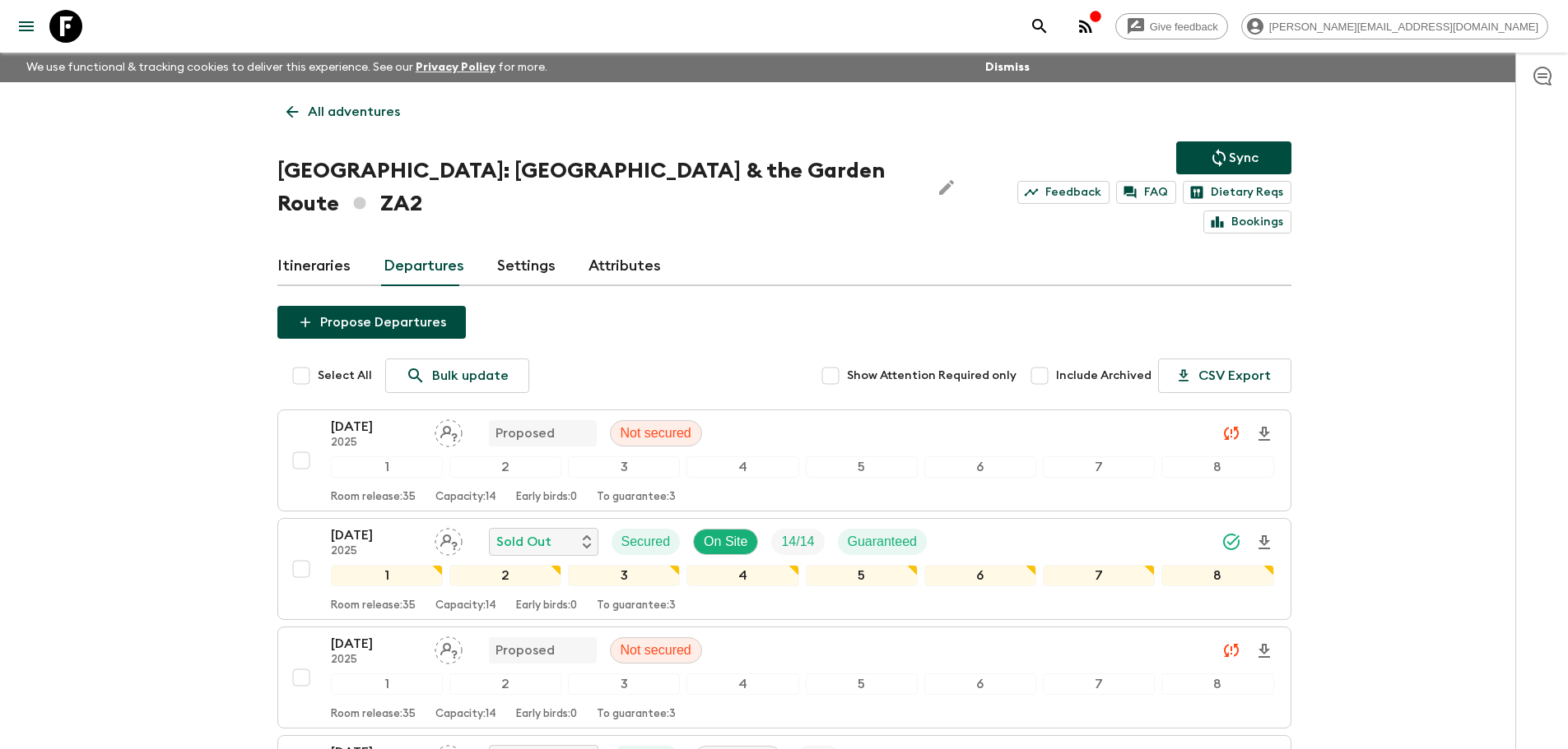
scroll to position [179, 0]
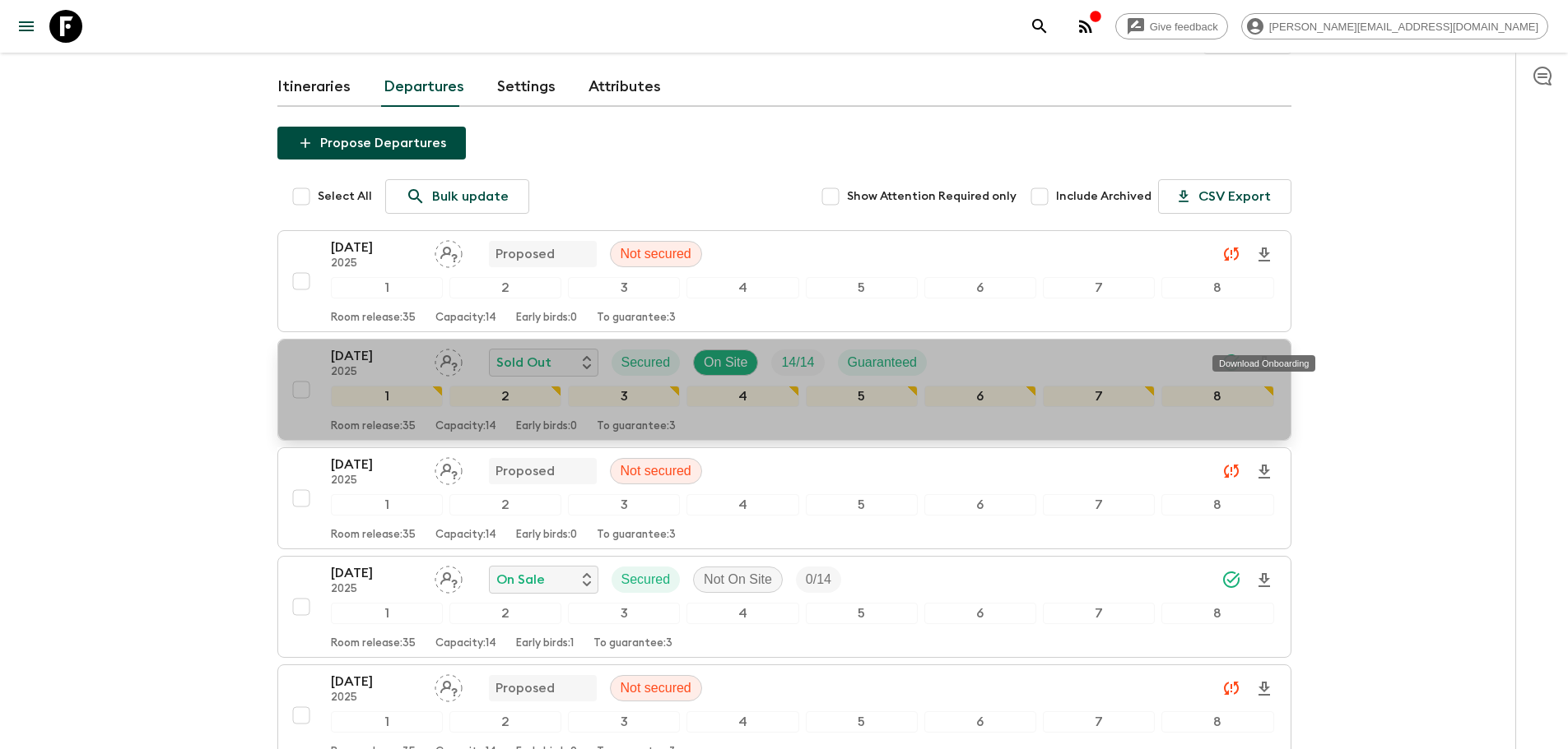
click at [1108, 353] on icon "Download Onboarding" at bounding box center [1265, 363] width 20 height 20
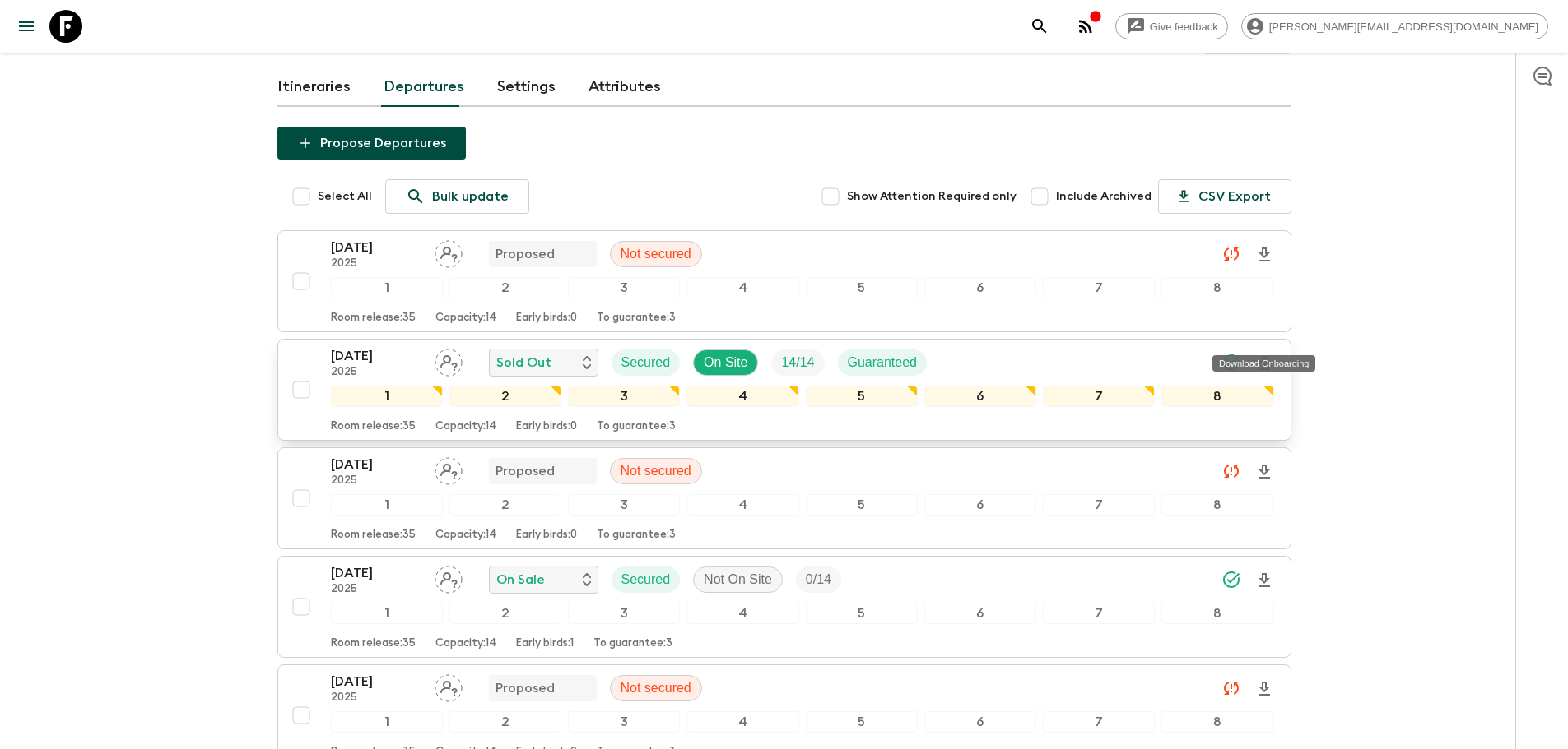
click at [65, 30] on icon at bounding box center [65, 26] width 33 height 32
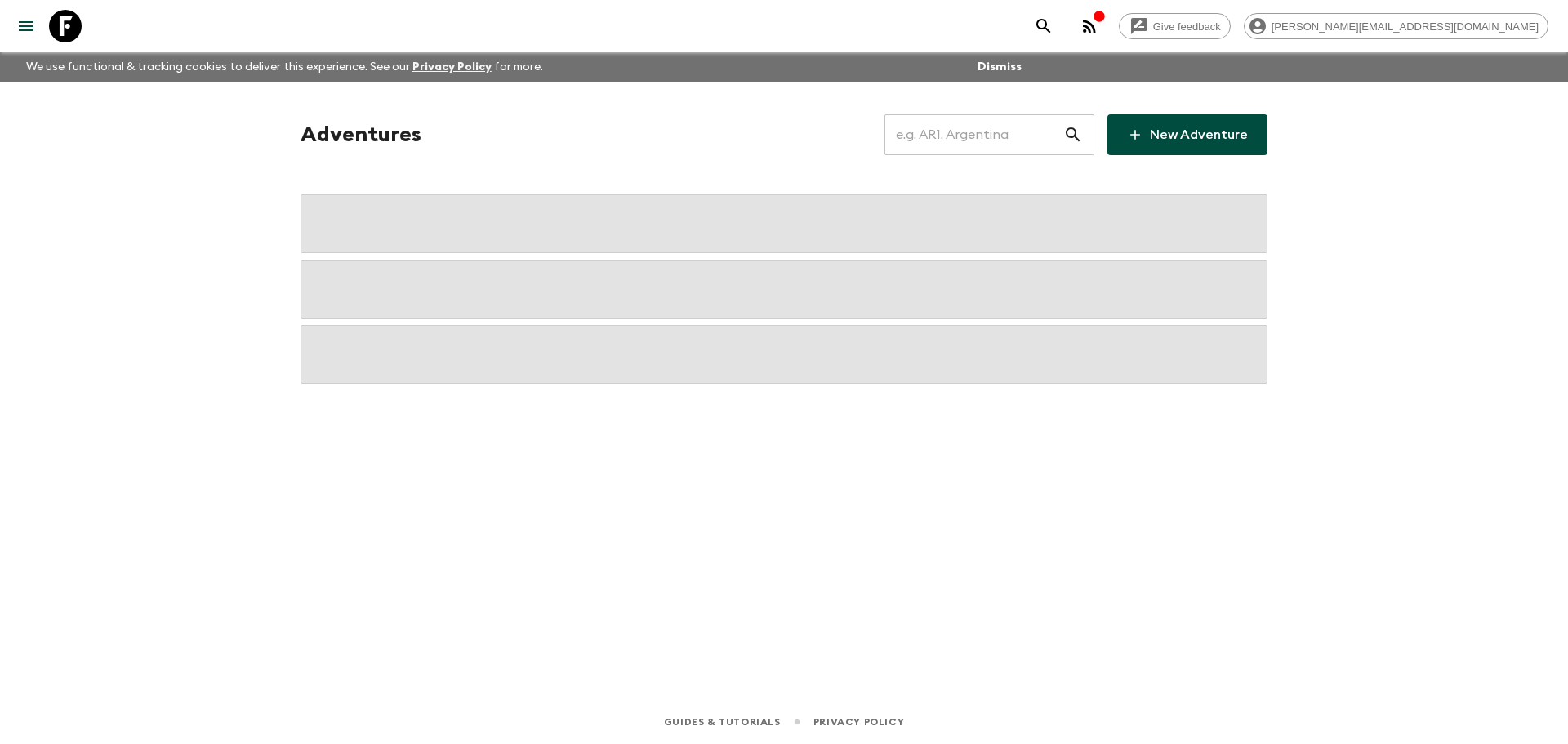
click at [938, 137] on input "text" at bounding box center [974, 134] width 179 height 46
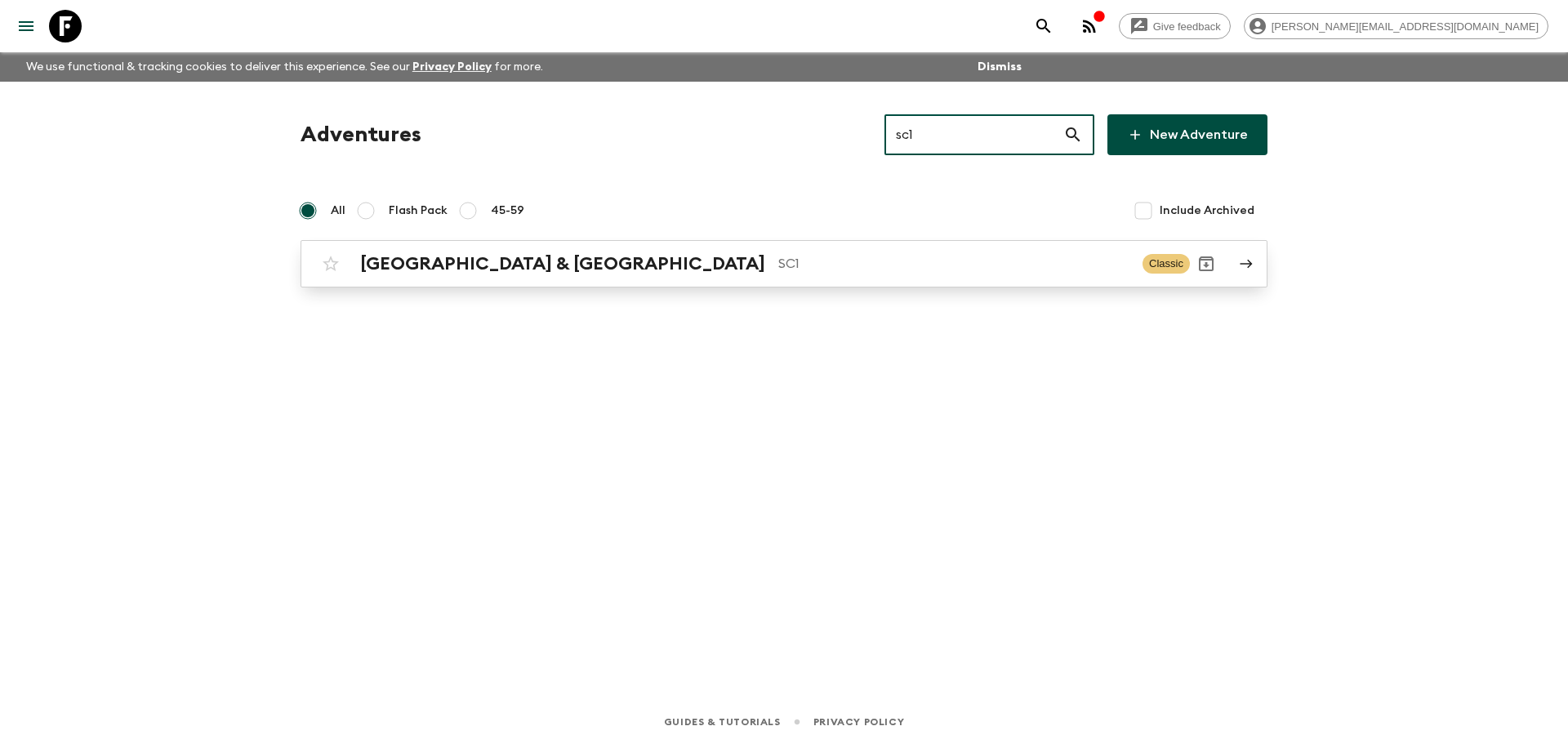
type input "sc1"
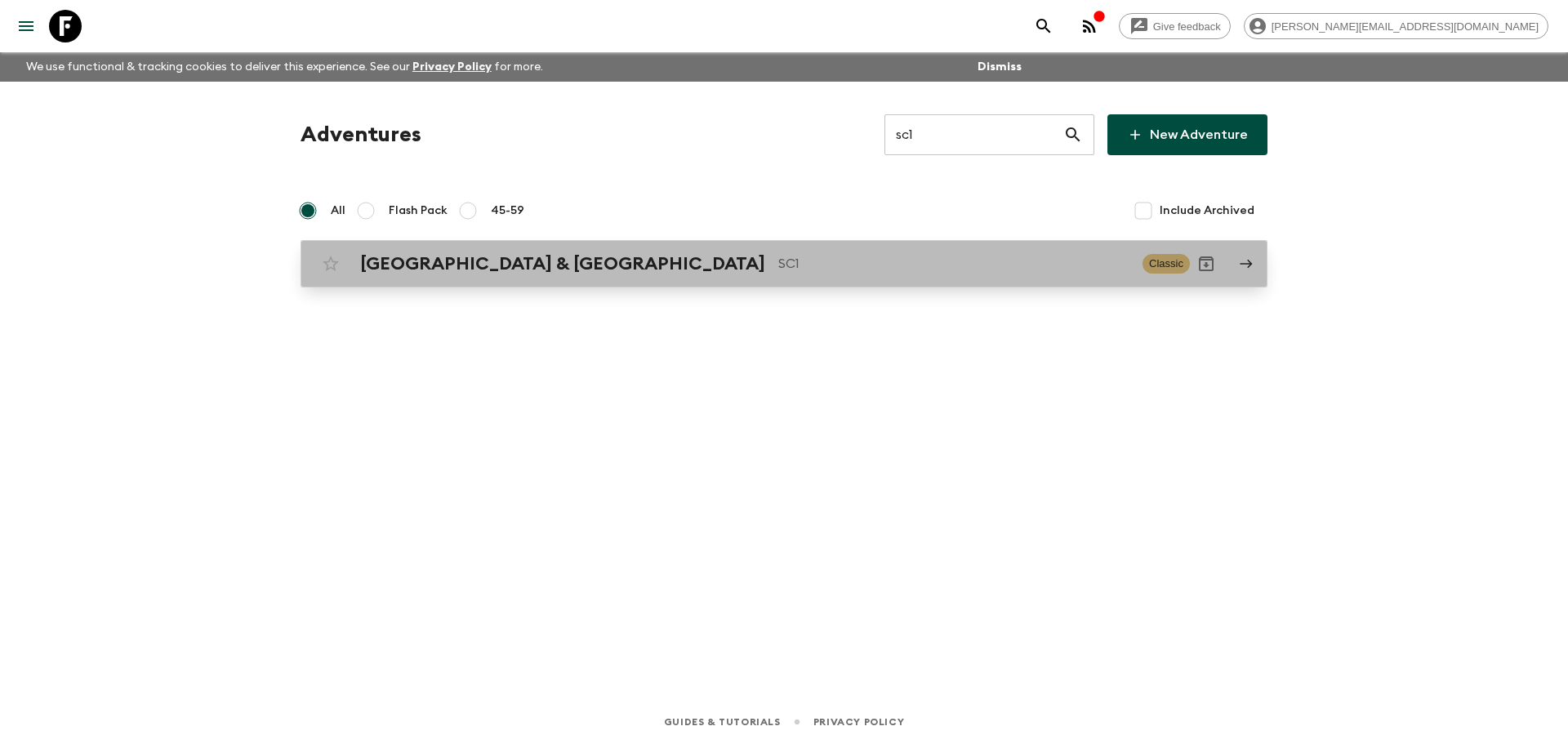
click at [839, 280] on div "Slovenia & Croatia SC1 Classic" at bounding box center [752, 263] width 875 height 32
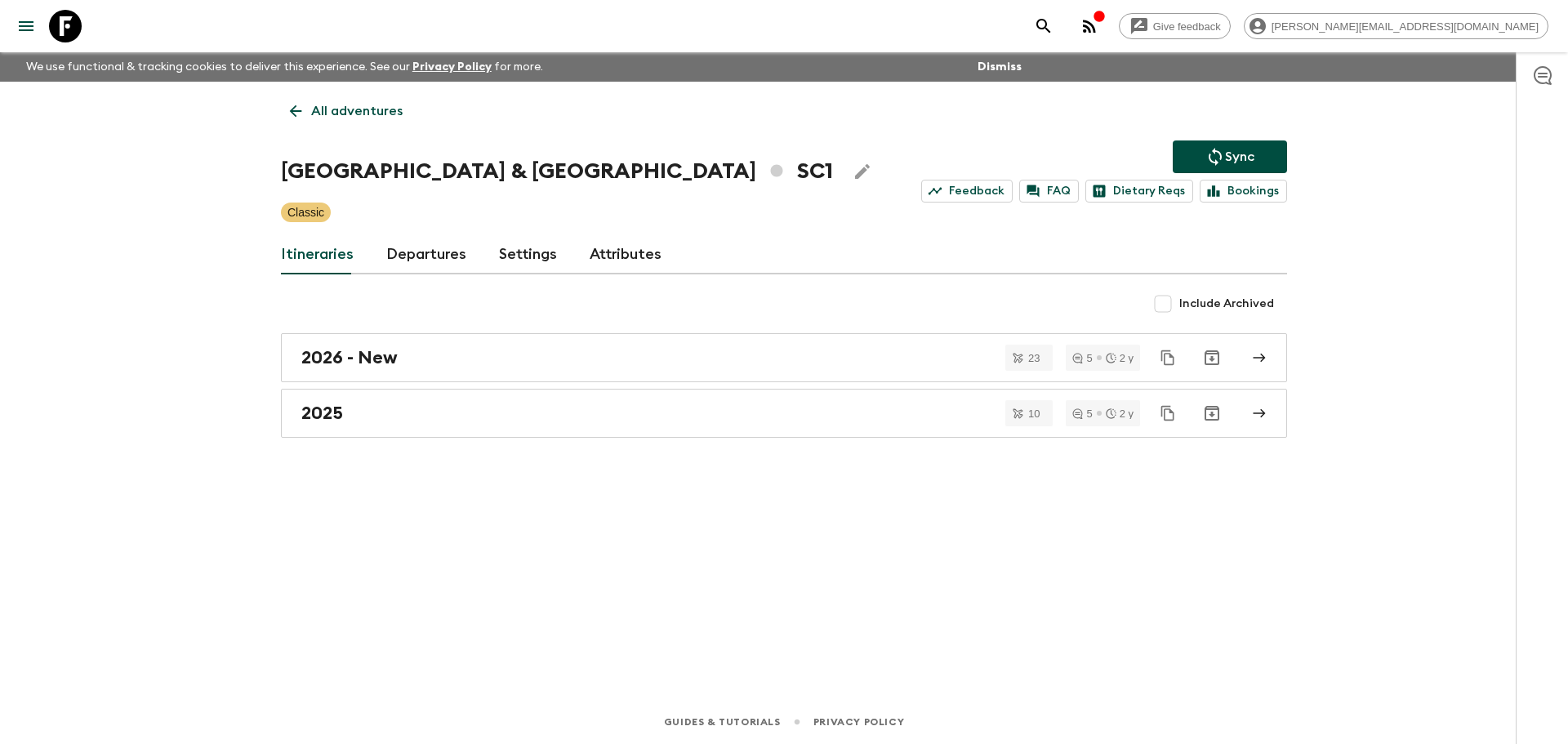
click at [452, 264] on link "Departures" at bounding box center [426, 254] width 80 height 39
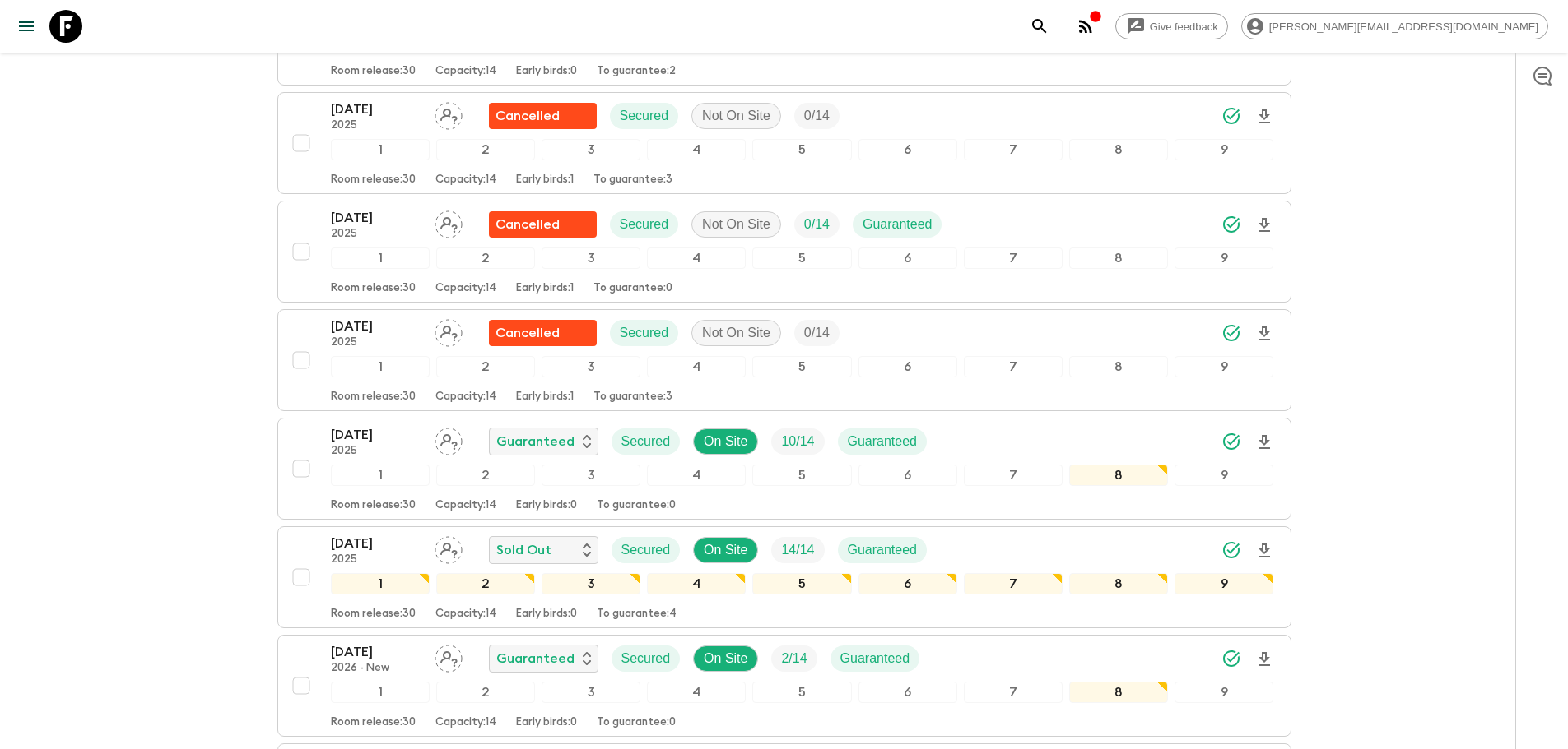
scroll to position [2055, 0]
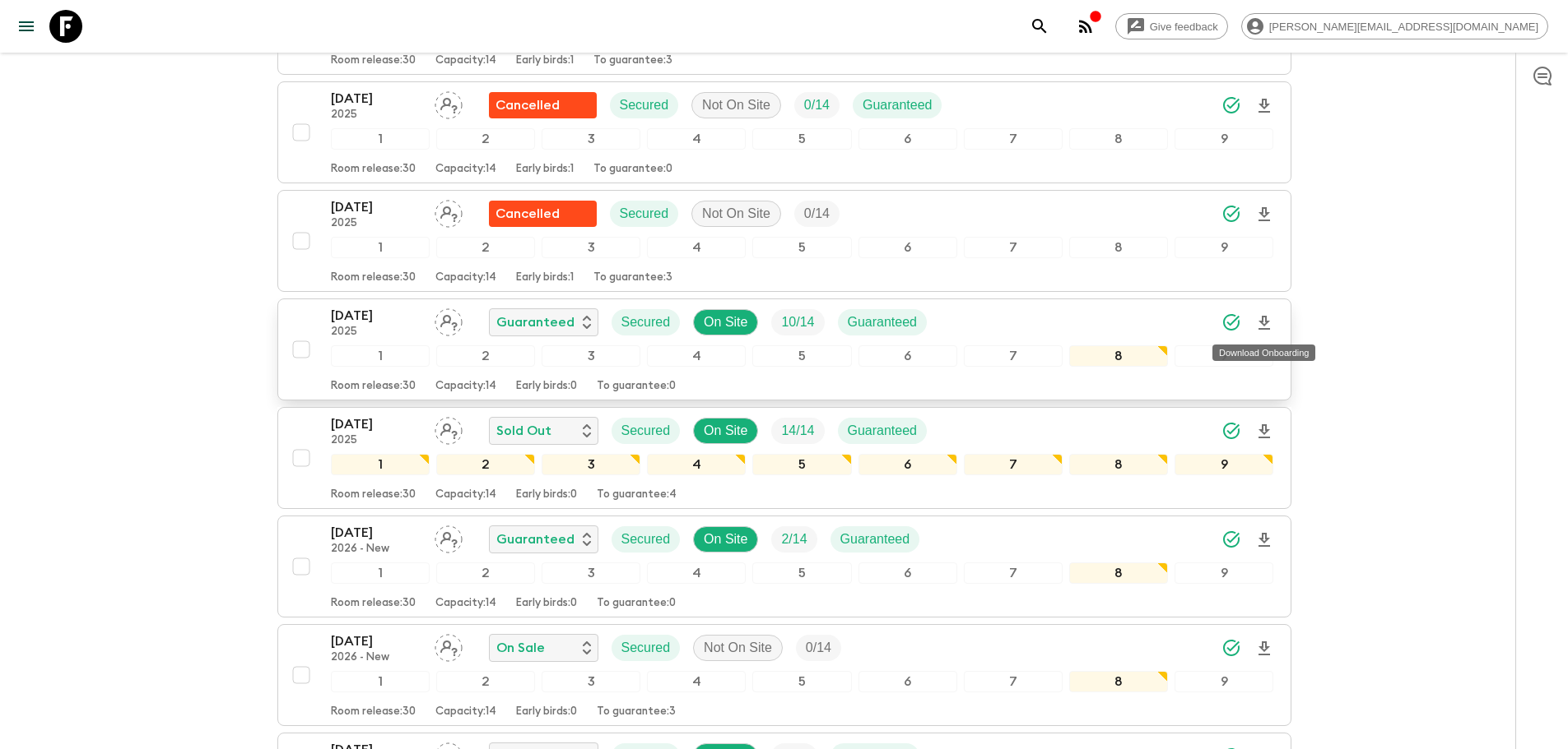
click at [1108, 315] on icon "Download Onboarding" at bounding box center [1265, 323] width 20 height 20
click at [71, 27] on icon at bounding box center [65, 26] width 33 height 32
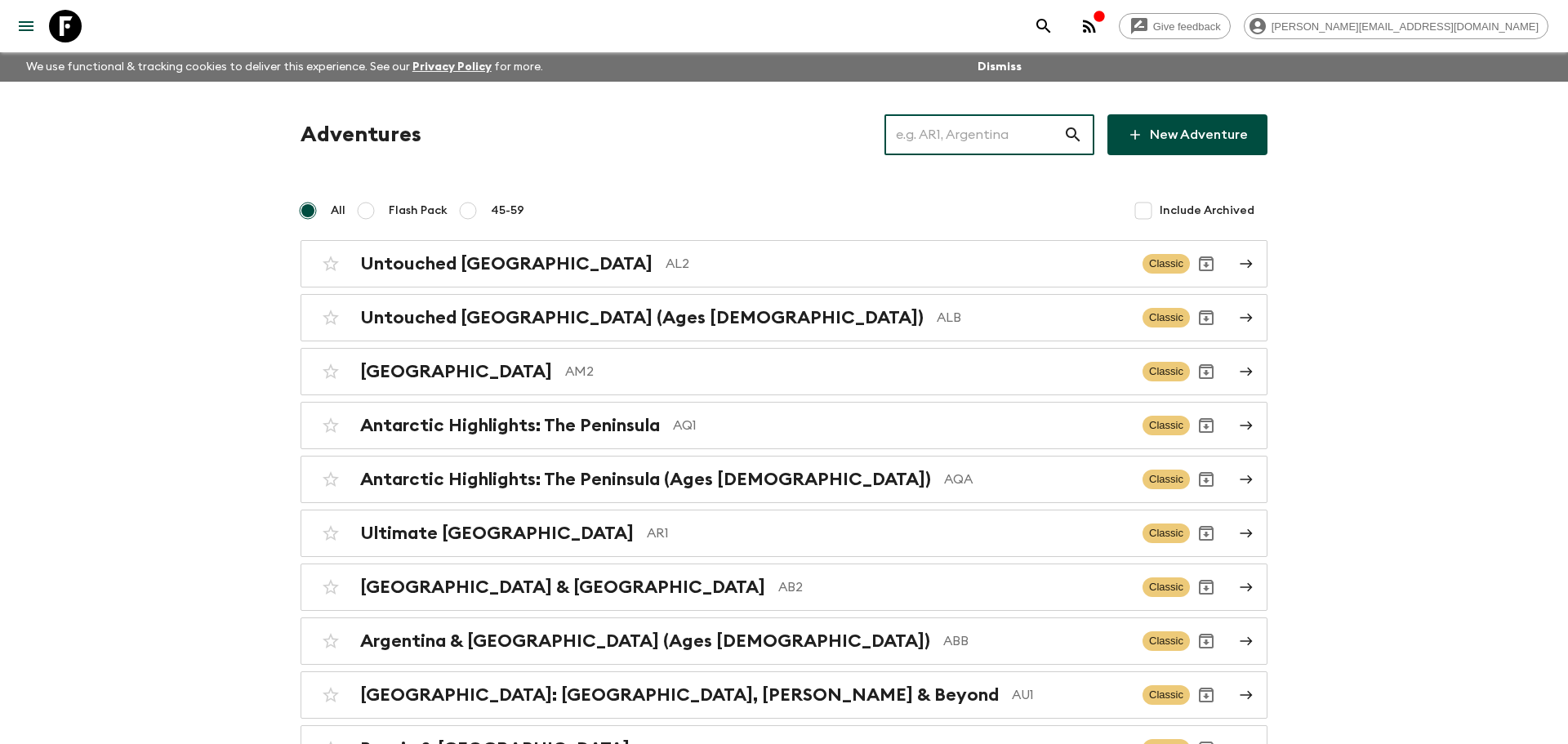
click at [954, 133] on input "text" at bounding box center [974, 134] width 179 height 46
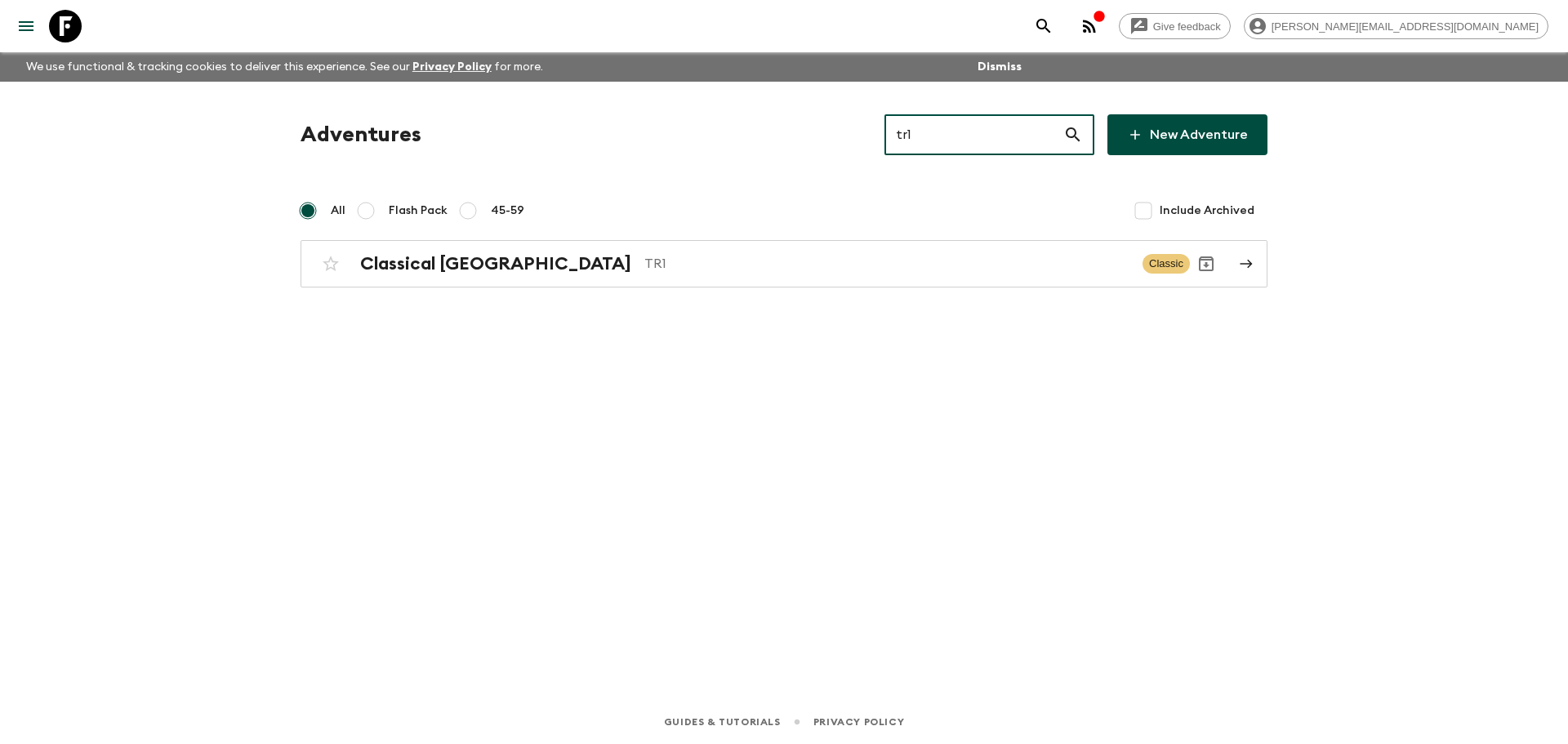
type input "tr1"
click at [859, 209] on div "All Flash Pack 45-59 Include Archived" at bounding box center [784, 210] width 967 height 32
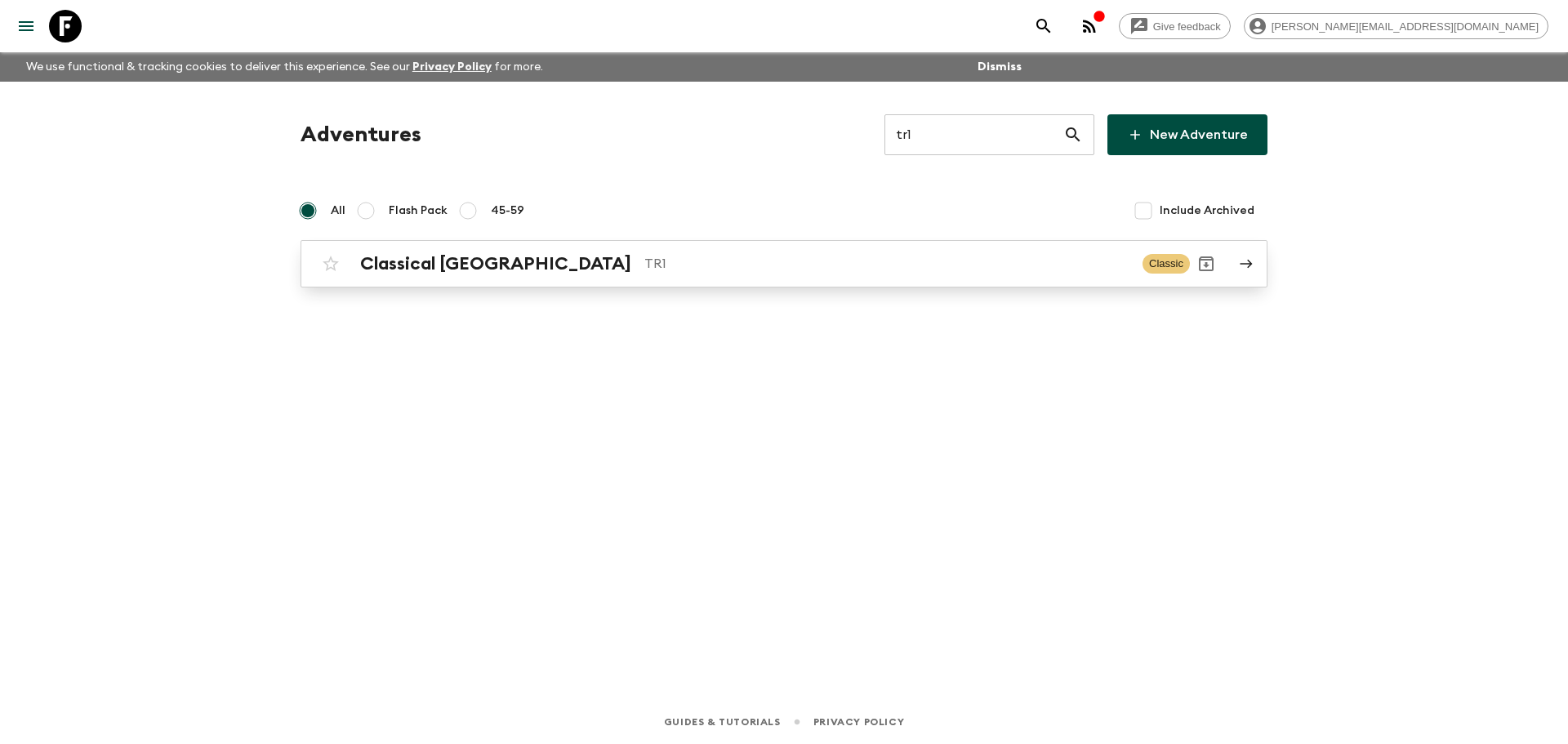
click at [390, 271] on h2 "Classical [GEOGRAPHIC_DATA]" at bounding box center [496, 264] width 271 height 22
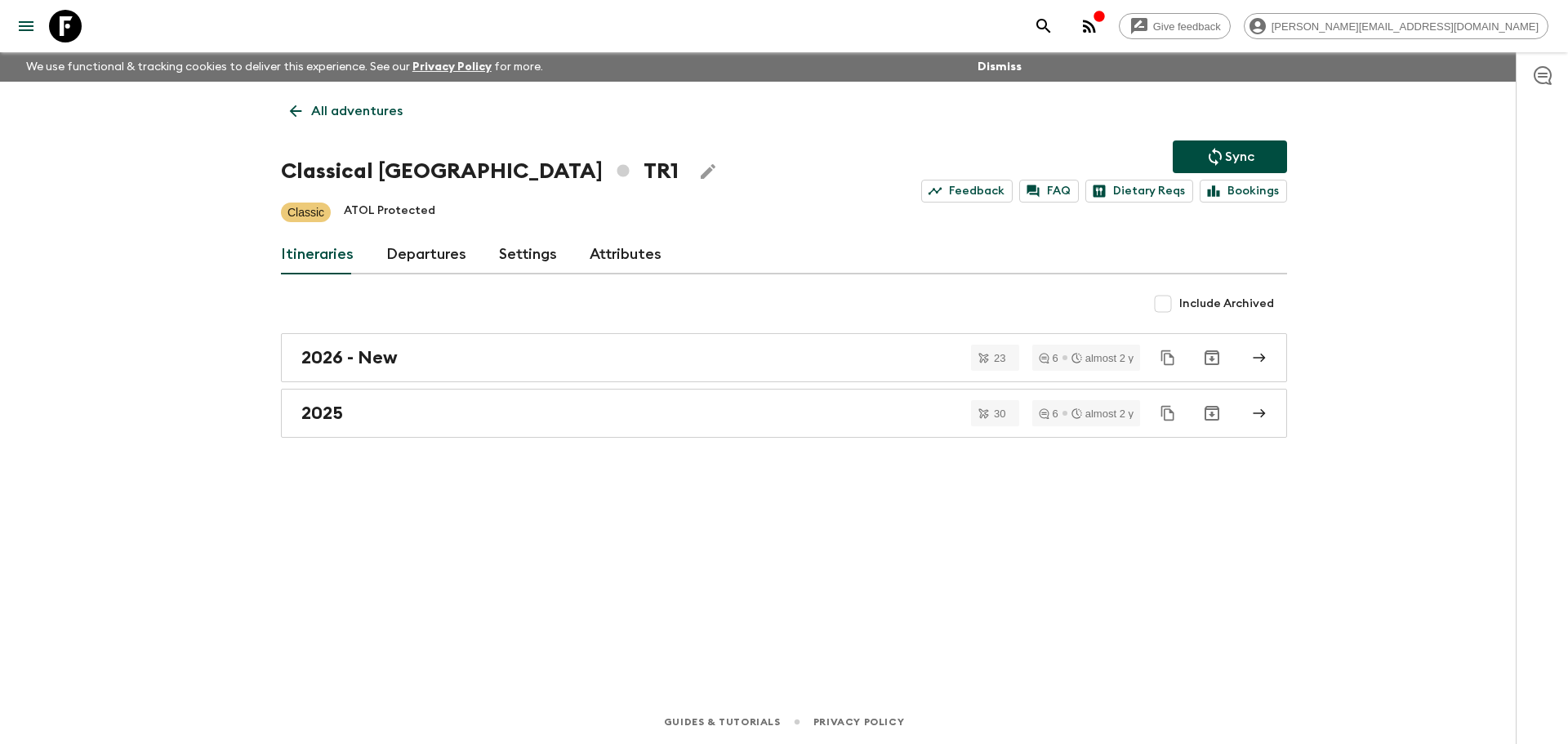
drag, startPoint x: 444, startPoint y: 255, endPoint x: 430, endPoint y: 241, distance: 19.8
click at [443, 255] on link "Departures" at bounding box center [426, 254] width 80 height 39
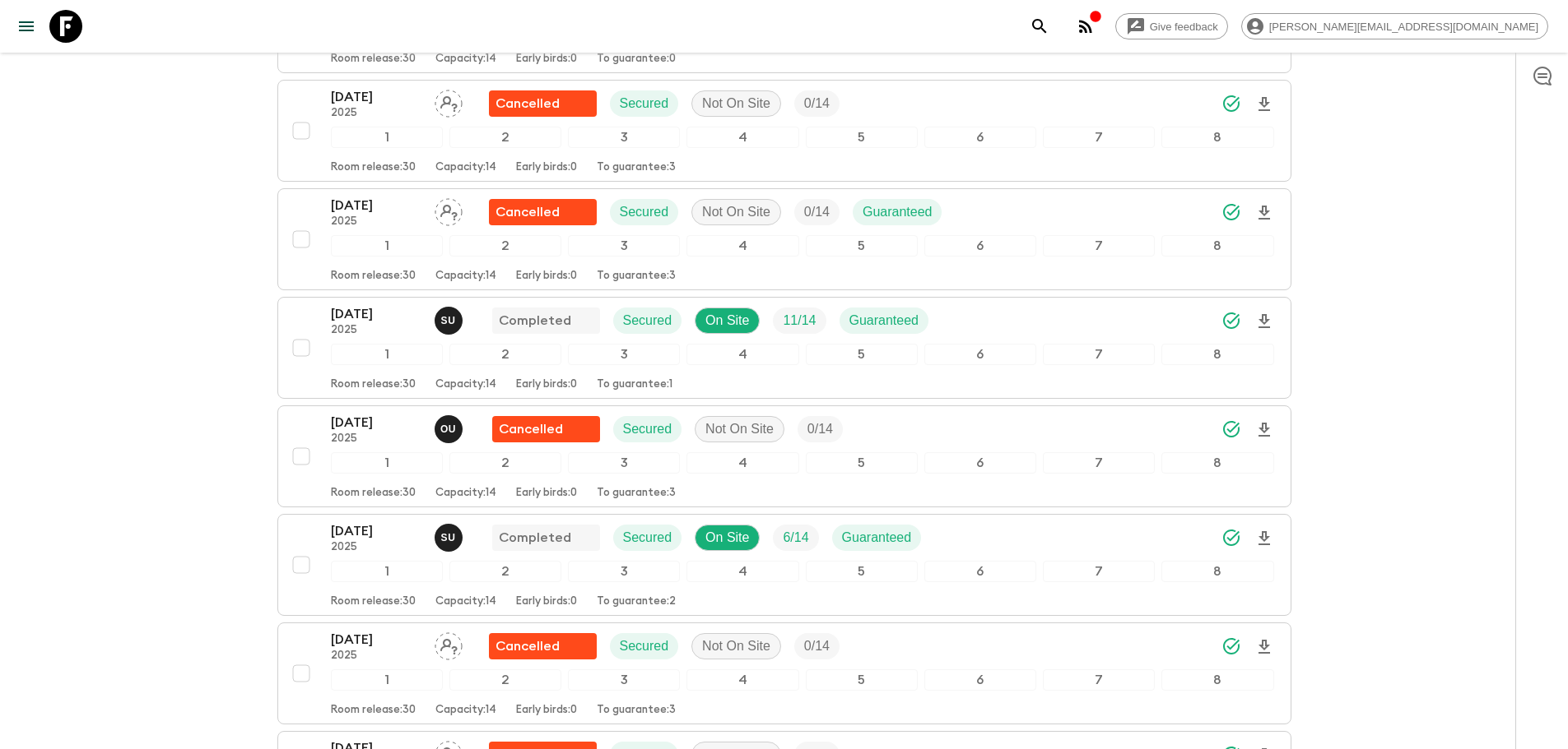
scroll to position [4303, 0]
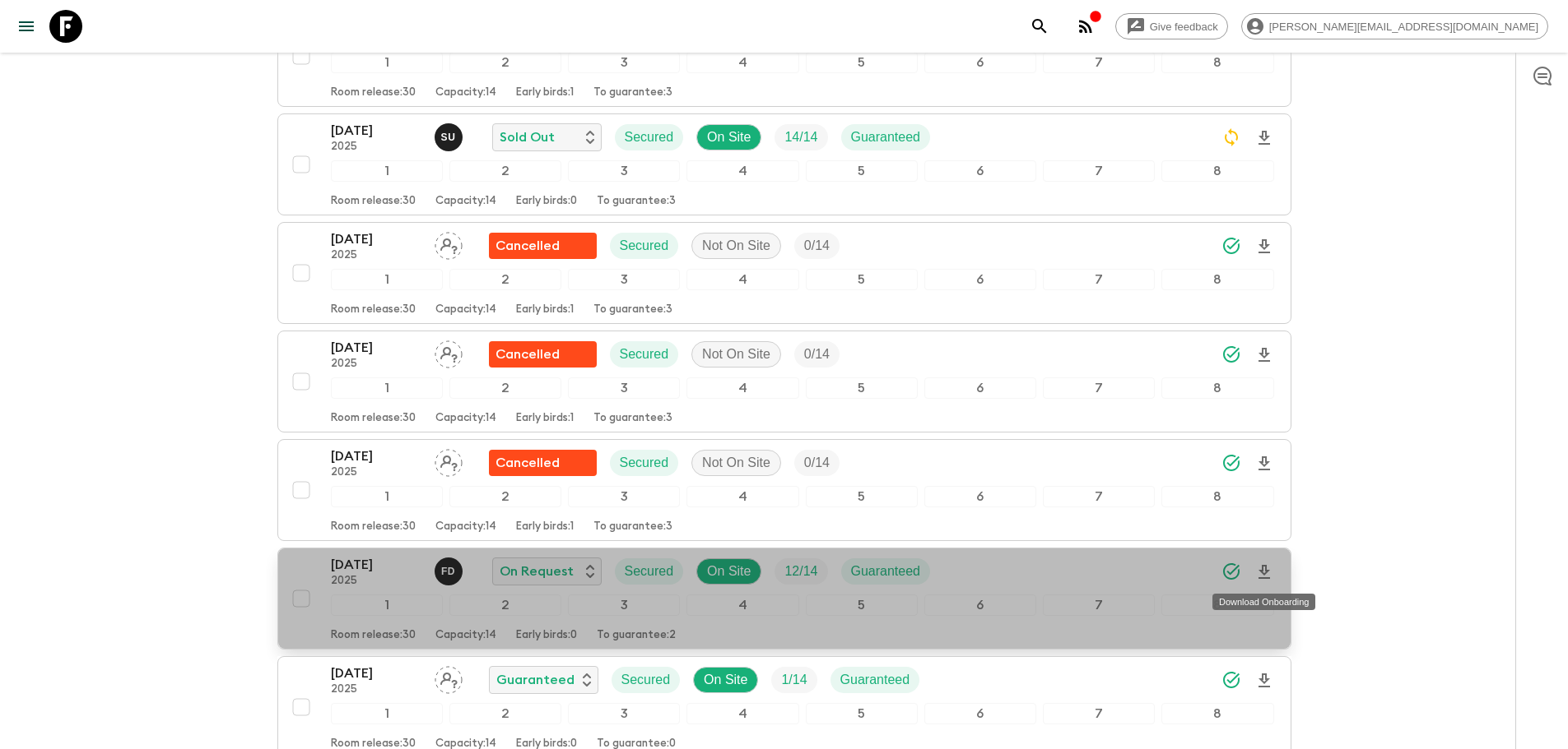
click at [1108, 579] on icon "Download Onboarding" at bounding box center [1265, 572] width 20 height 20
click at [1050, 560] on div "05 Oct 2025 2025 F D On Request Secured On Site 12 / 14 Guaranteed" at bounding box center [802, 571] width 943 height 32
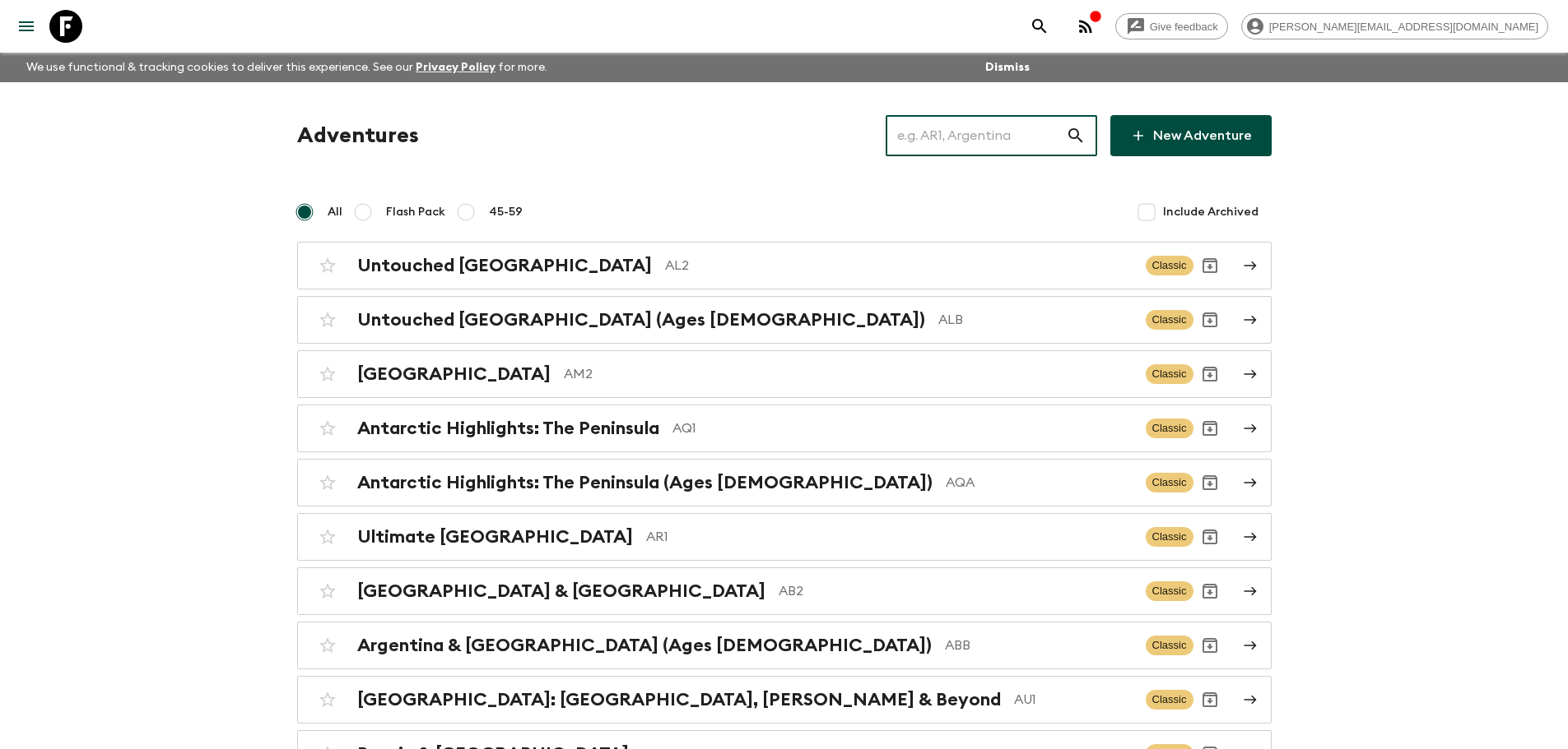
click at [996, 131] on input "text" at bounding box center [975, 135] width 180 height 46
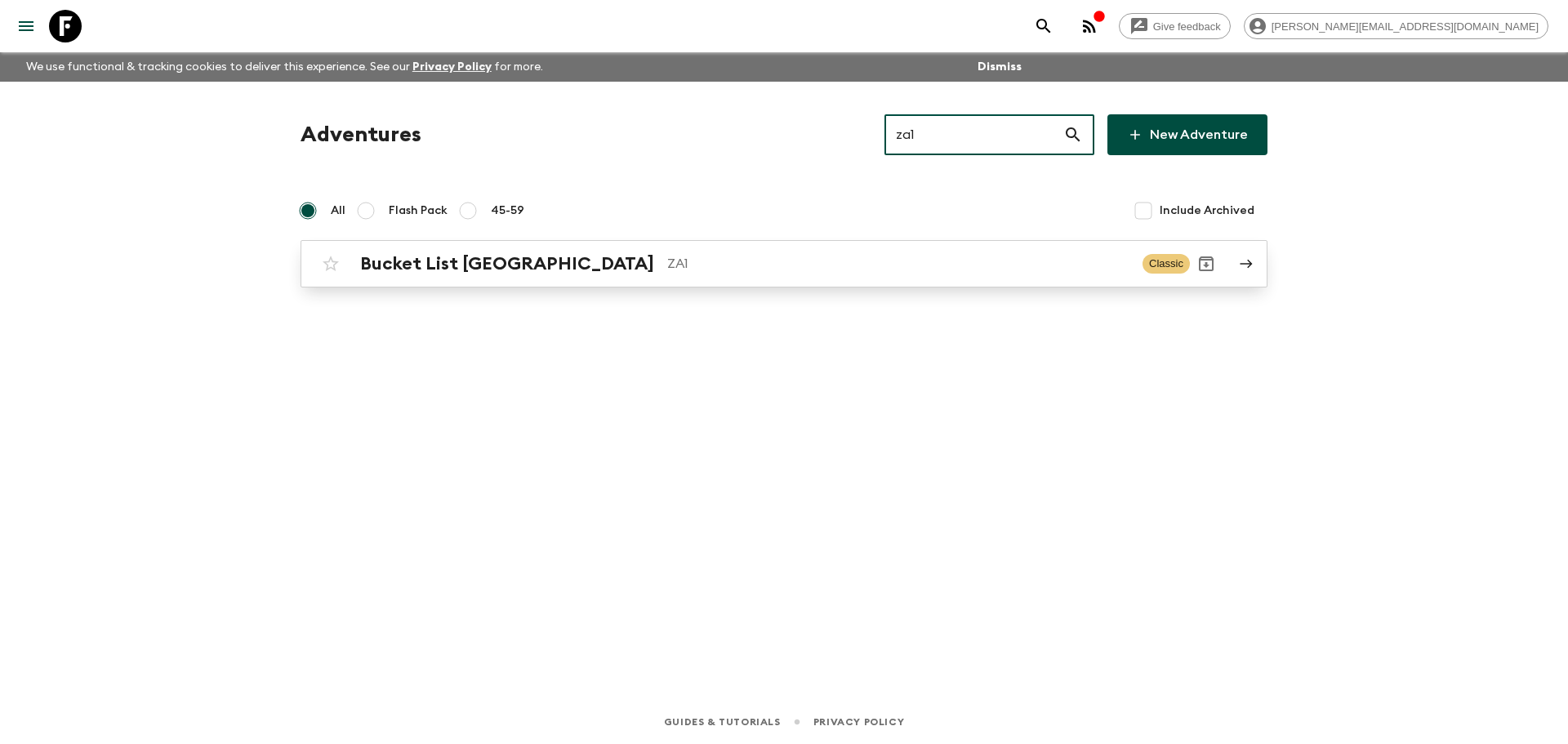
type input "za1"
click at [744, 277] on div "Bucket List South Africa ZA1 Classic" at bounding box center [752, 263] width 875 height 32
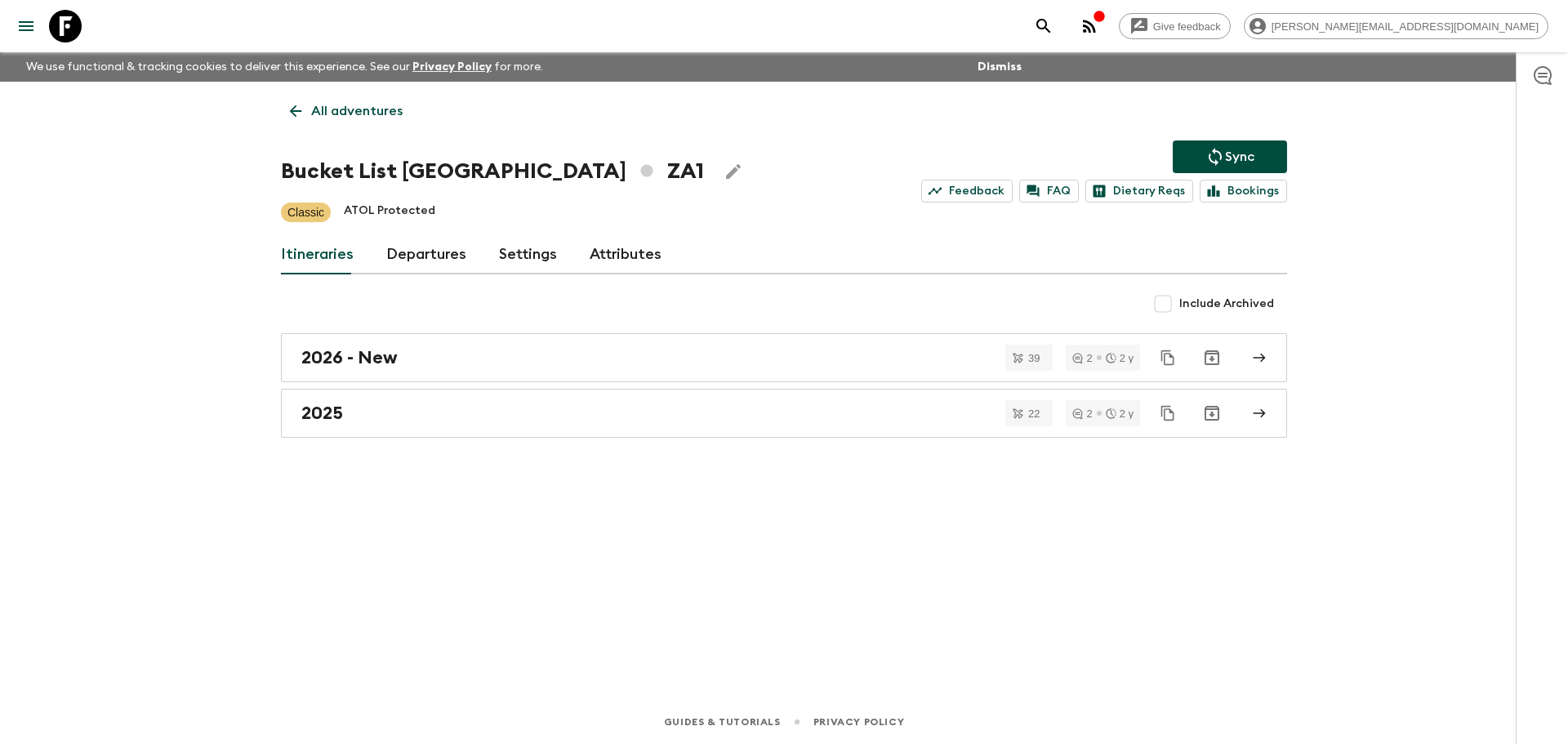
click at [452, 245] on link "Departures" at bounding box center [426, 254] width 80 height 39
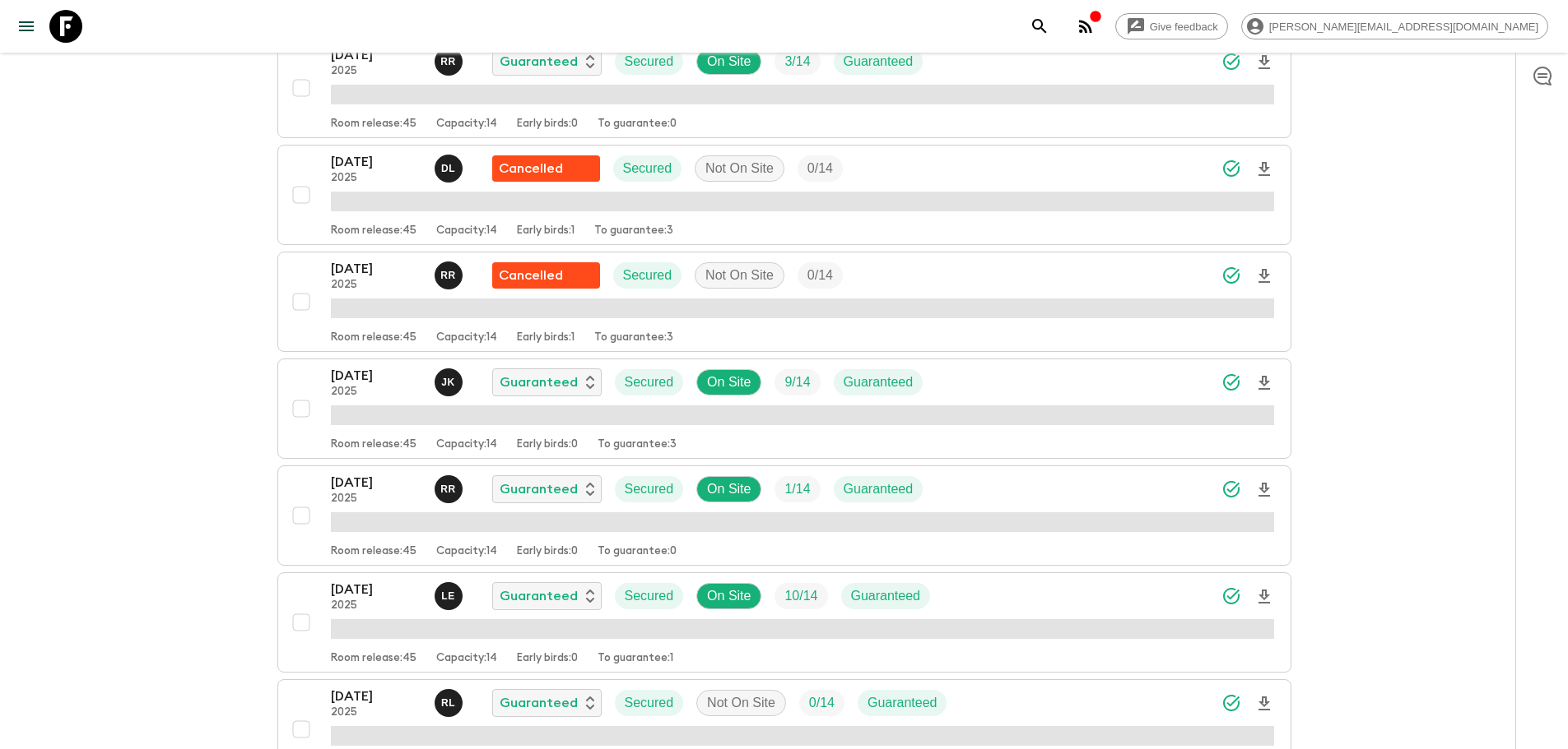
scroll to position [1155, 0]
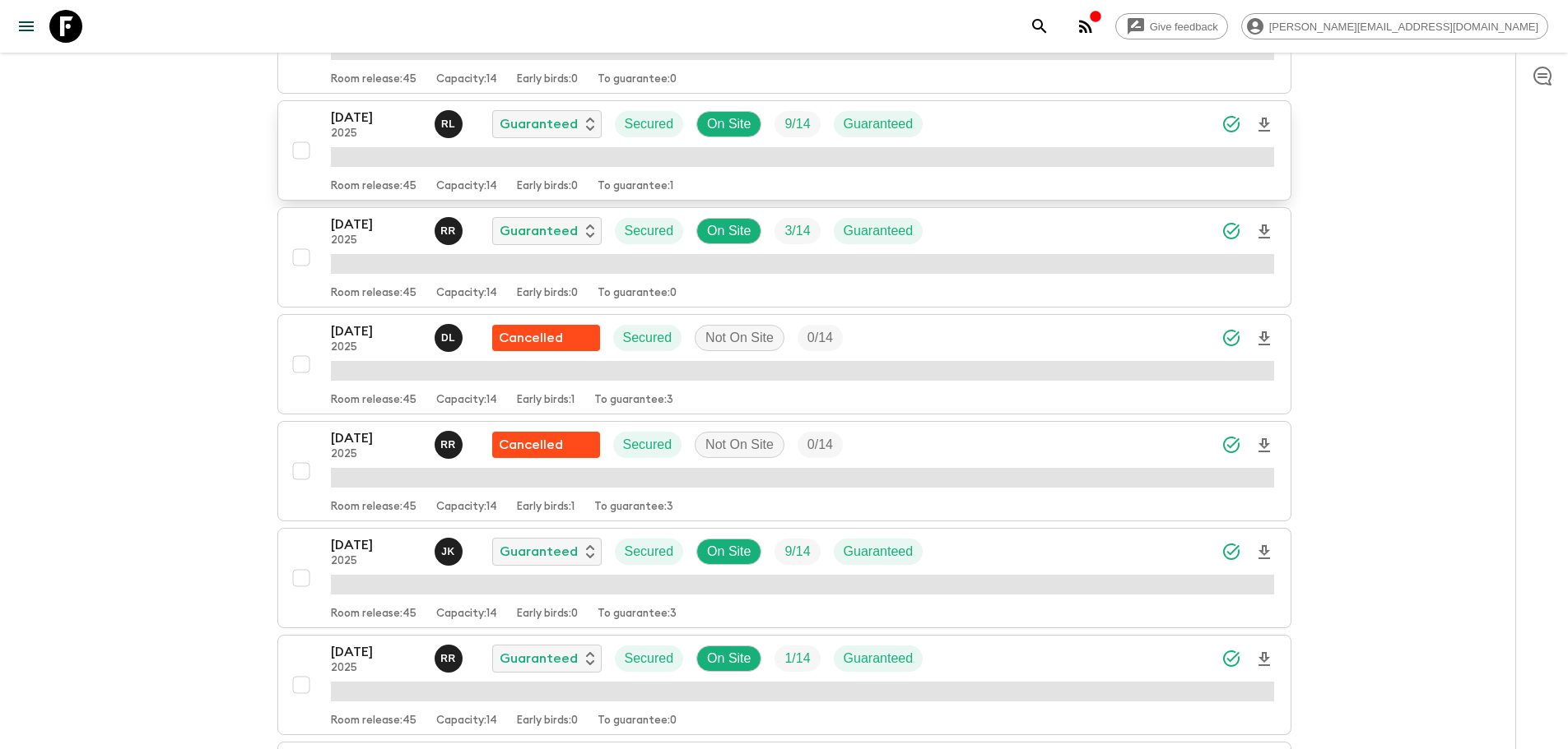
click at [1263, 193] on div "Room release: 45 Capacity: 14 Early birds: 0 To guarantee: 1" at bounding box center [802, 183] width 943 height 20
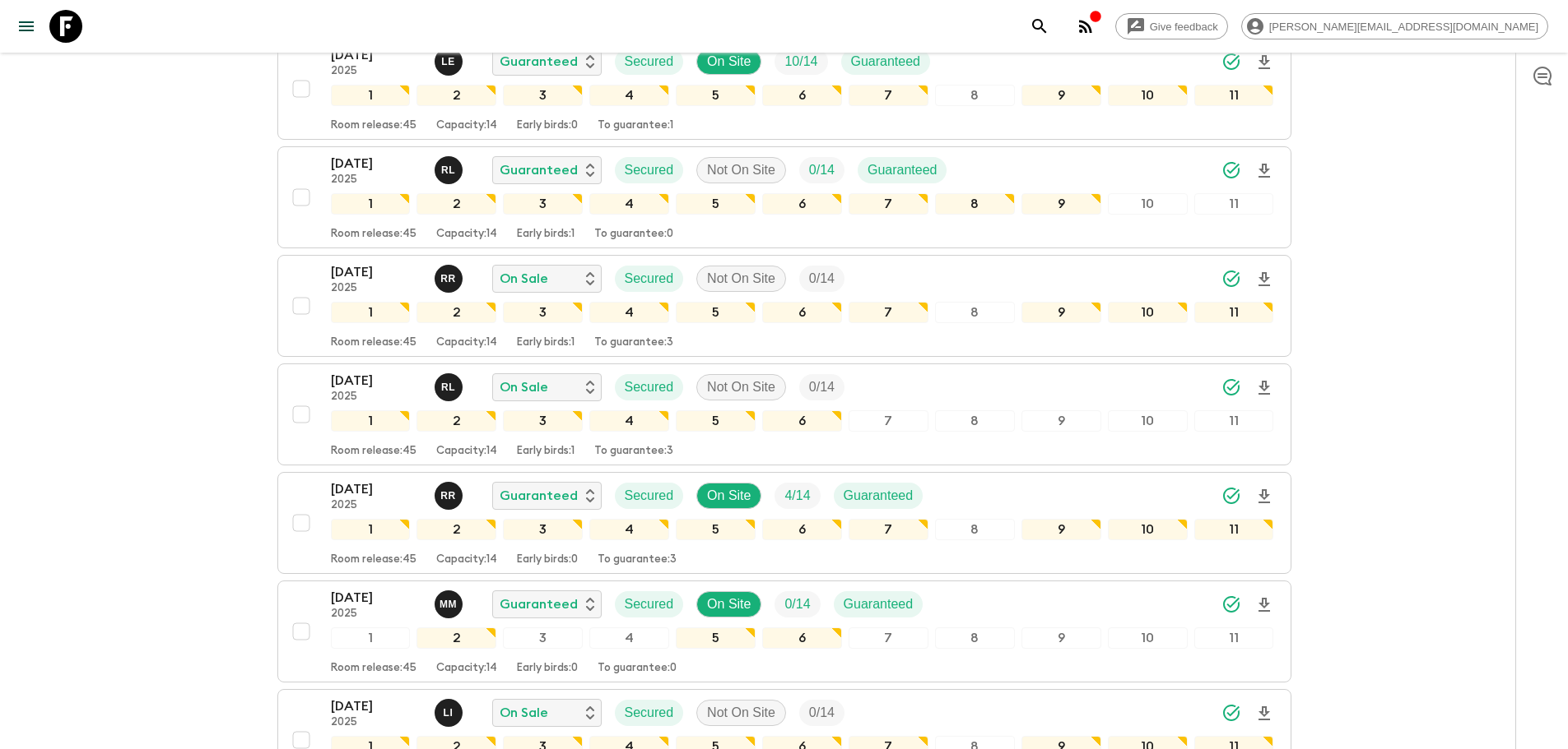
scroll to position [985, 0]
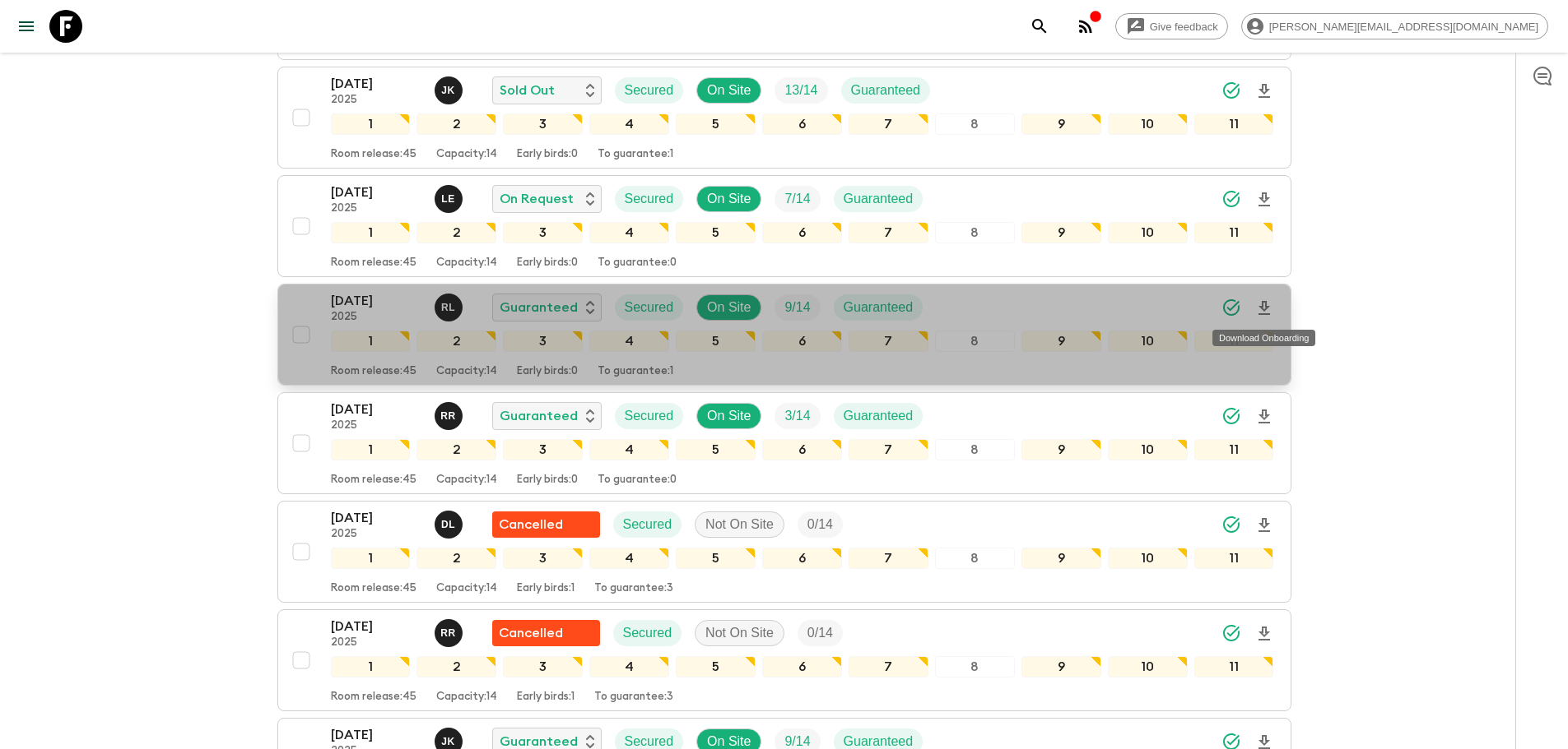
click at [1264, 302] on icon "Download Onboarding" at bounding box center [1264, 307] width 12 height 14
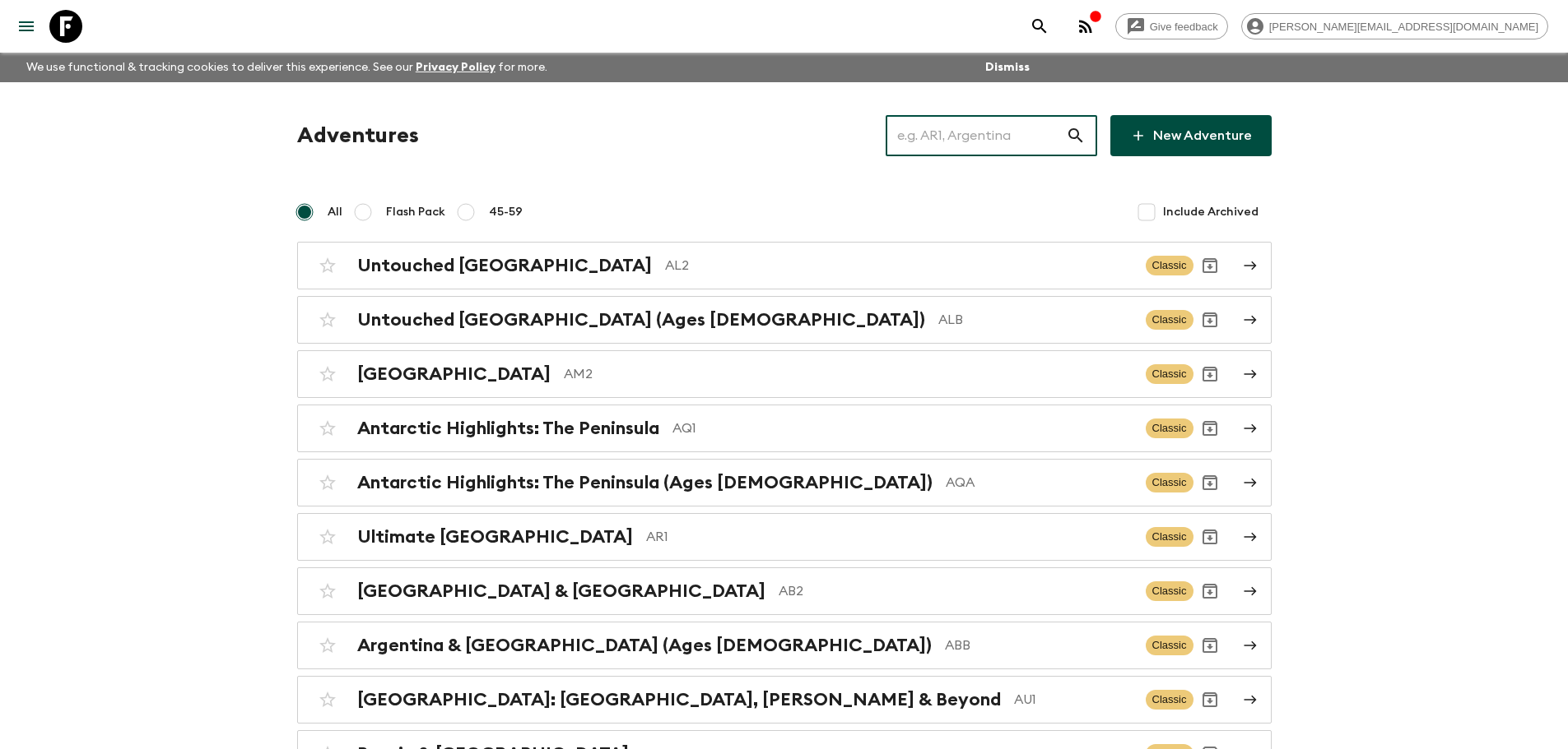
click at [1005, 127] on input "text" at bounding box center [975, 135] width 180 height 46
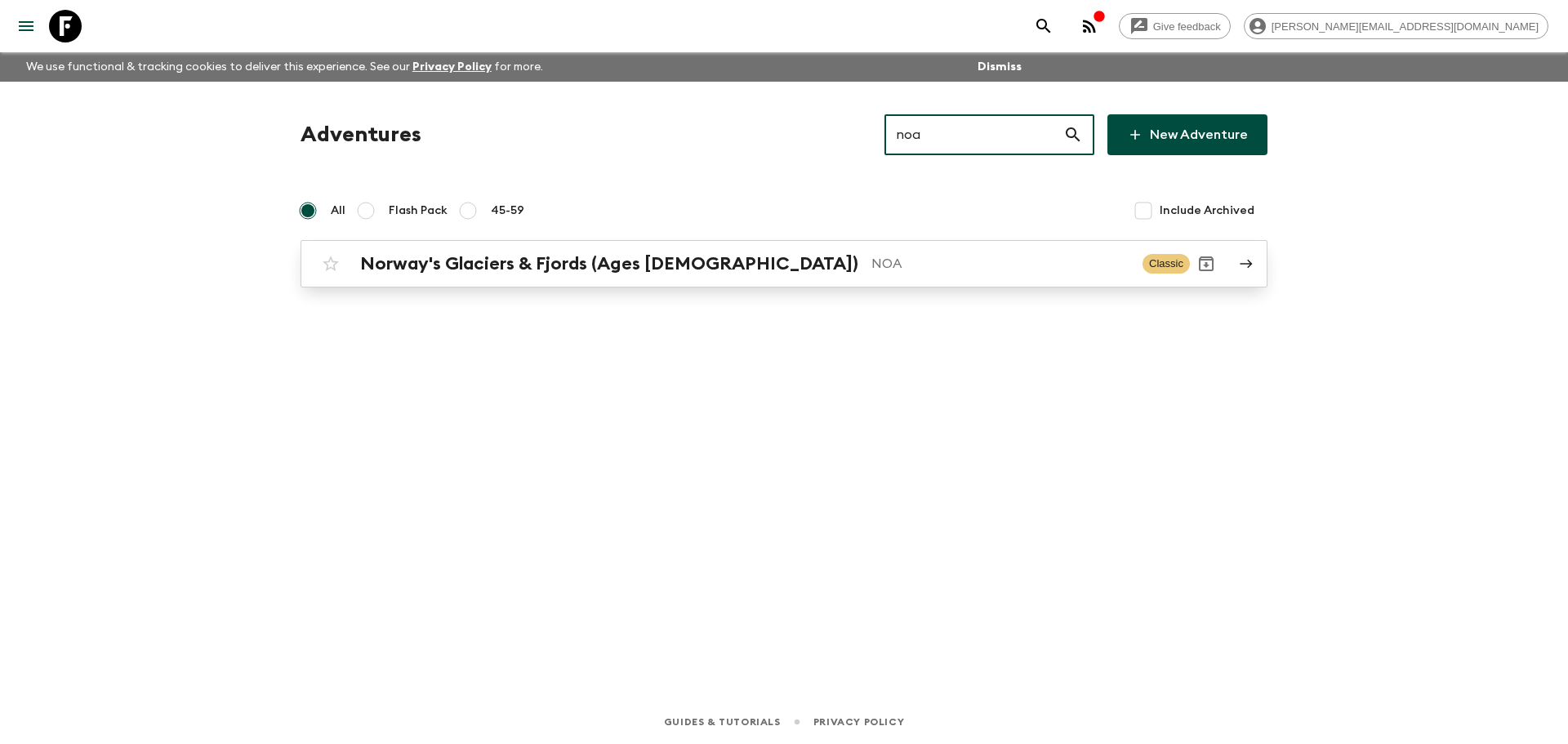
type input "noa"
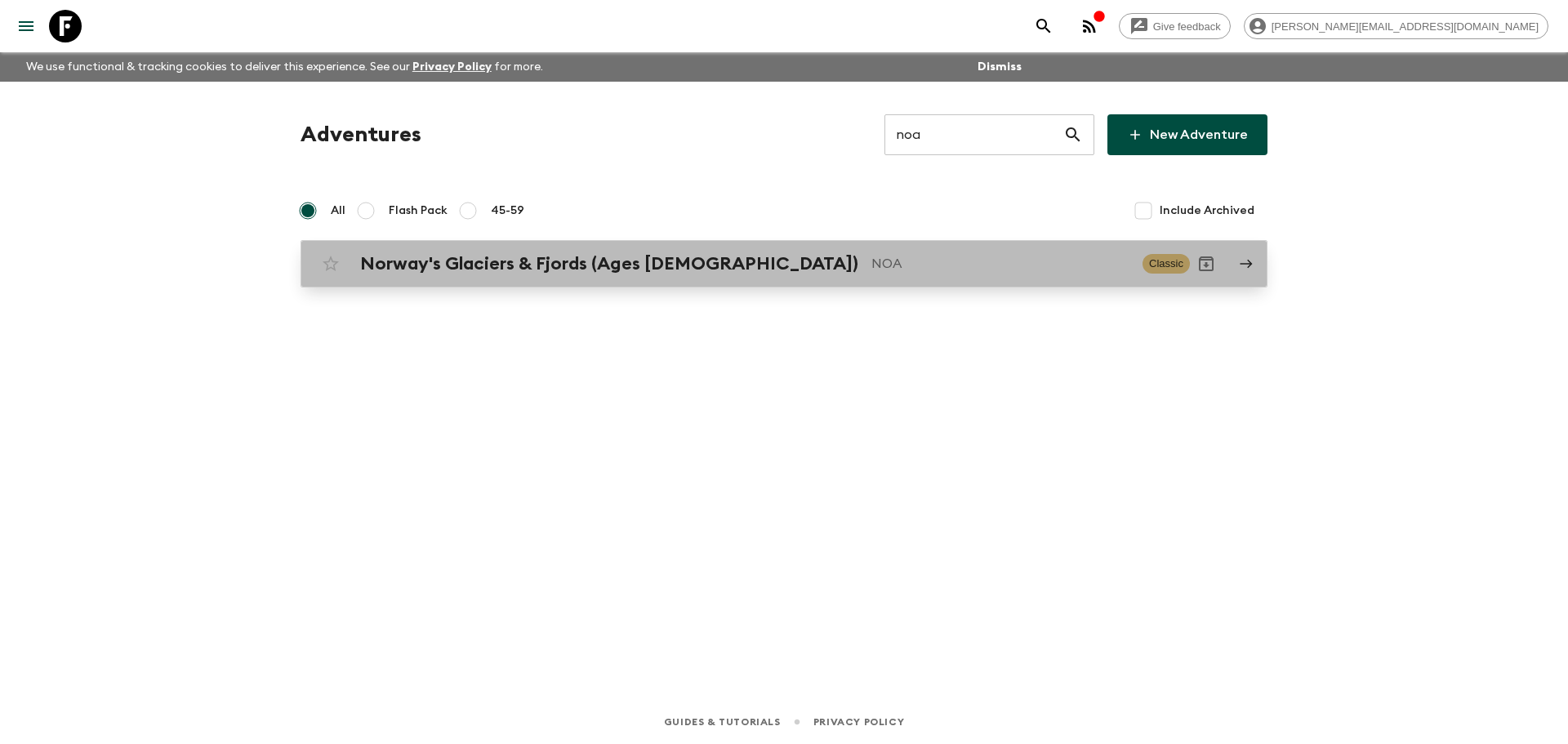
click at [846, 252] on div "Norway's Glaciers & Fjords (Ages [DEMOGRAPHIC_DATA]) NOA Classic" at bounding box center [752, 263] width 875 height 32
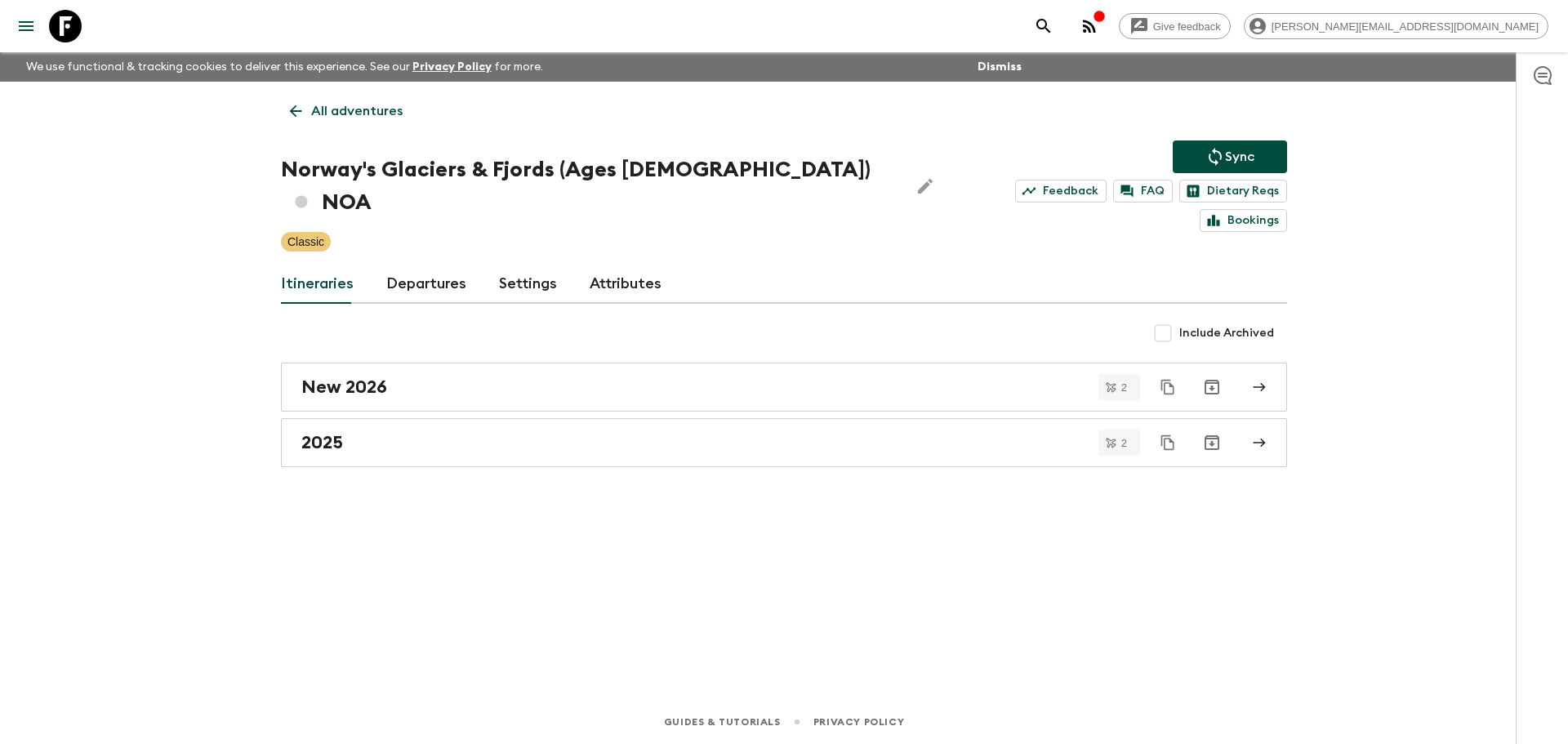
click at [443, 265] on link "Departures" at bounding box center [426, 284] width 80 height 39
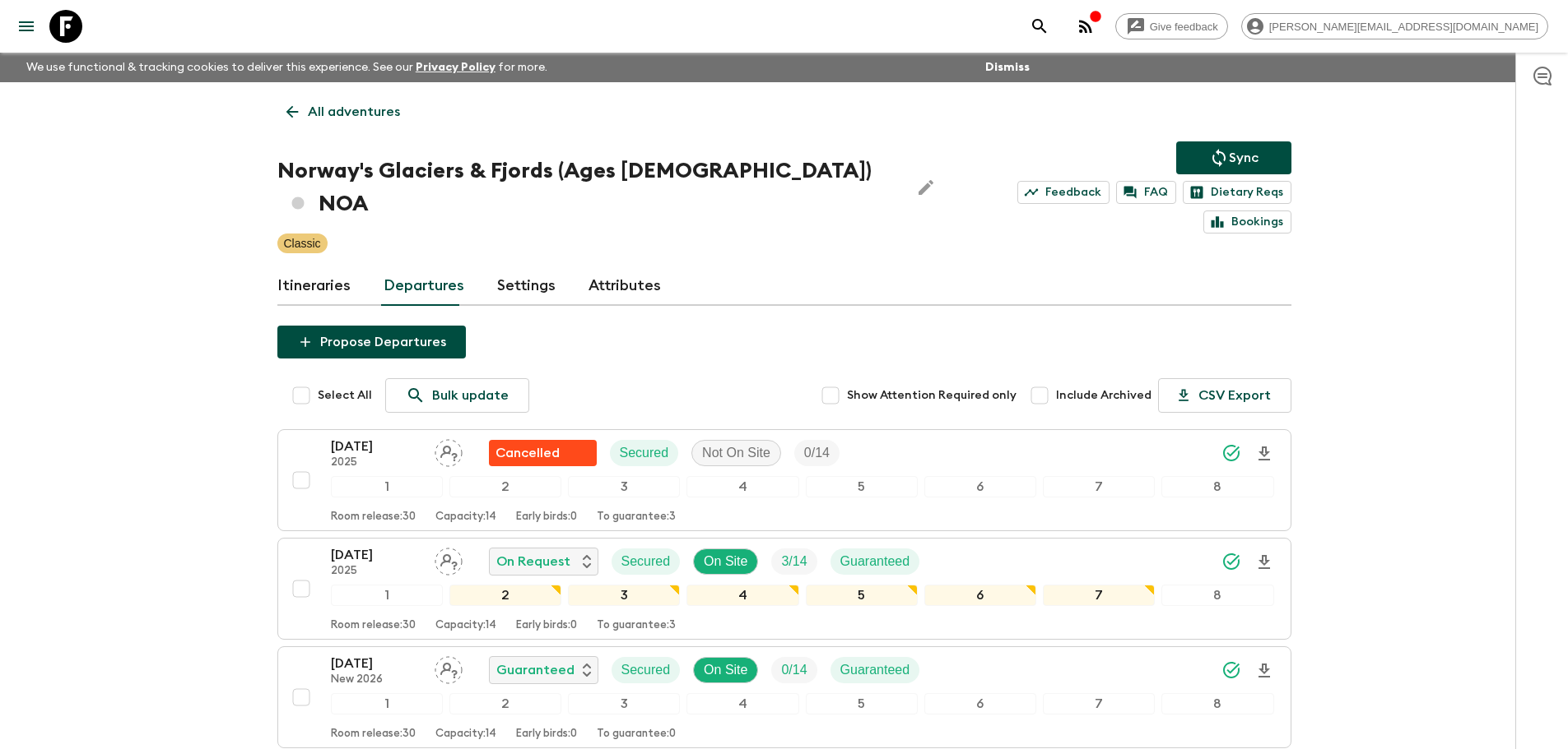
click at [343, 115] on p "All adventures" at bounding box center [353, 112] width 93 height 20
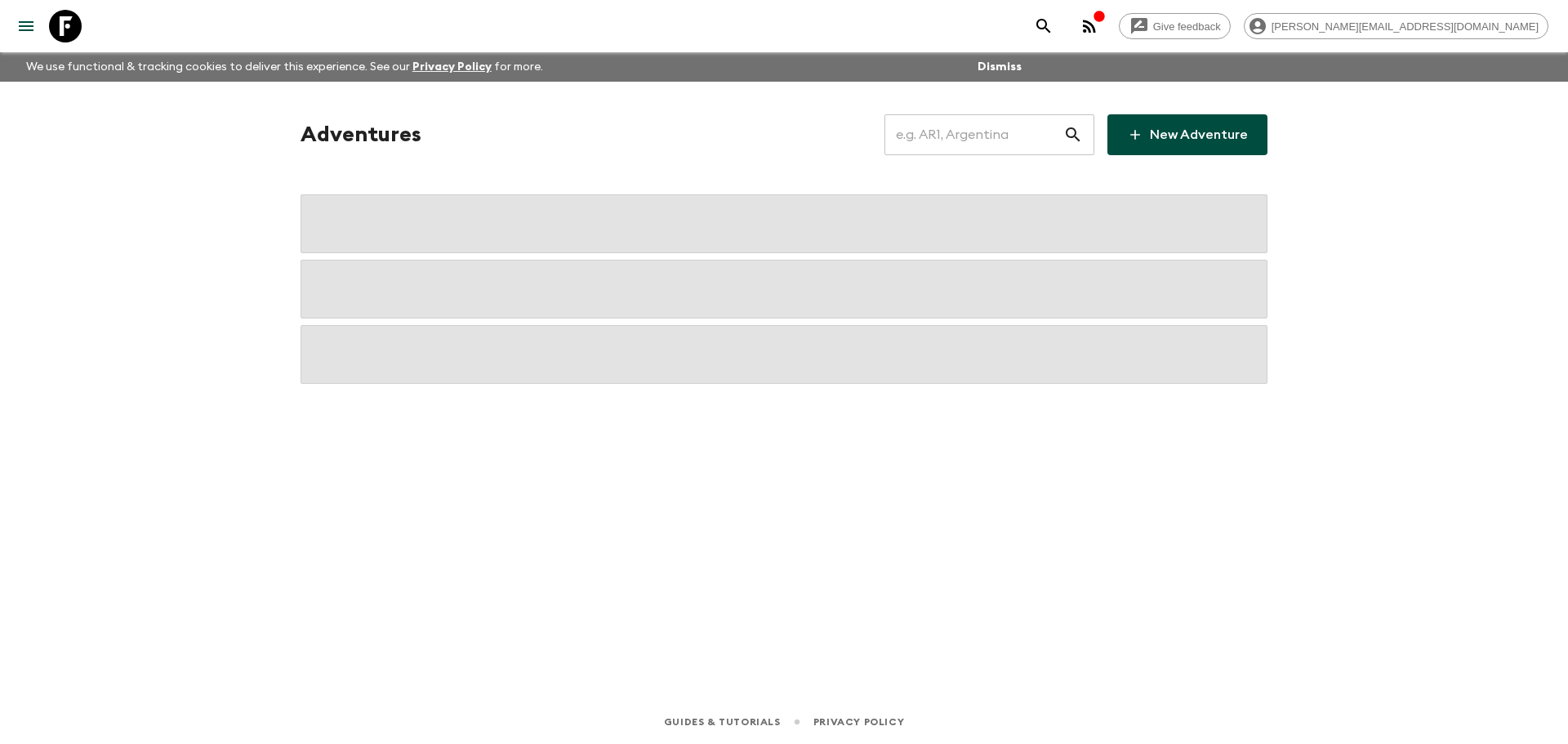
click at [993, 137] on input "text" at bounding box center [974, 134] width 179 height 46
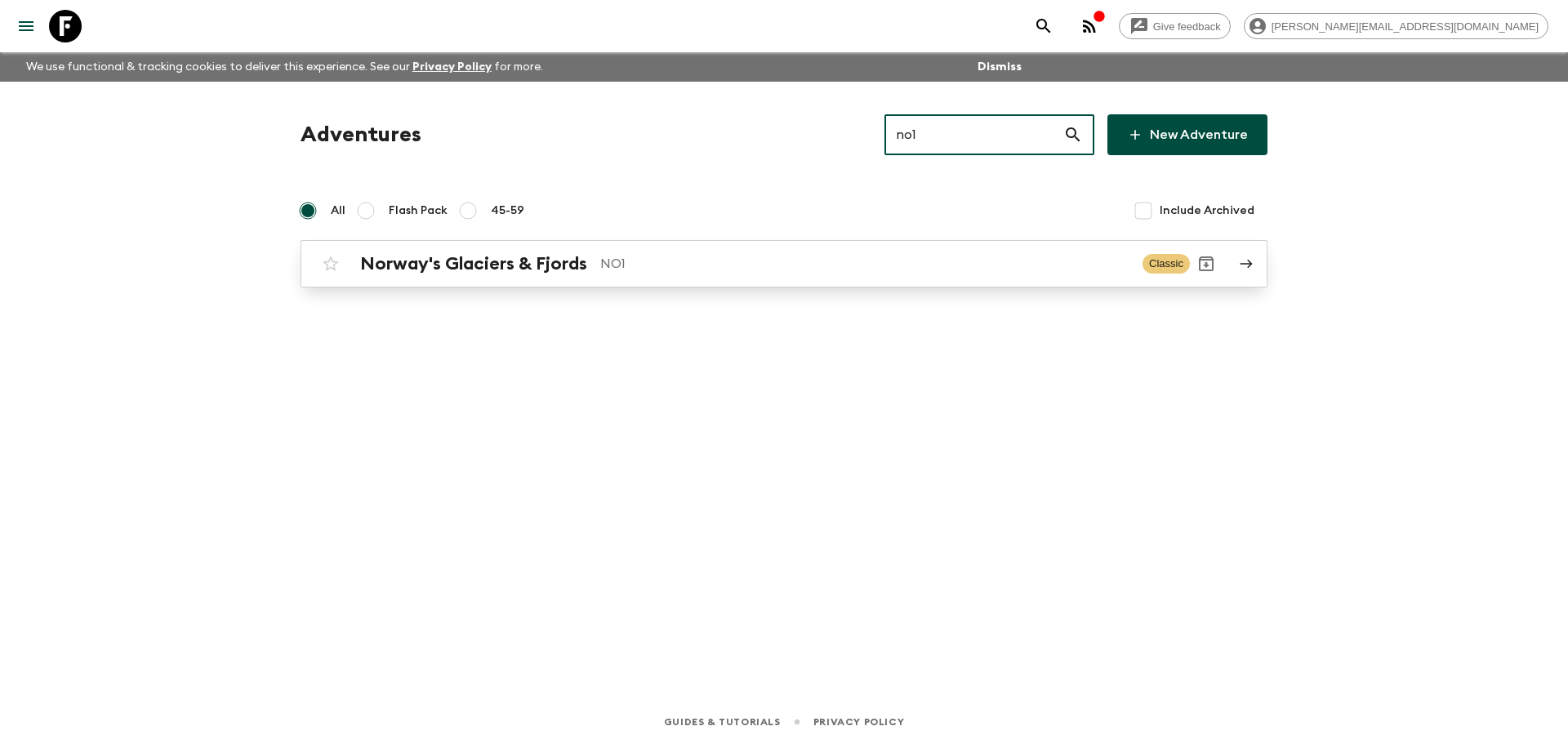
type input "no1"
click at [540, 248] on div "Norway's Glaciers & Fjords NO1 Classic" at bounding box center [752, 263] width 875 height 32
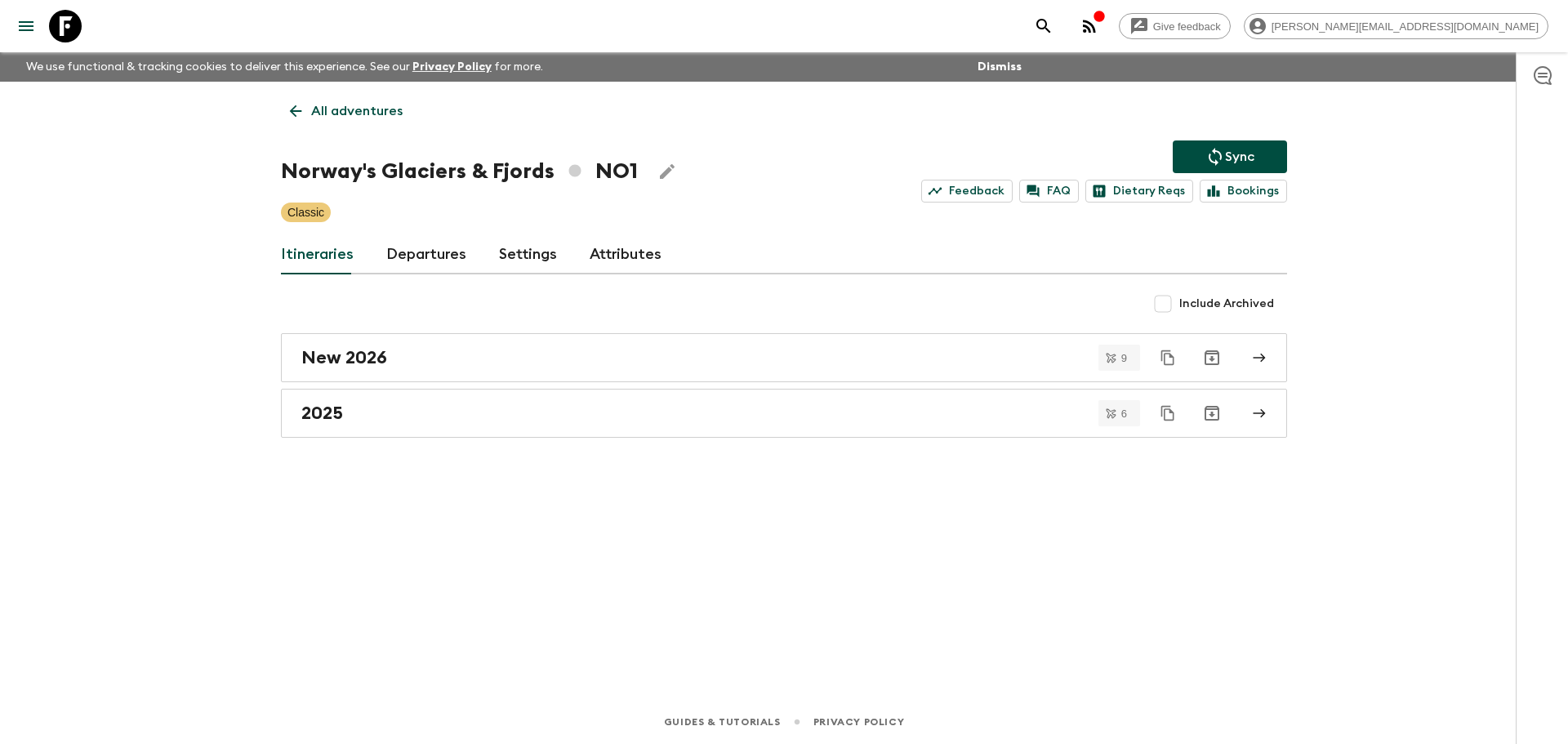
drag, startPoint x: 420, startPoint y: 232, endPoint x: 415, endPoint y: 244, distance: 13.0
click at [419, 232] on div "All adventures Norway's Glaciers & Fjords NO1 Sync Feedback FAQ Dietary Reqs Bo…" at bounding box center [784, 368] width 1046 height 573
click at [415, 245] on link "Departures" at bounding box center [426, 254] width 80 height 39
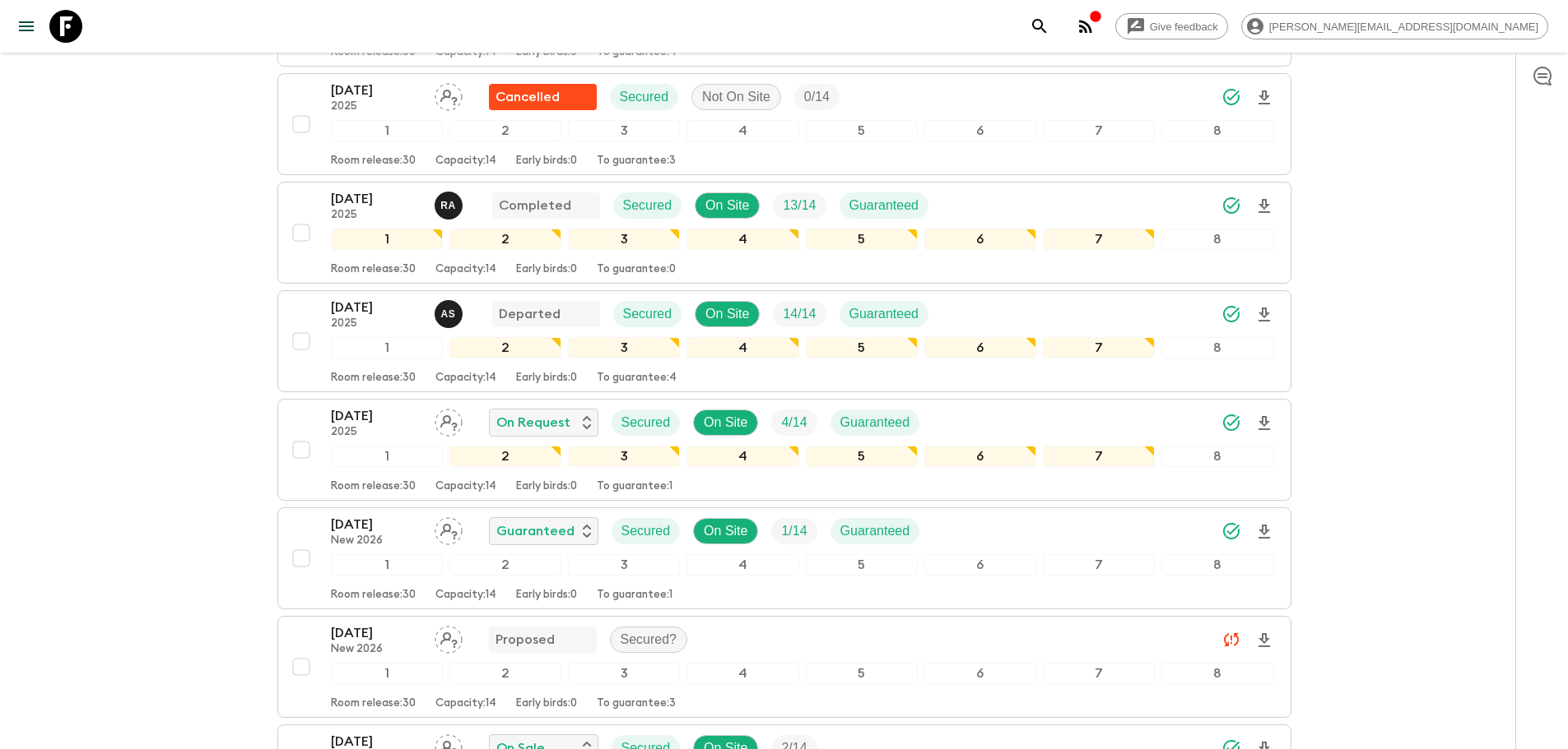
scroll to position [1337, 0]
